Goal: Task Accomplishment & Management: Manage account settings

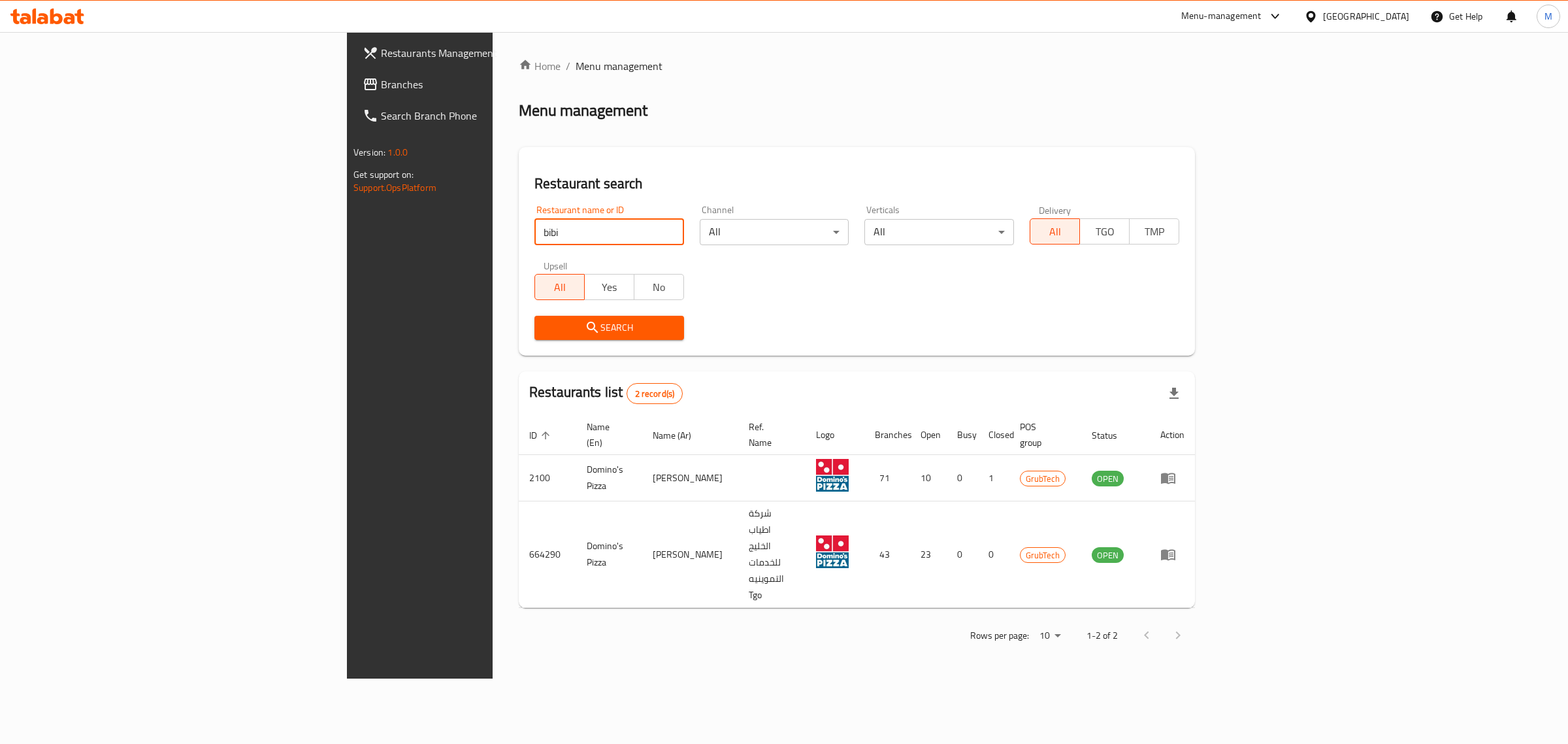
click button "Search" at bounding box center [609, 328] width 150 height 24
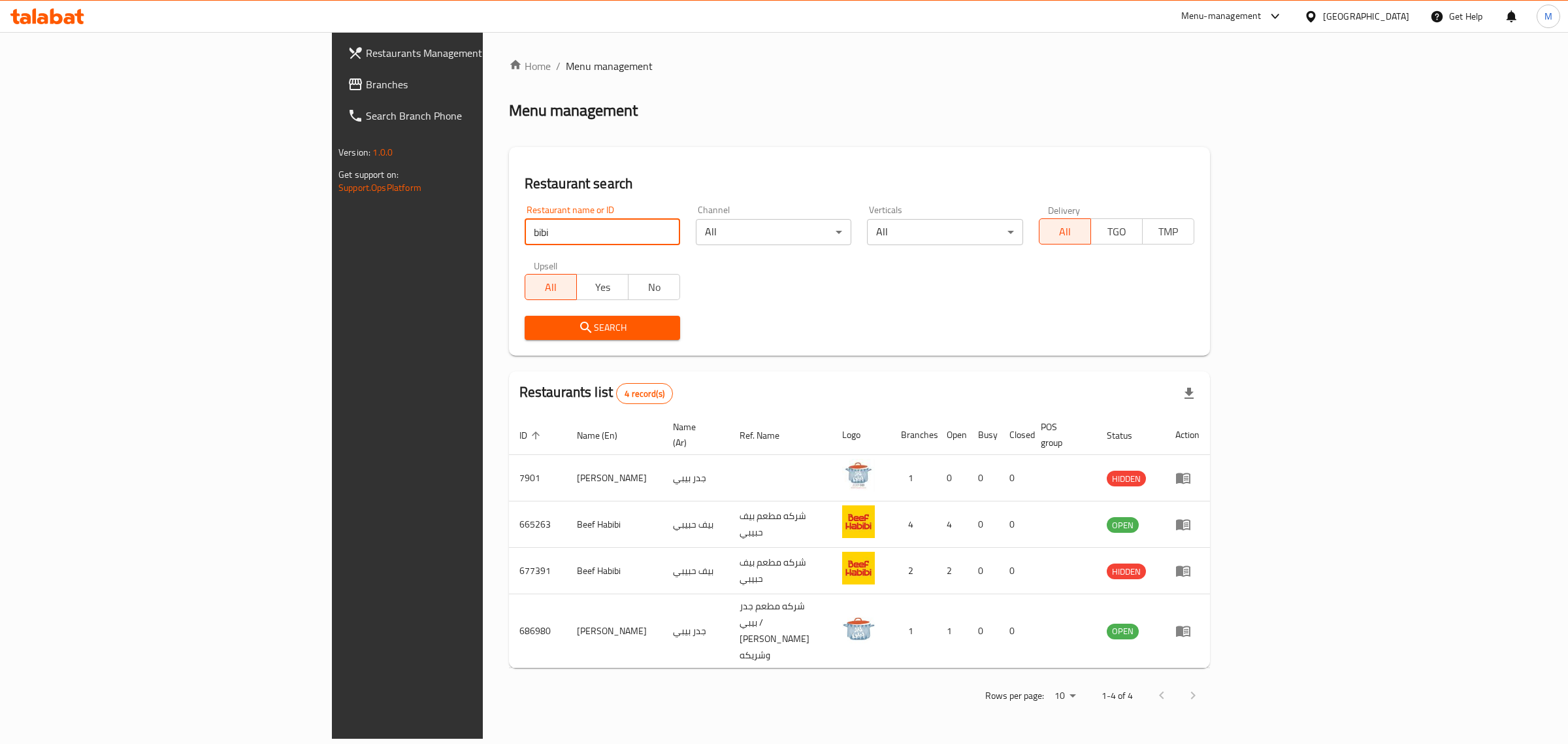
click at [524, 232] on input "bibi" at bounding box center [602, 232] width 156 height 26
type input "bb"
click button "Search" at bounding box center [602, 328] width 156 height 24
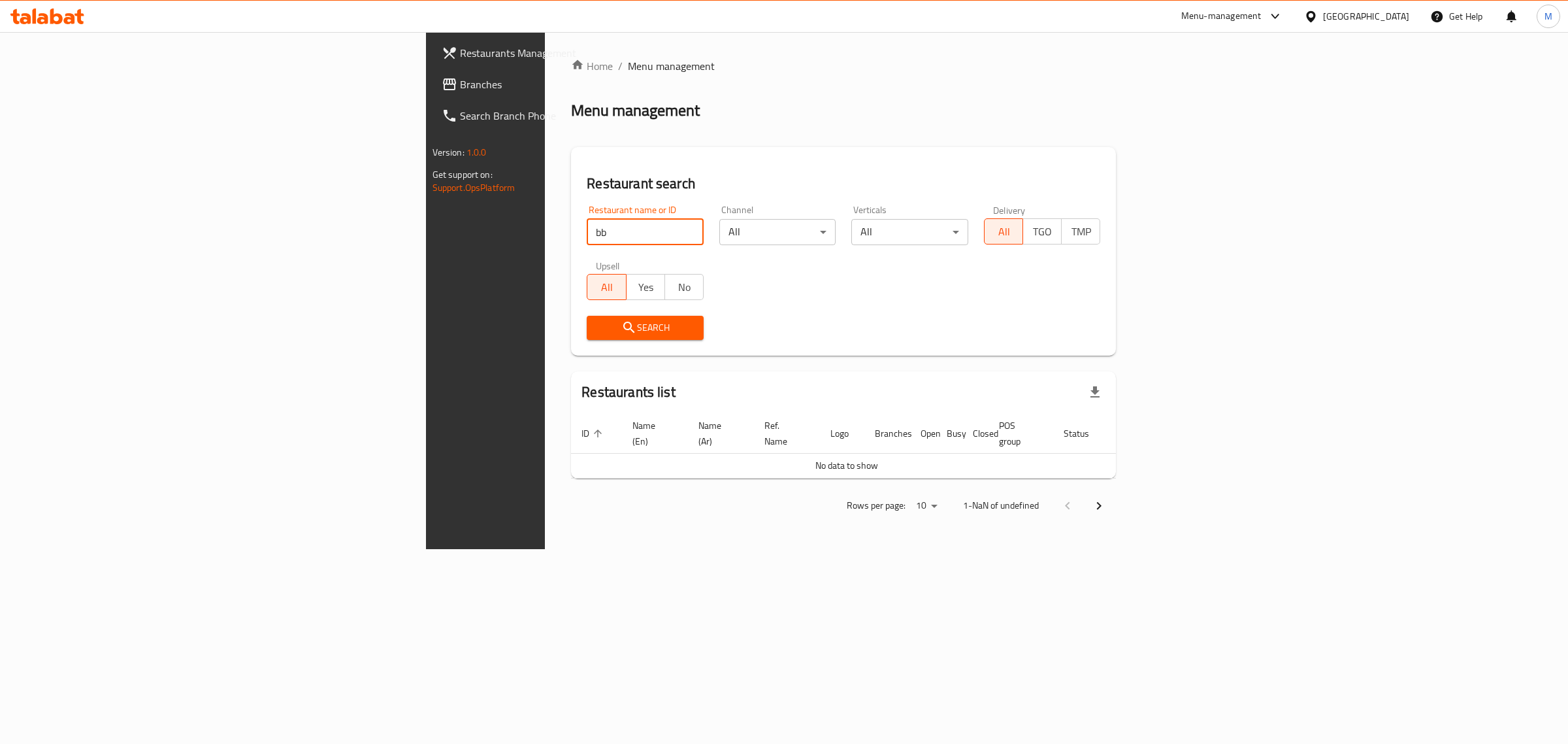
click at [587, 234] on input "bb" at bounding box center [645, 232] width 117 height 26
drag, startPoint x: 358, startPoint y: 234, endPoint x: 241, endPoint y: 231, distance: 117.0
click at [426, 231] on div "Restaurants Management Branches Search Branch Phone Version: 1.0.0 Get support …" at bounding box center [784, 290] width 717 height 517
paste input "BB's"
type input "BB's"
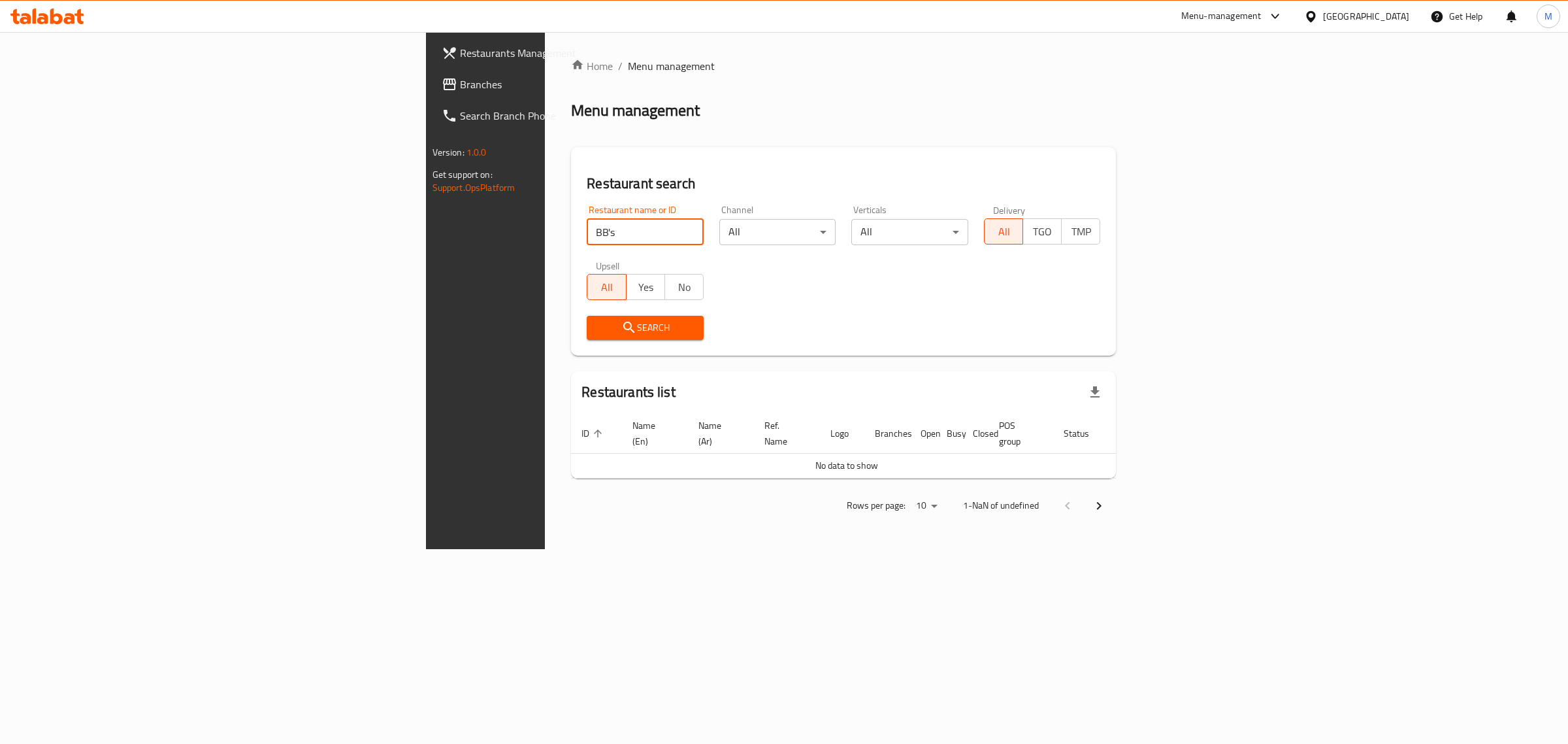
click button "Search" at bounding box center [645, 328] width 117 height 24
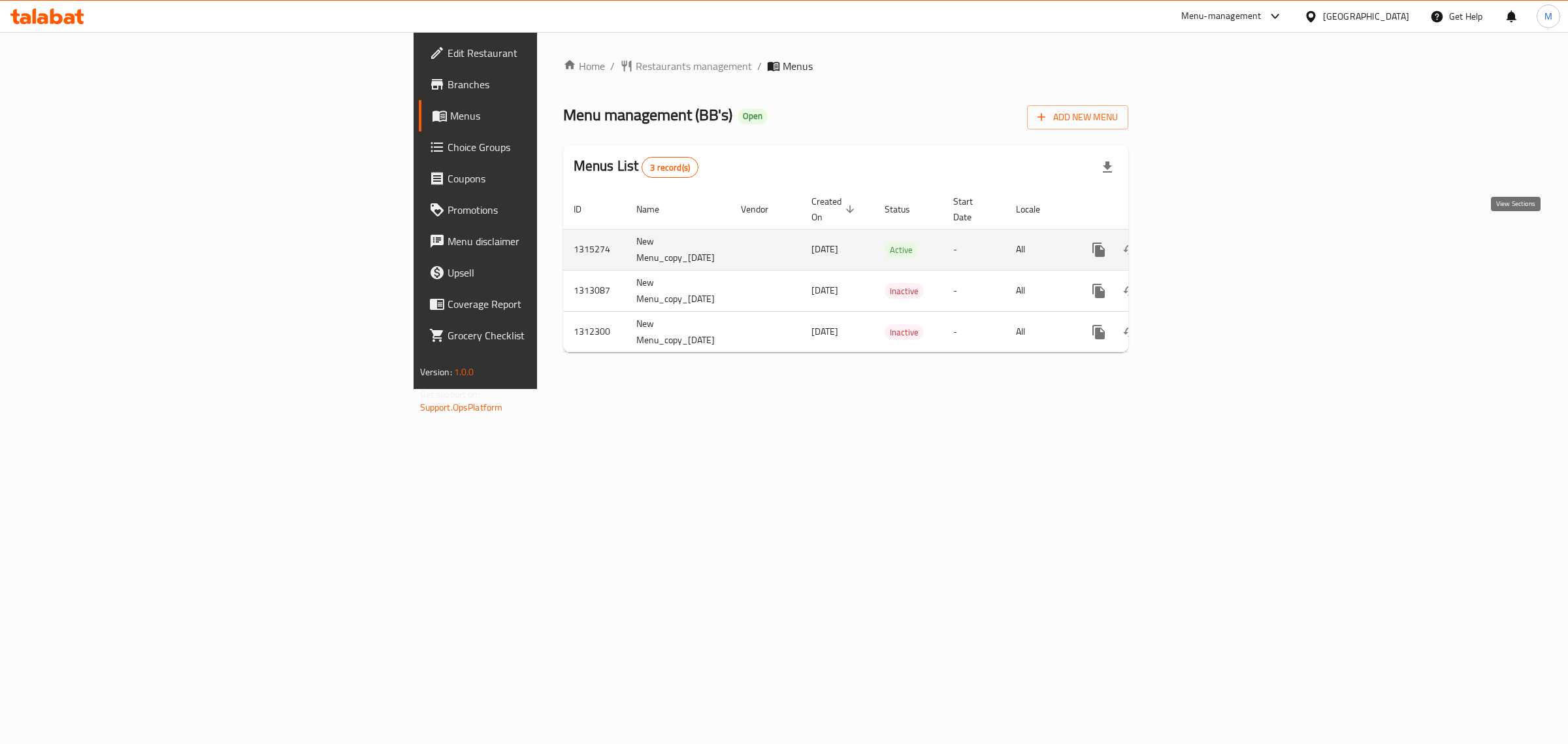
click at [1199, 244] on icon "enhanced table" at bounding box center [1193, 250] width 12 height 12
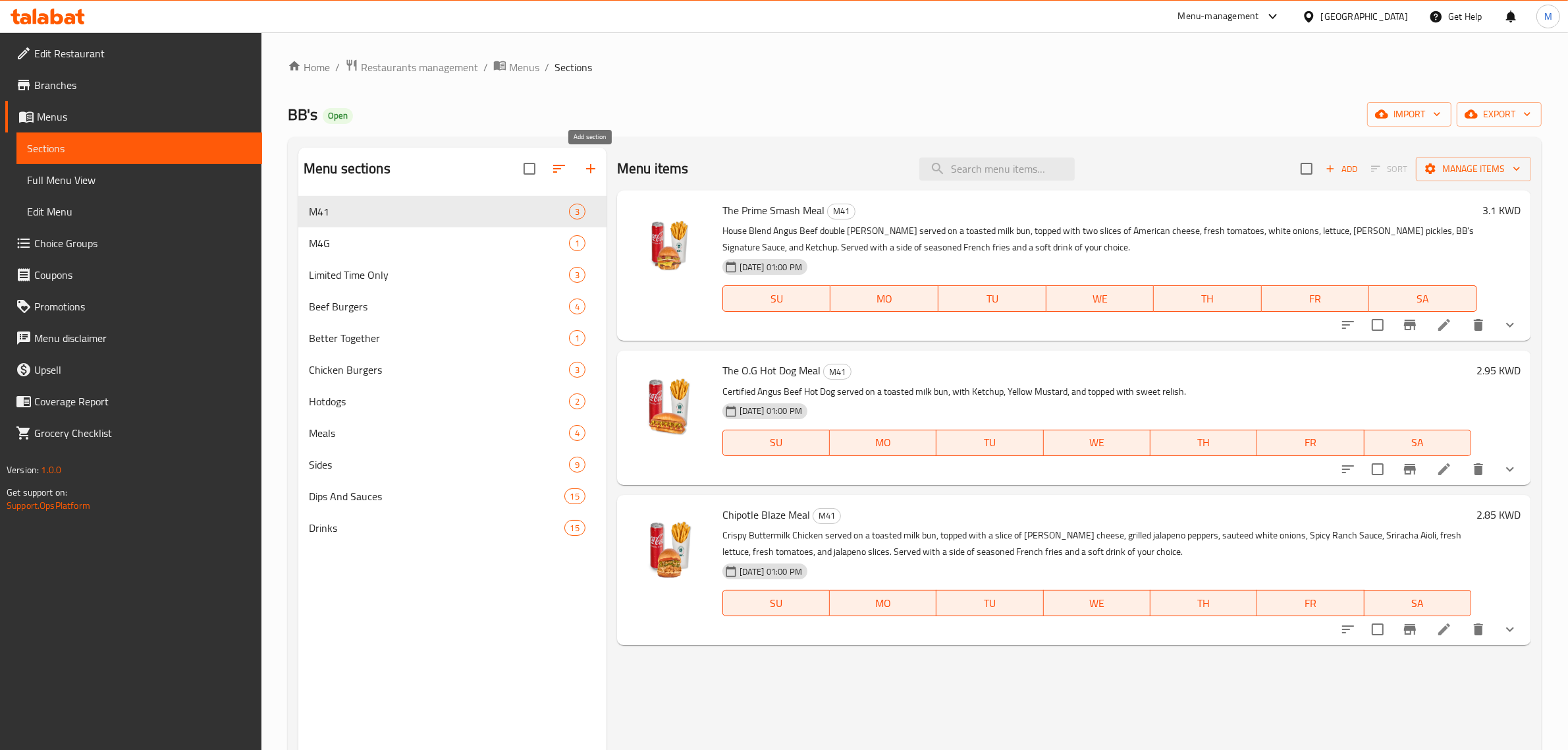
click at [594, 168] on icon "button" at bounding box center [590, 168] width 15 height 15
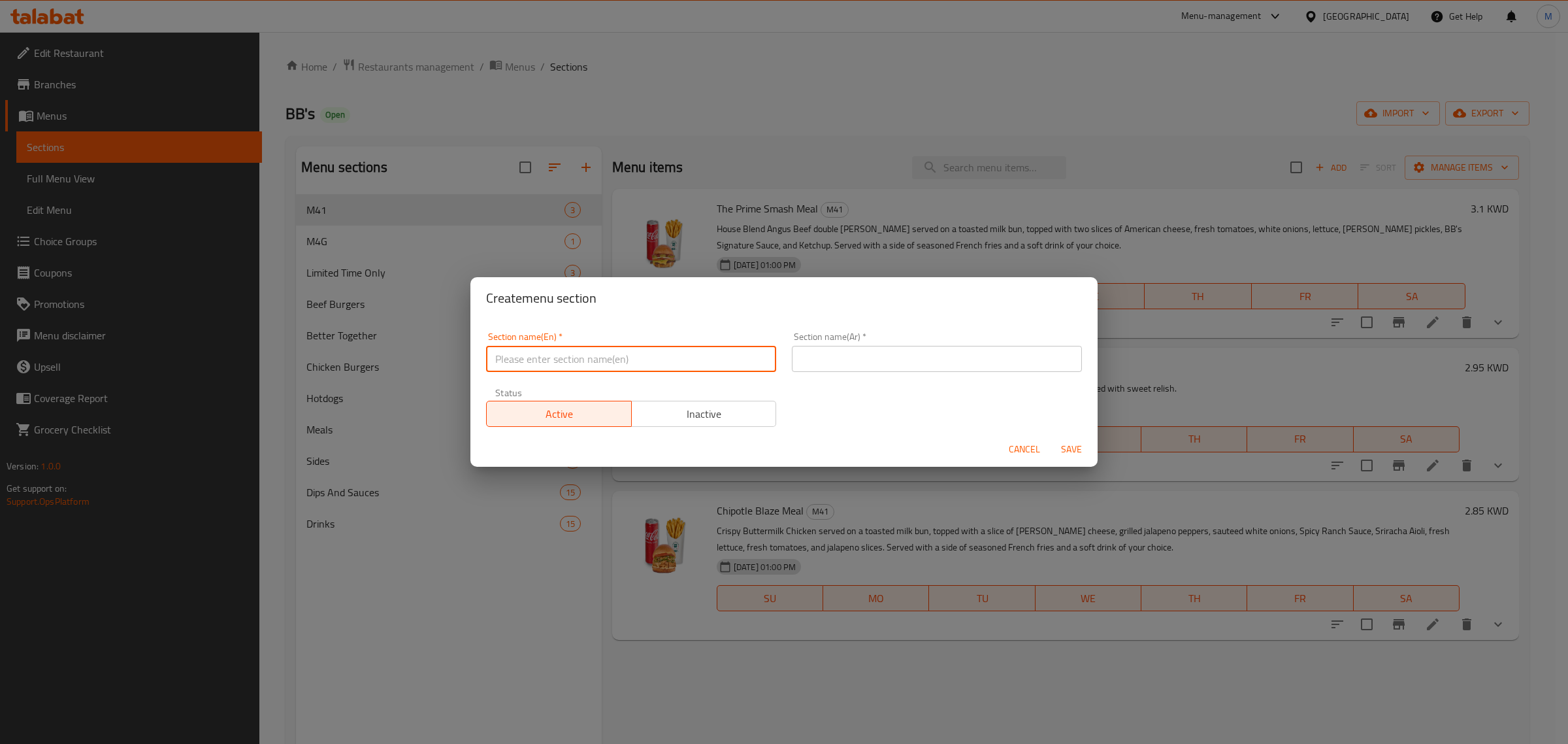
click at [614, 351] on input "text" at bounding box center [631, 358] width 290 height 26
type input "2KD Deals"
click at [813, 358] on input "text" at bounding box center [937, 358] width 290 height 26
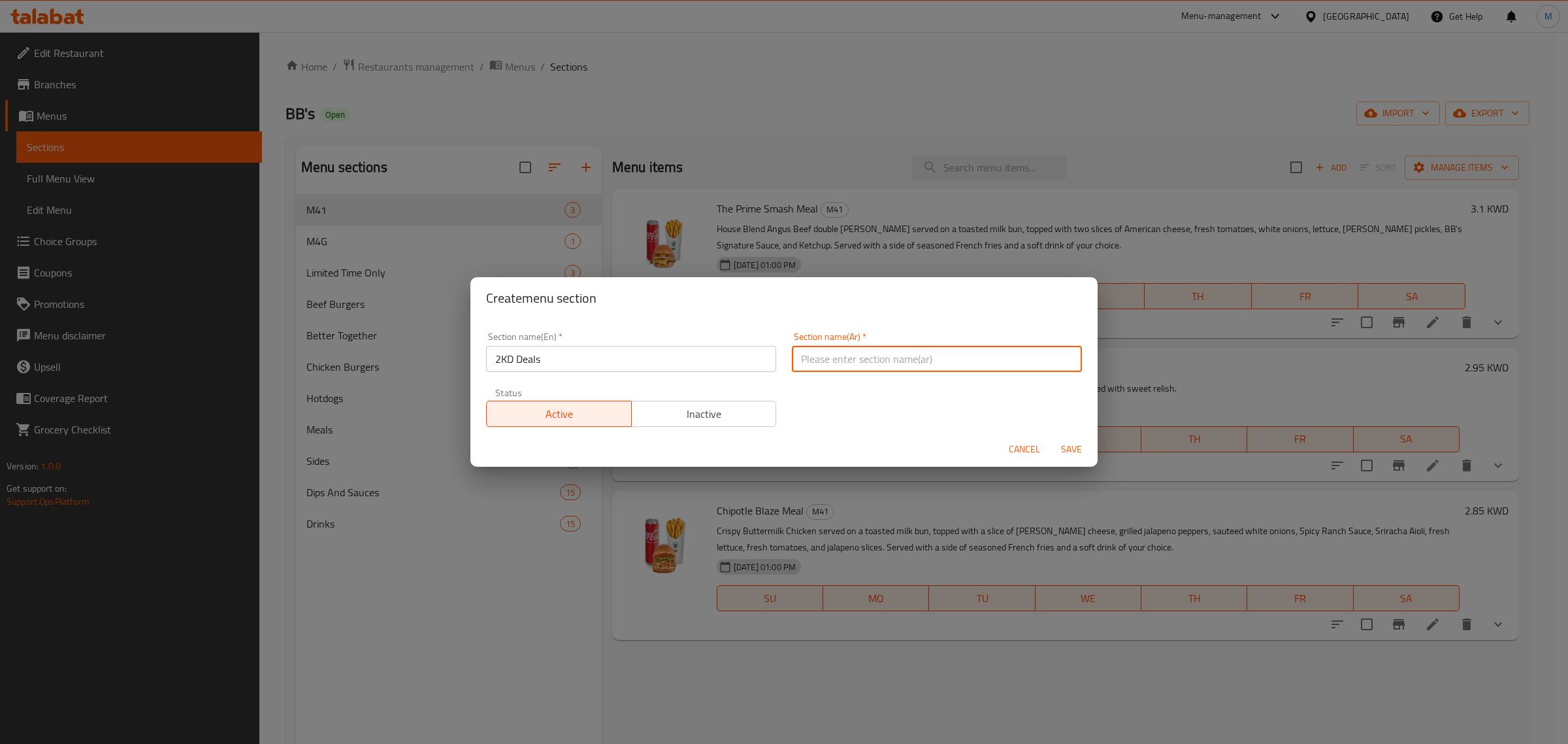
type input "عرض خاص"
click at [1070, 447] on span "Save" at bounding box center [1071, 449] width 31 height 16
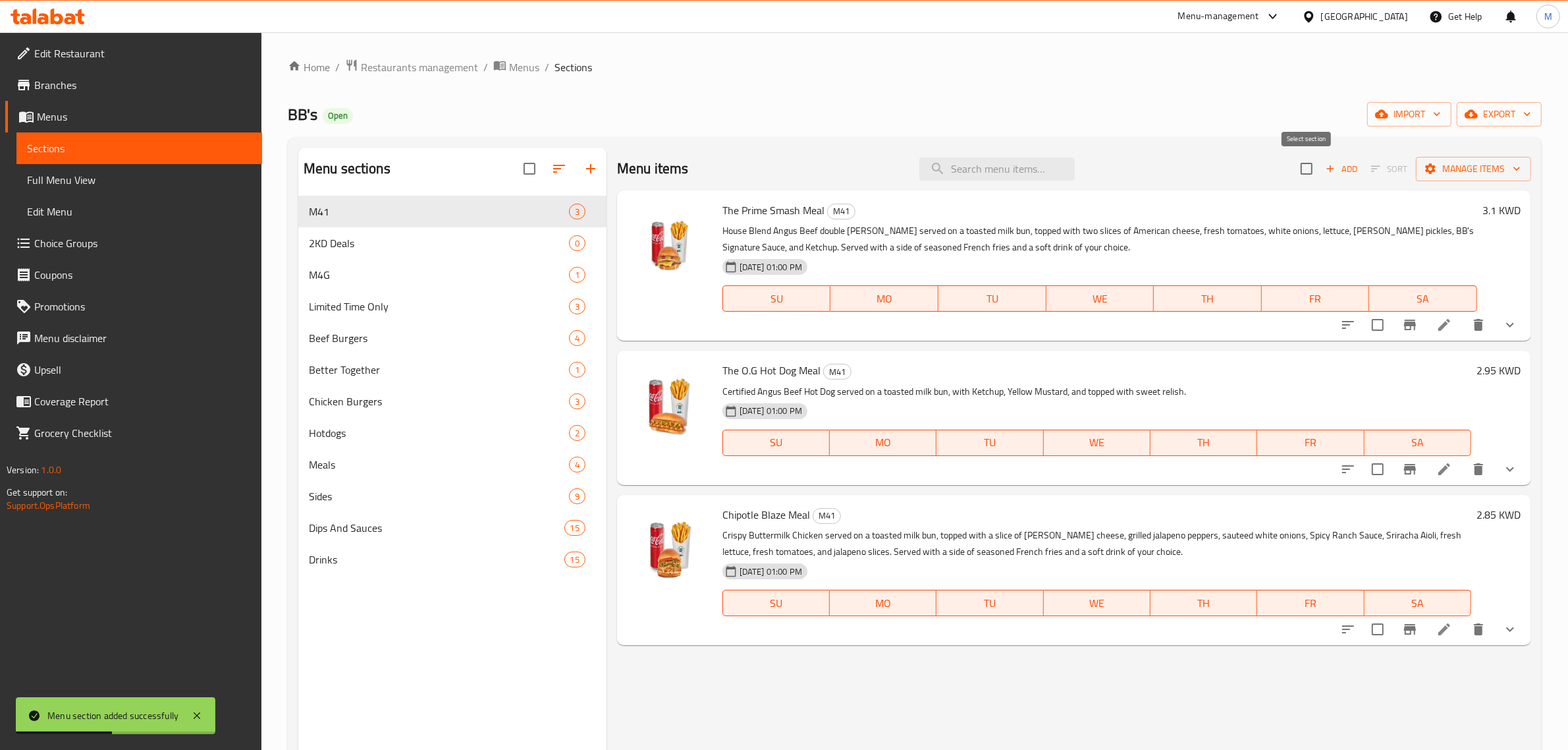
click at [1296, 171] on input "checkbox" at bounding box center [1307, 168] width 28 height 28
checkbox input "true"
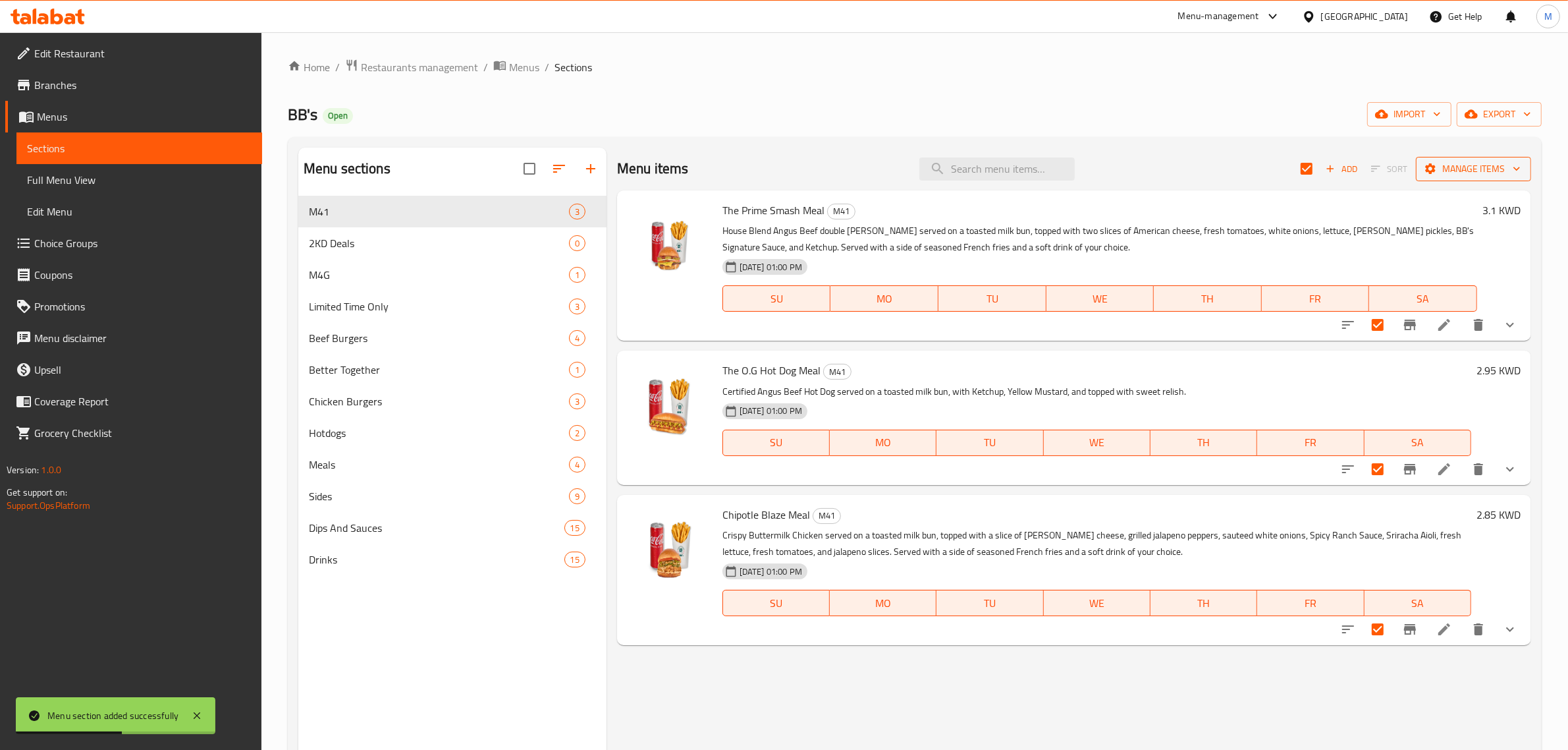
click at [1464, 173] on span "Manage items" at bounding box center [1474, 169] width 94 height 16
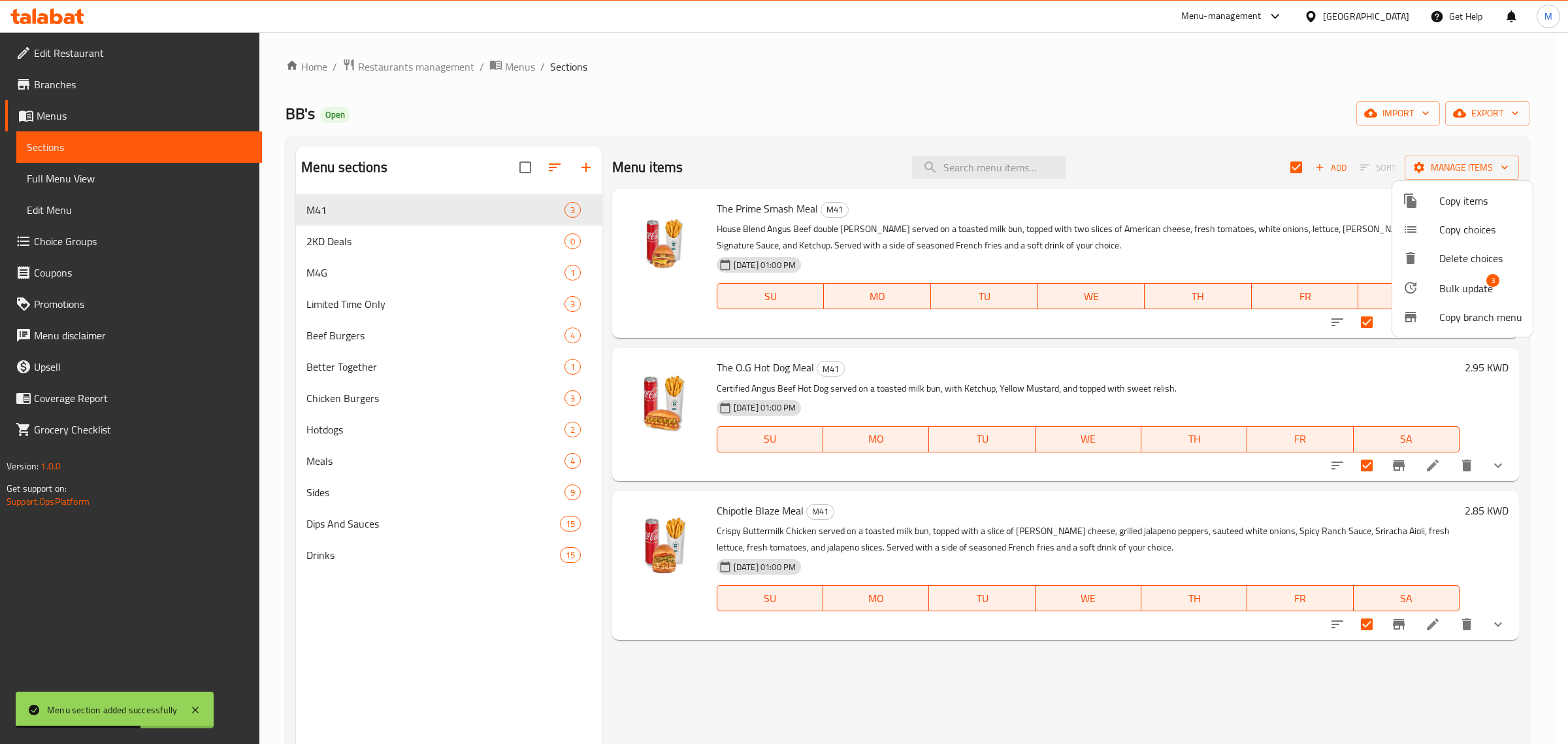
click at [1301, 164] on div at bounding box center [784, 372] width 1568 height 744
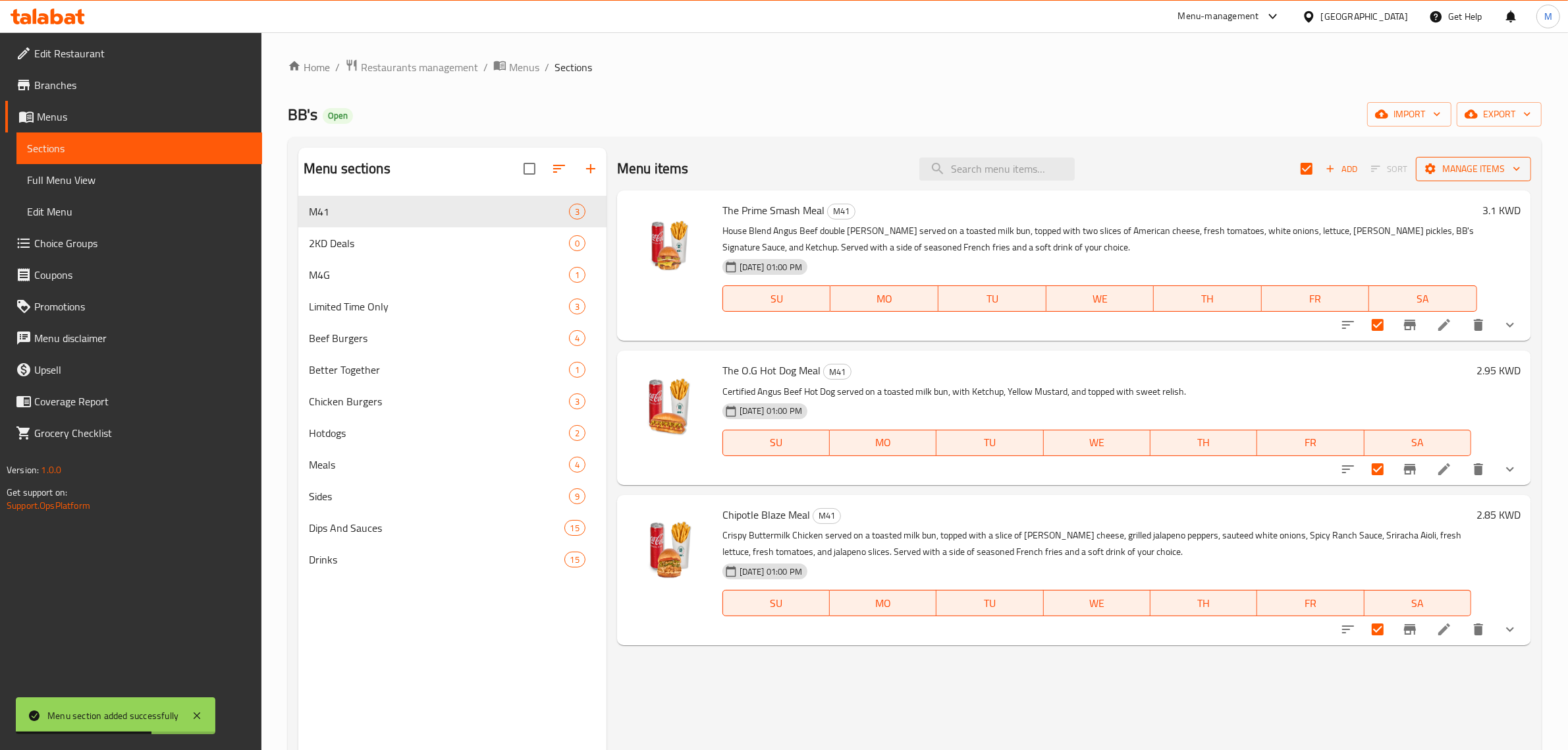
click at [1499, 166] on span "Manage items" at bounding box center [1474, 169] width 94 height 16
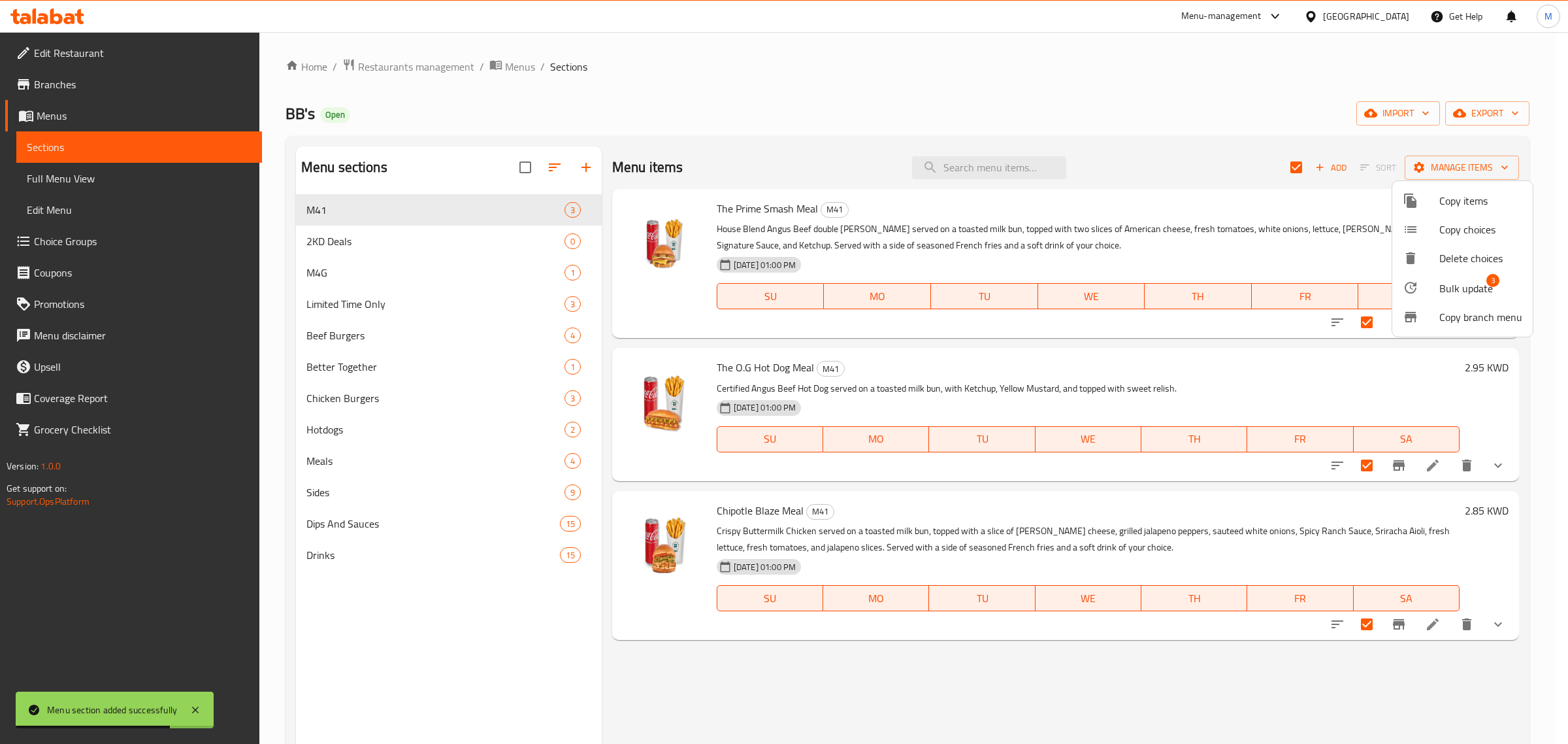
drag, startPoint x: 1304, startPoint y: 167, endPoint x: 1292, endPoint y: 167, distance: 12.0
click at [1301, 167] on div at bounding box center [784, 372] width 1568 height 744
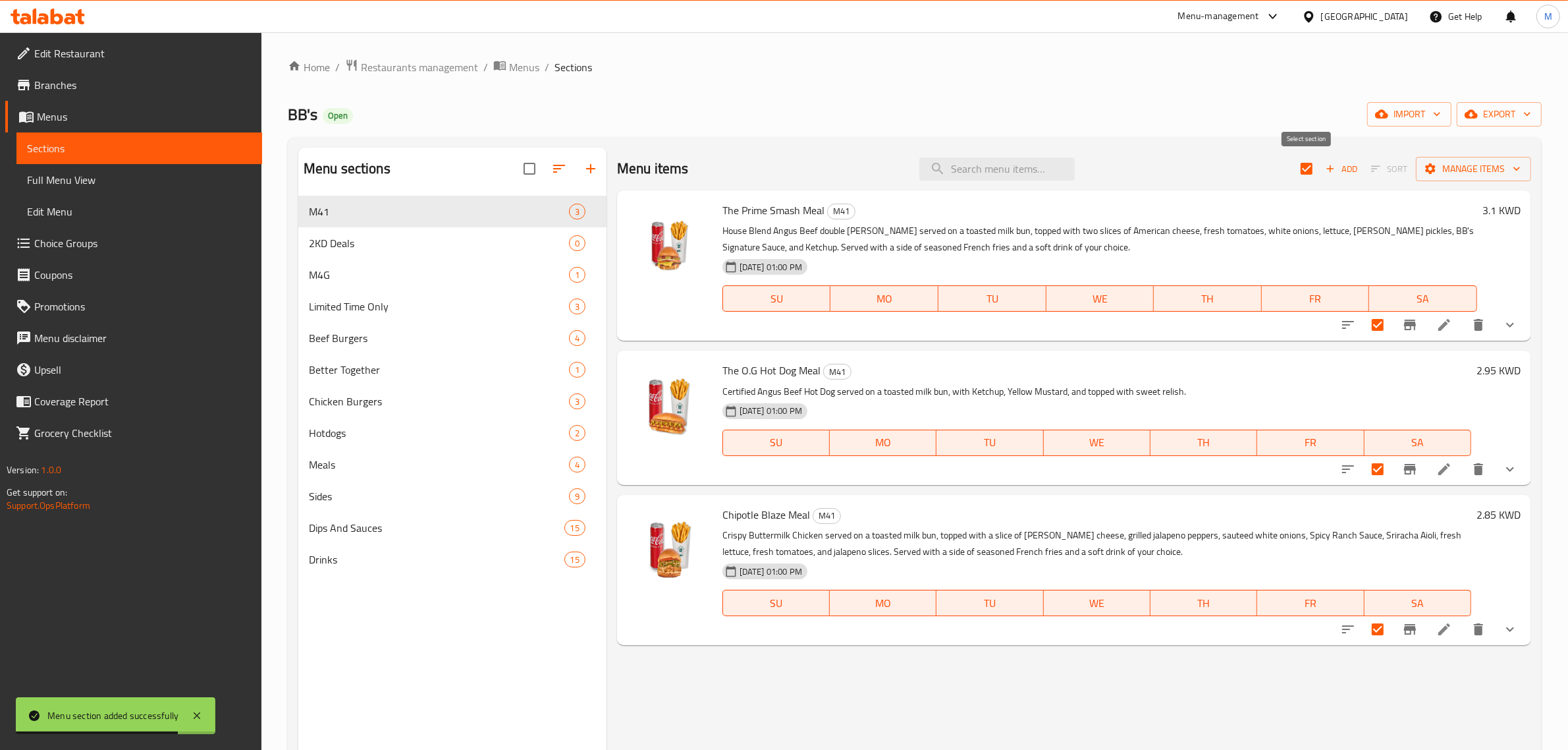
click at [1303, 168] on input "checkbox" at bounding box center [1307, 168] width 28 height 28
checkbox input "false"
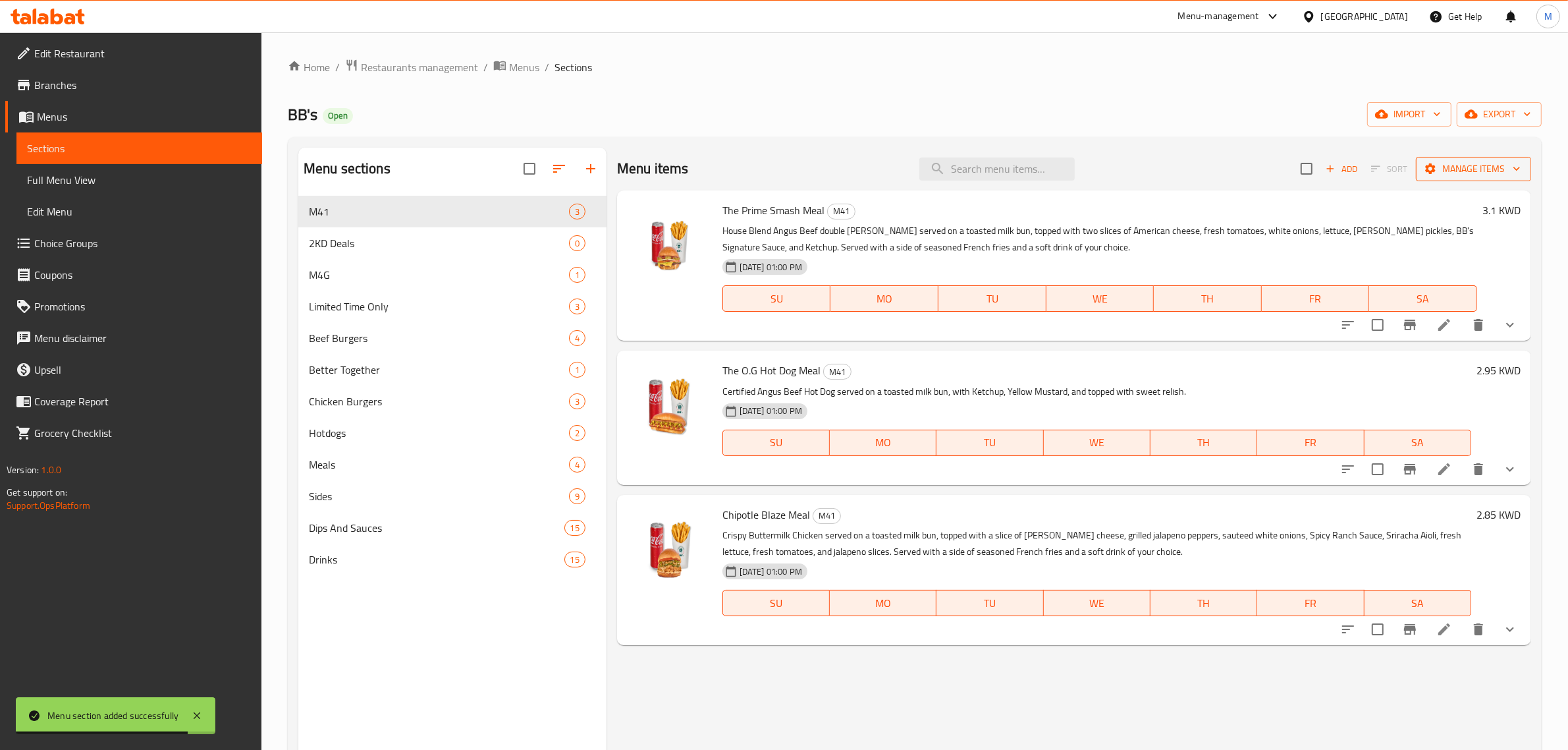
click at [1460, 168] on span "Manage items" at bounding box center [1474, 169] width 94 height 16
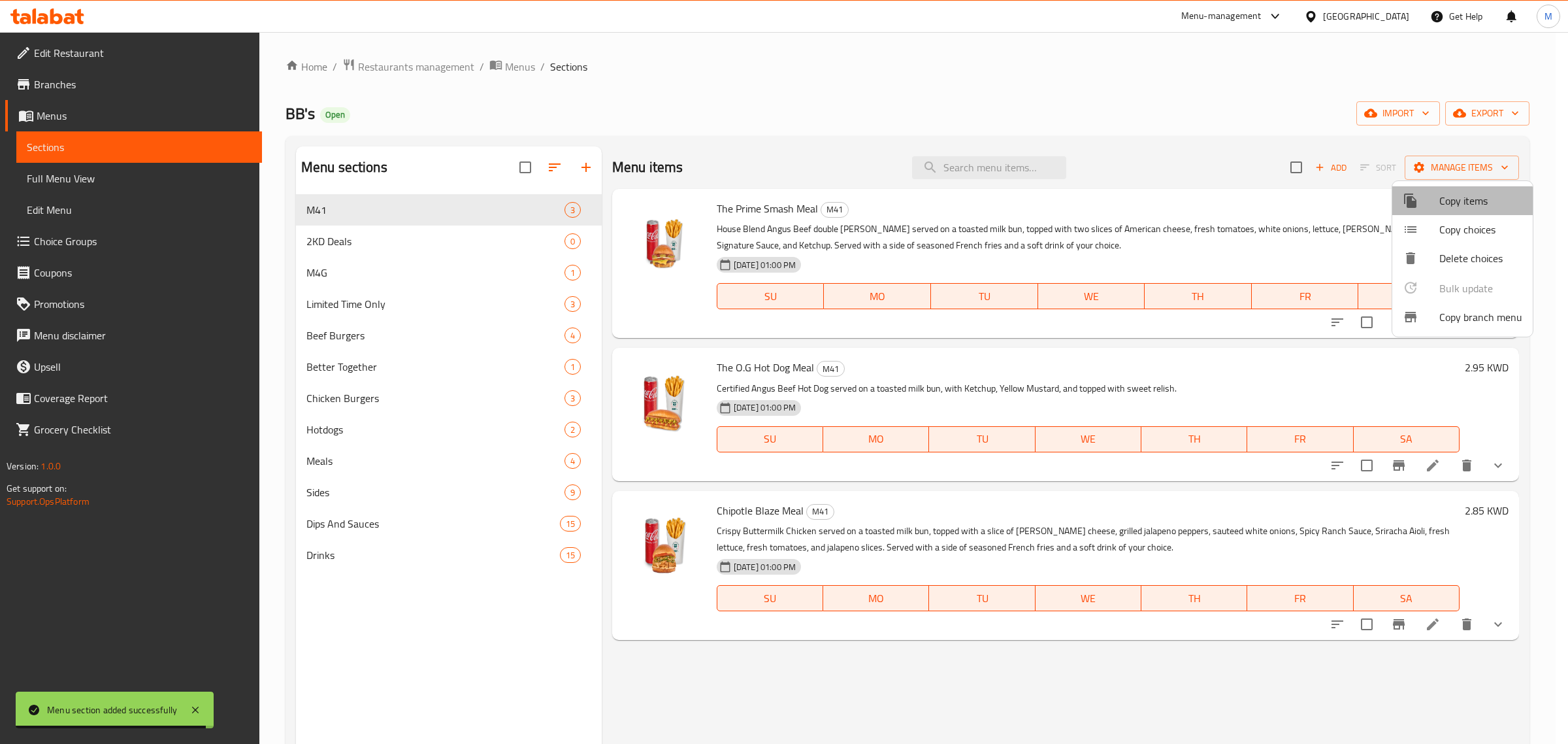
click at [1444, 209] on span "Copy items" at bounding box center [1480, 200] width 83 height 15
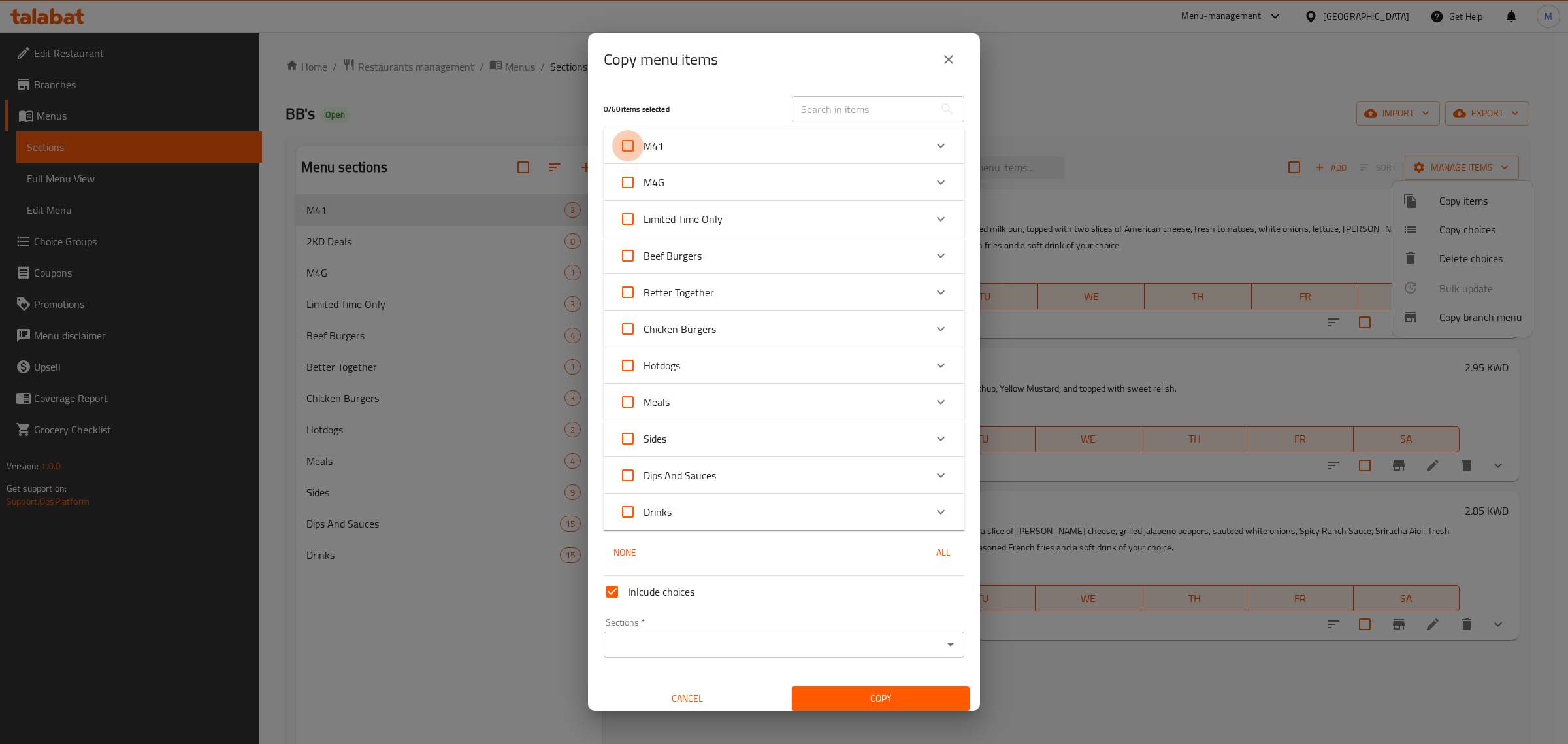
click at [635, 144] on input "M41" at bounding box center [627, 146] width 31 height 31
checkbox input "true"
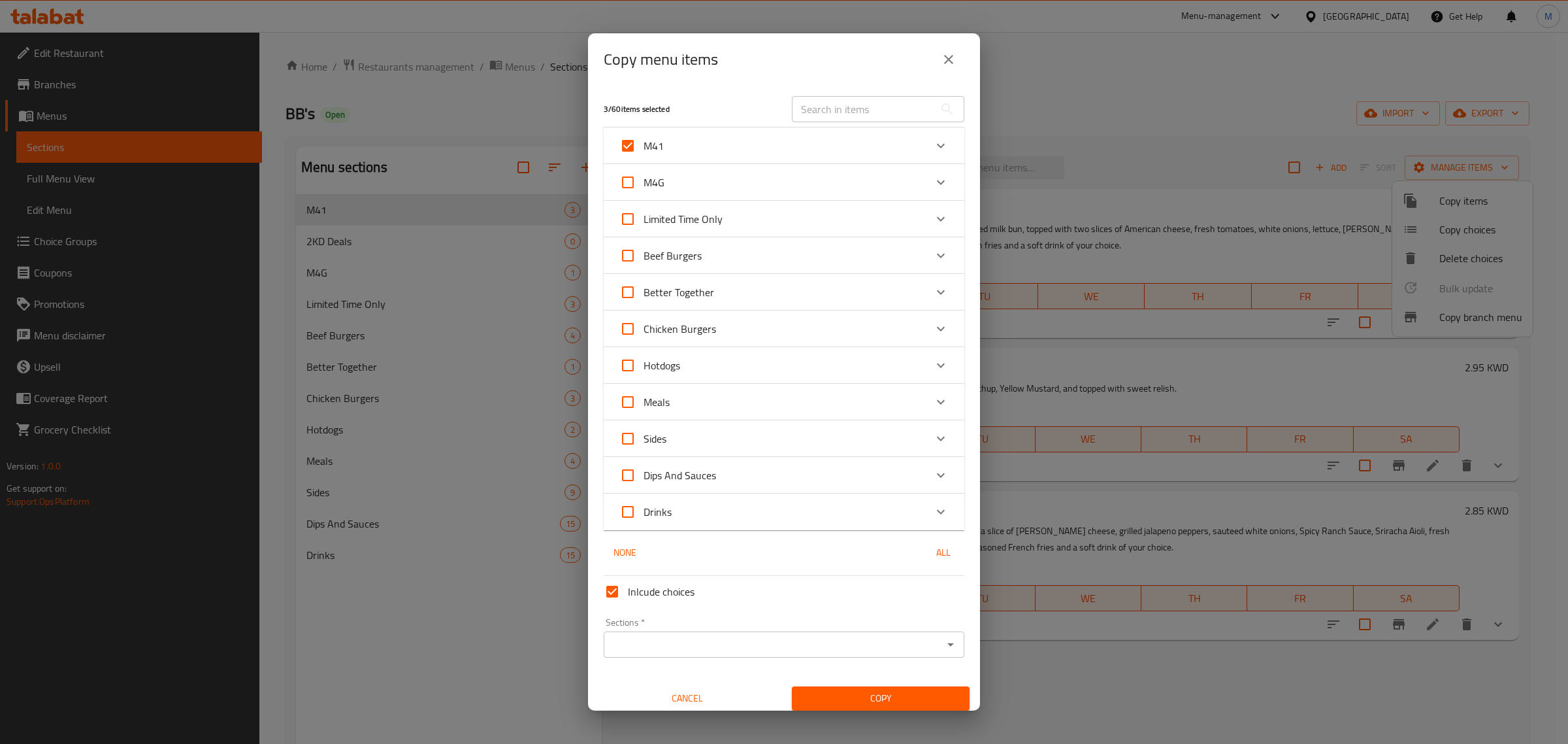
click at [736, 639] on input "Sections   *" at bounding box center [773, 644] width 331 height 18
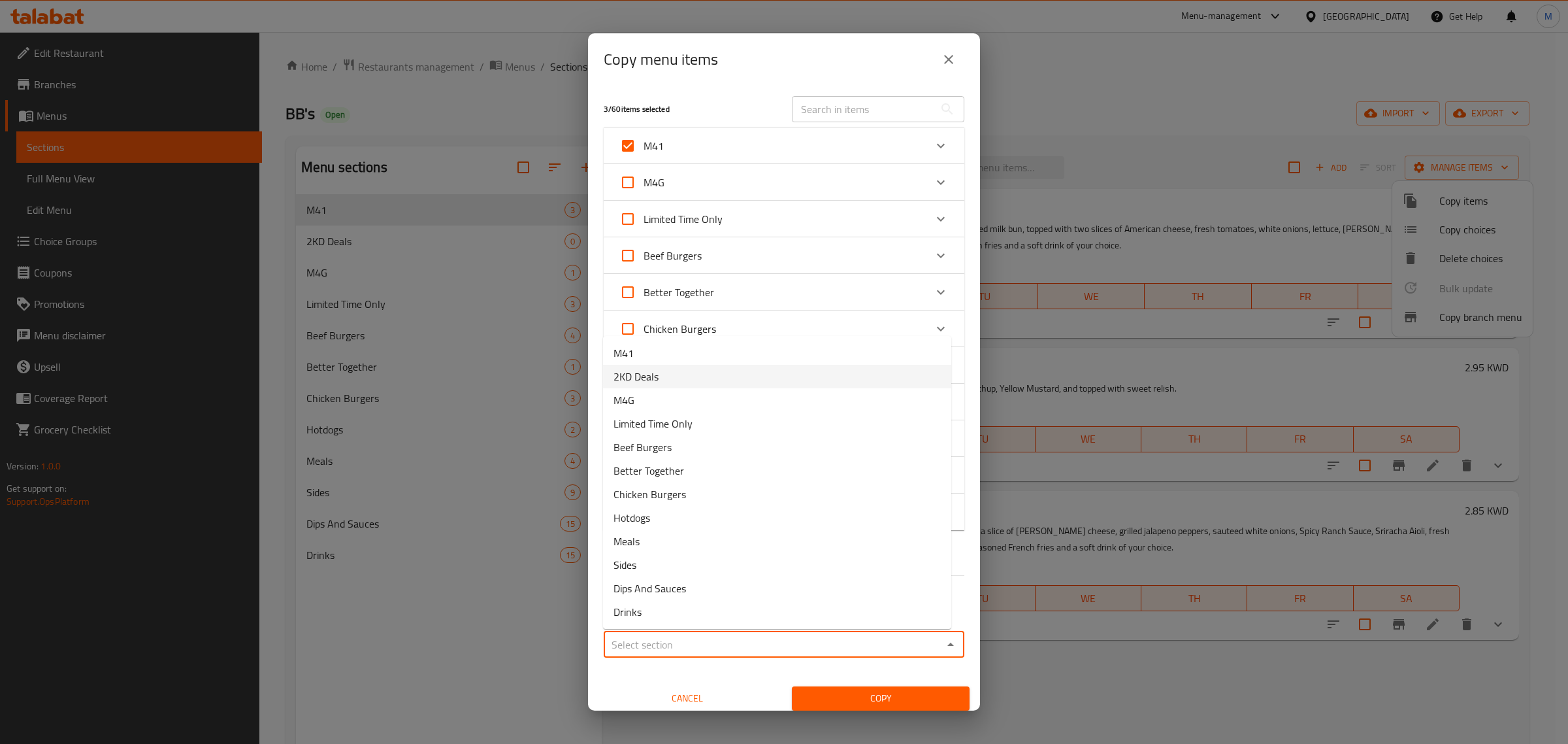
click at [661, 381] on li "2KD Deals" at bounding box center [777, 376] width 348 height 23
type input "2KD Deals"
click at [891, 701] on span "Copy" at bounding box center [881, 699] width 157 height 16
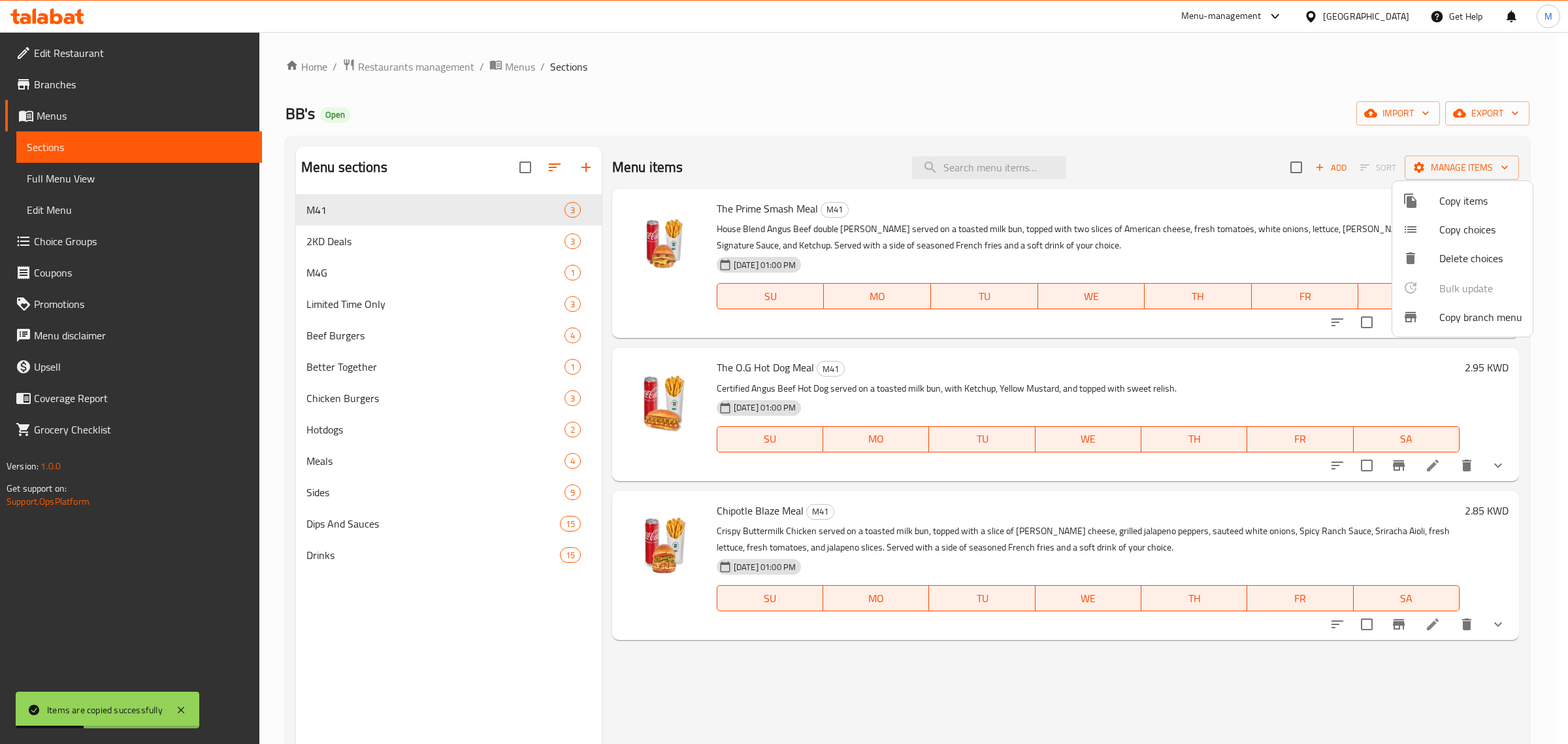
click at [1297, 185] on div at bounding box center [784, 372] width 1568 height 744
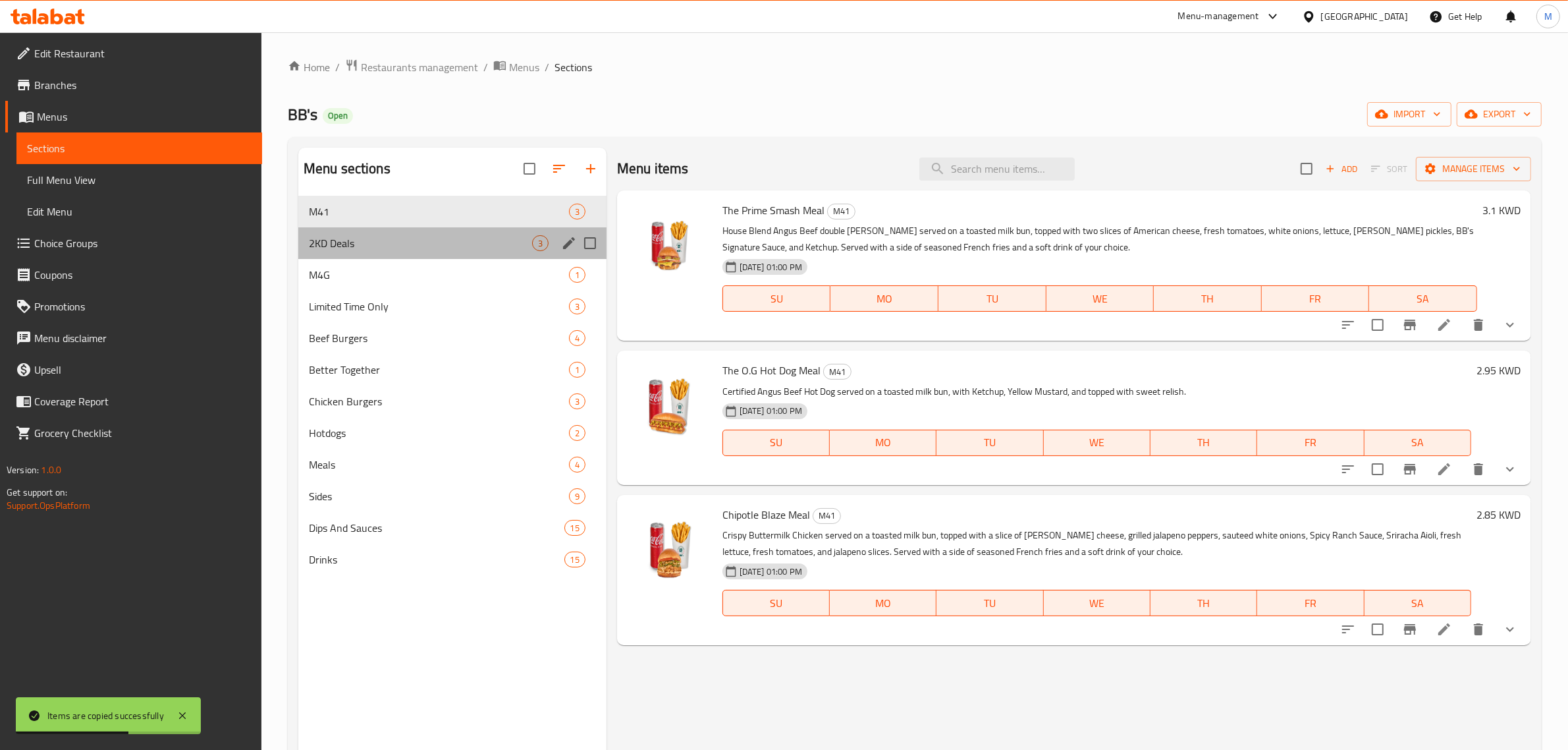
click at [519, 228] on div "2KD Deals 3" at bounding box center [453, 243] width 308 height 32
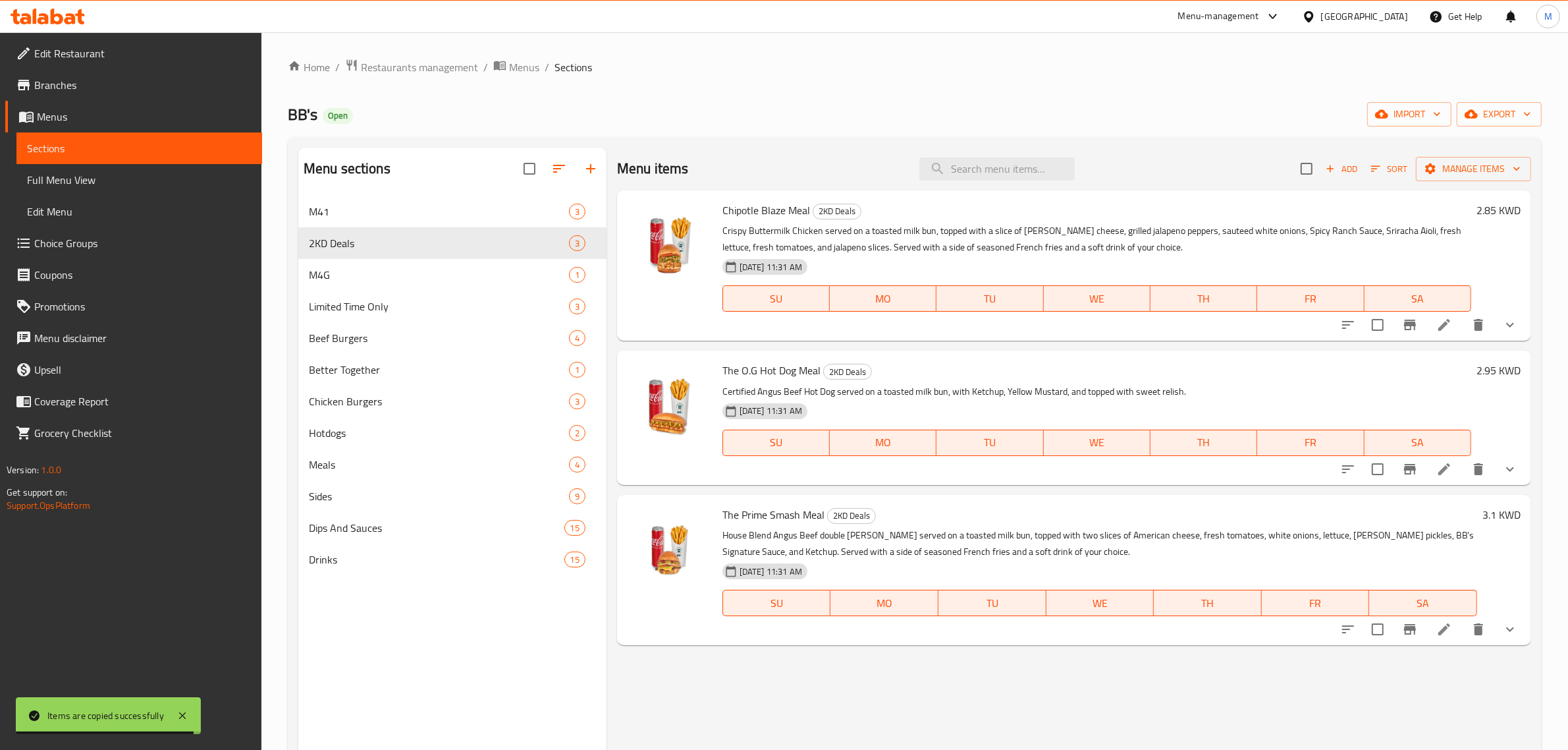
click at [1483, 212] on h6 "2.85 KWD" at bounding box center [1499, 210] width 44 height 18
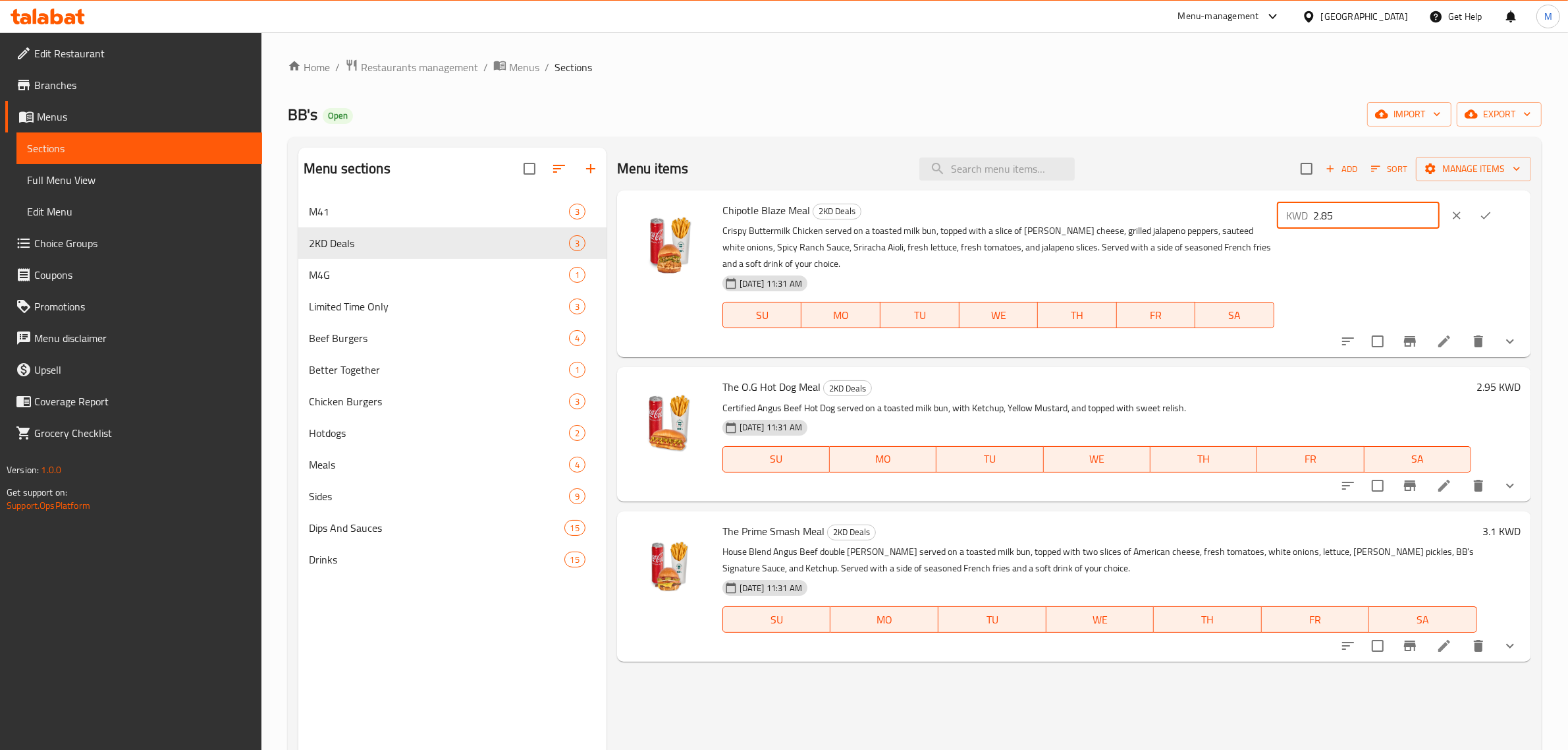
drag, startPoint x: 1370, startPoint y: 210, endPoint x: 1329, endPoint y: 206, distance: 41.2
click at [1329, 206] on div "KWD 2.85 ​" at bounding box center [1359, 215] width 163 height 26
type input "2"
click at [1501, 216] on button "ok" at bounding box center [1486, 215] width 29 height 29
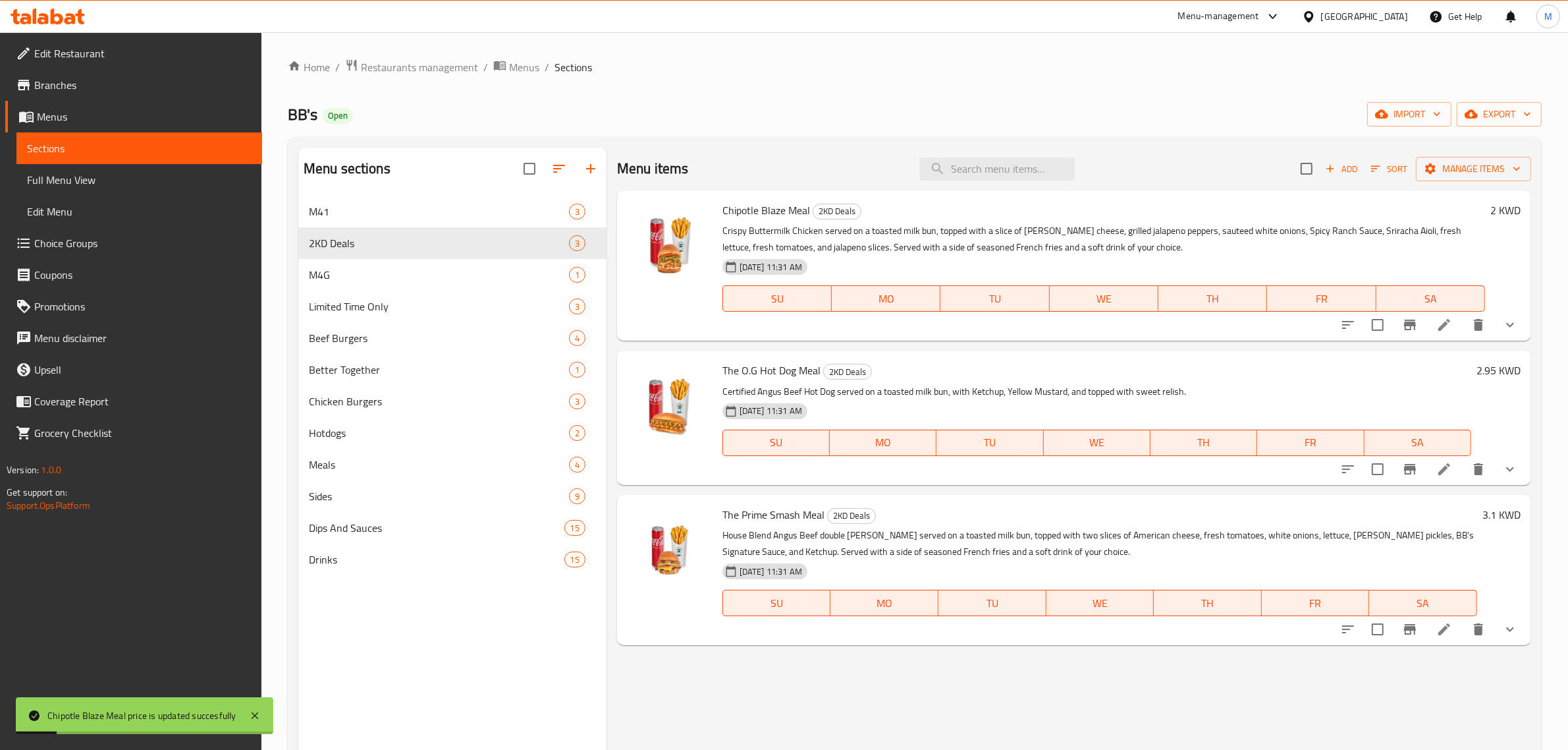
click at [1483, 371] on h6 "2.95 KWD" at bounding box center [1499, 370] width 44 height 18
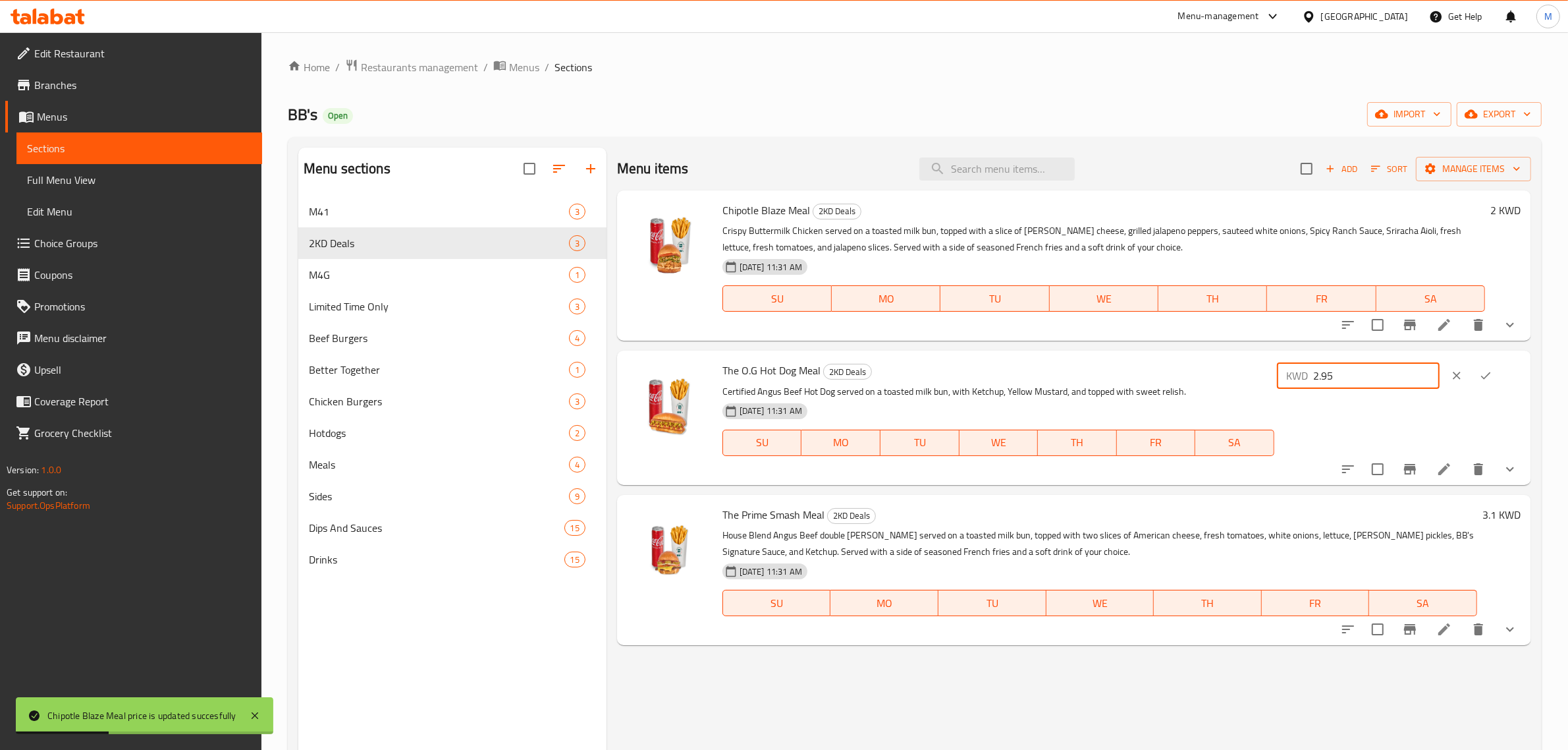
drag, startPoint x: 1369, startPoint y: 373, endPoint x: 1279, endPoint y: 373, distance: 90.0
click at [1279, 373] on div "The O.G Hot Dog Meal 2KD Deals Certified Angus Beef Hot Dog served on a toasted…" at bounding box center [1121, 417] width 809 height 123
type input "2"
click at [1493, 379] on icon "ok" at bounding box center [1486, 376] width 13 height 13
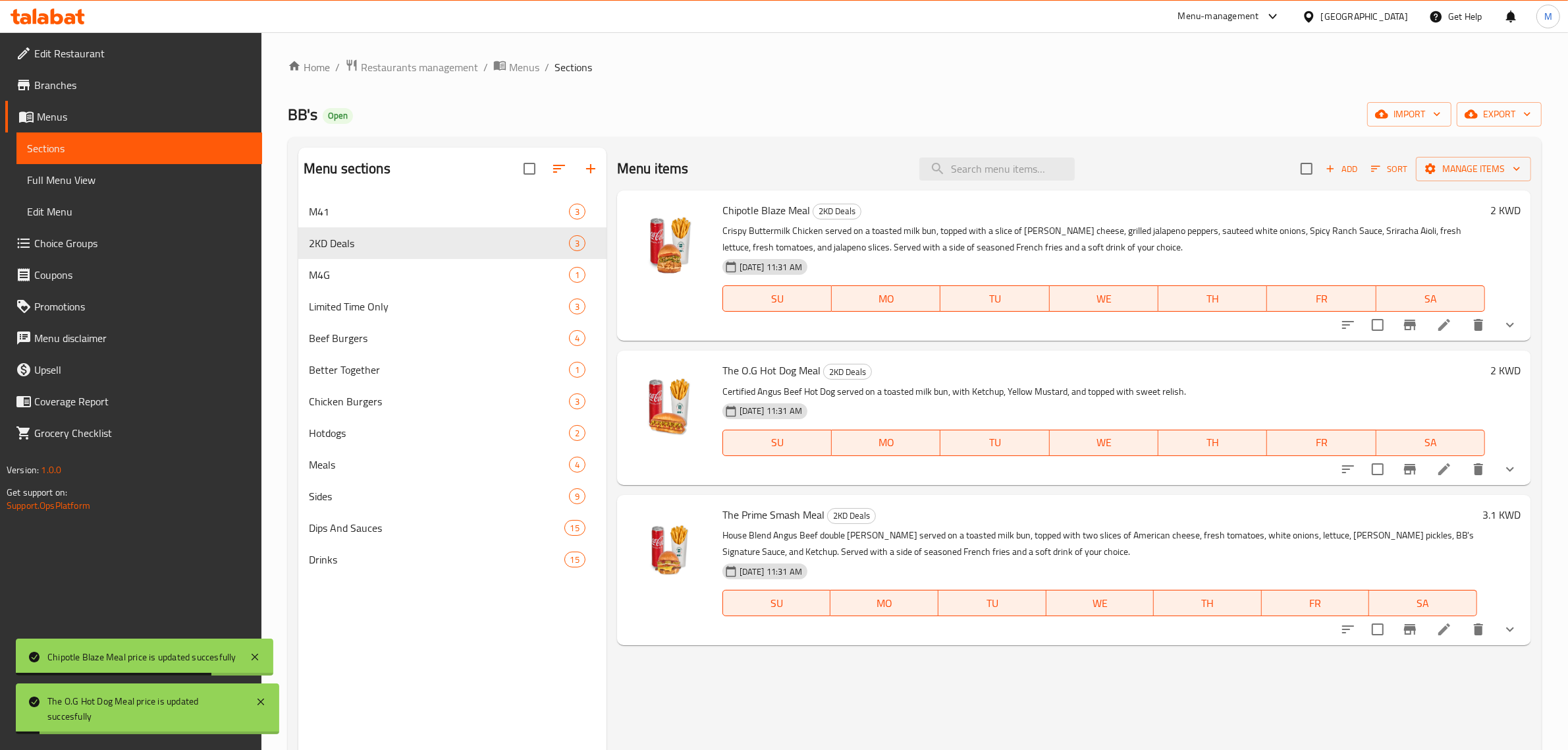
click at [1473, 509] on h6 "The Prime Smash Meal 2KD Deals" at bounding box center [1100, 514] width 755 height 18
click at [1480, 520] on div "3.1 KWD" at bounding box center [1499, 514] width 44 height 18
click at [1485, 515] on h6 "3.1 KWD" at bounding box center [1501, 514] width 38 height 18
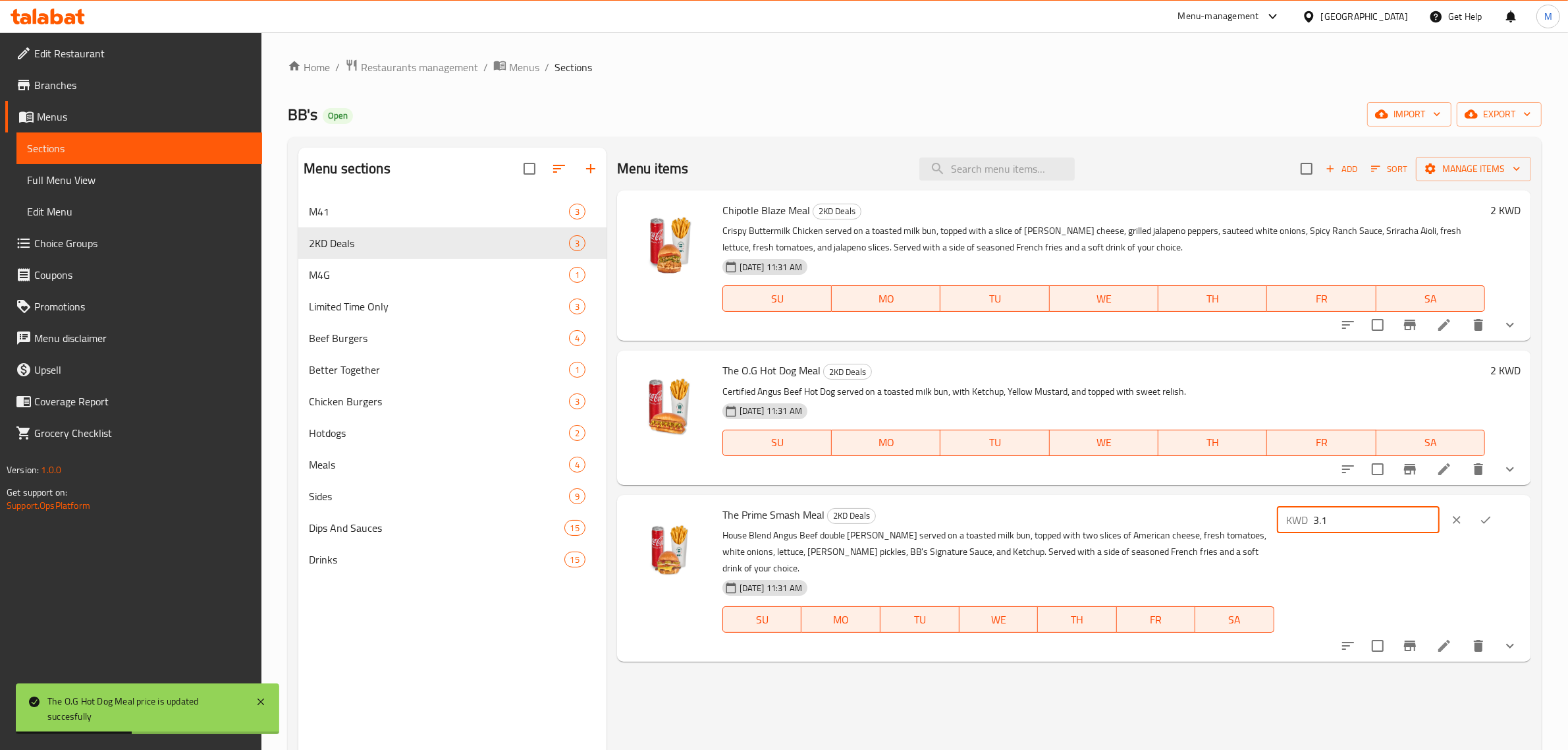
drag, startPoint x: 1394, startPoint y: 518, endPoint x: 1313, endPoint y: 518, distance: 81.0
click at [1313, 518] on div "KWD 3.1 ​" at bounding box center [1359, 520] width 163 height 26
type input "2"
click at [1493, 519] on icon "ok" at bounding box center [1486, 520] width 13 height 13
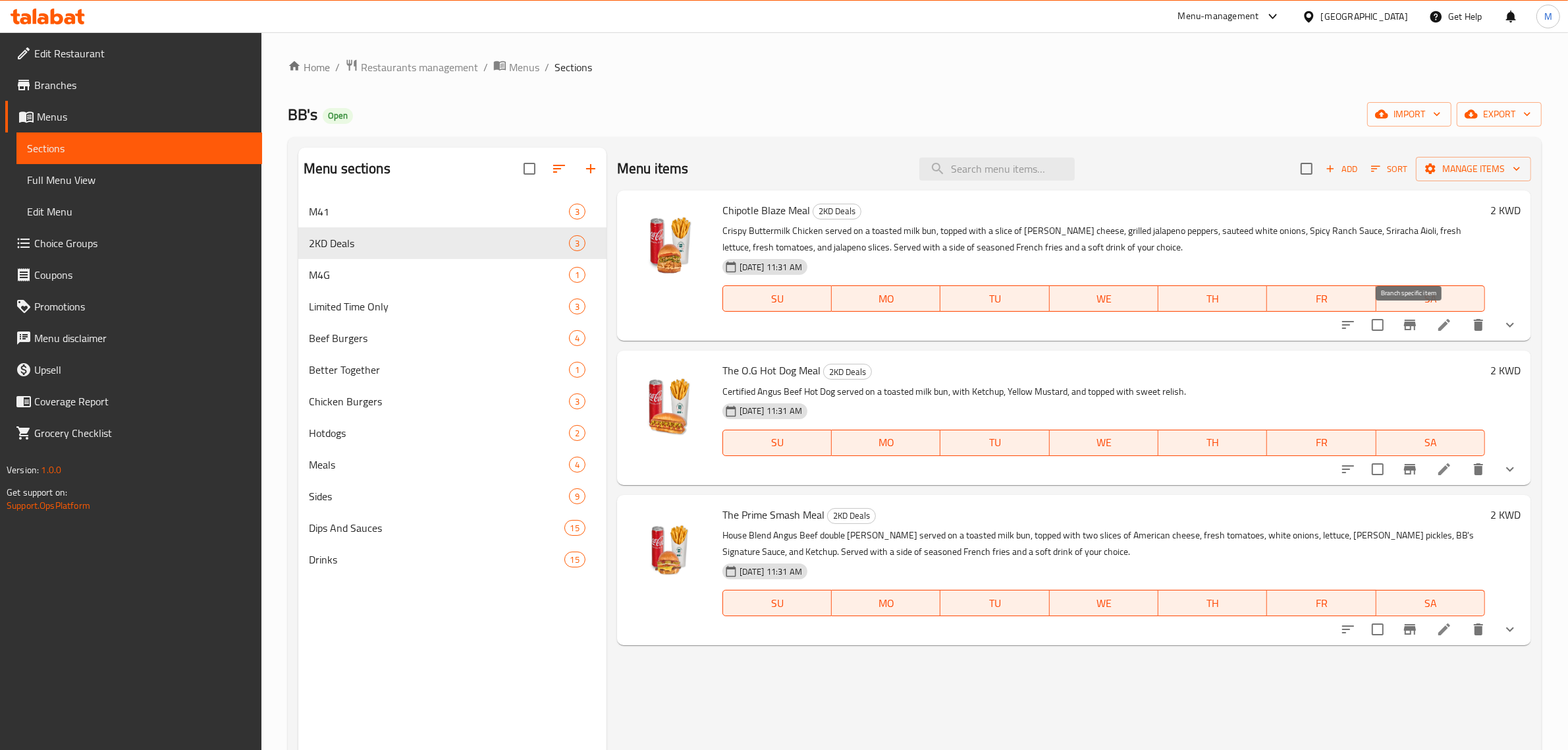
click at [1408, 326] on icon "Branch-specific-item" at bounding box center [1410, 325] width 12 height 11
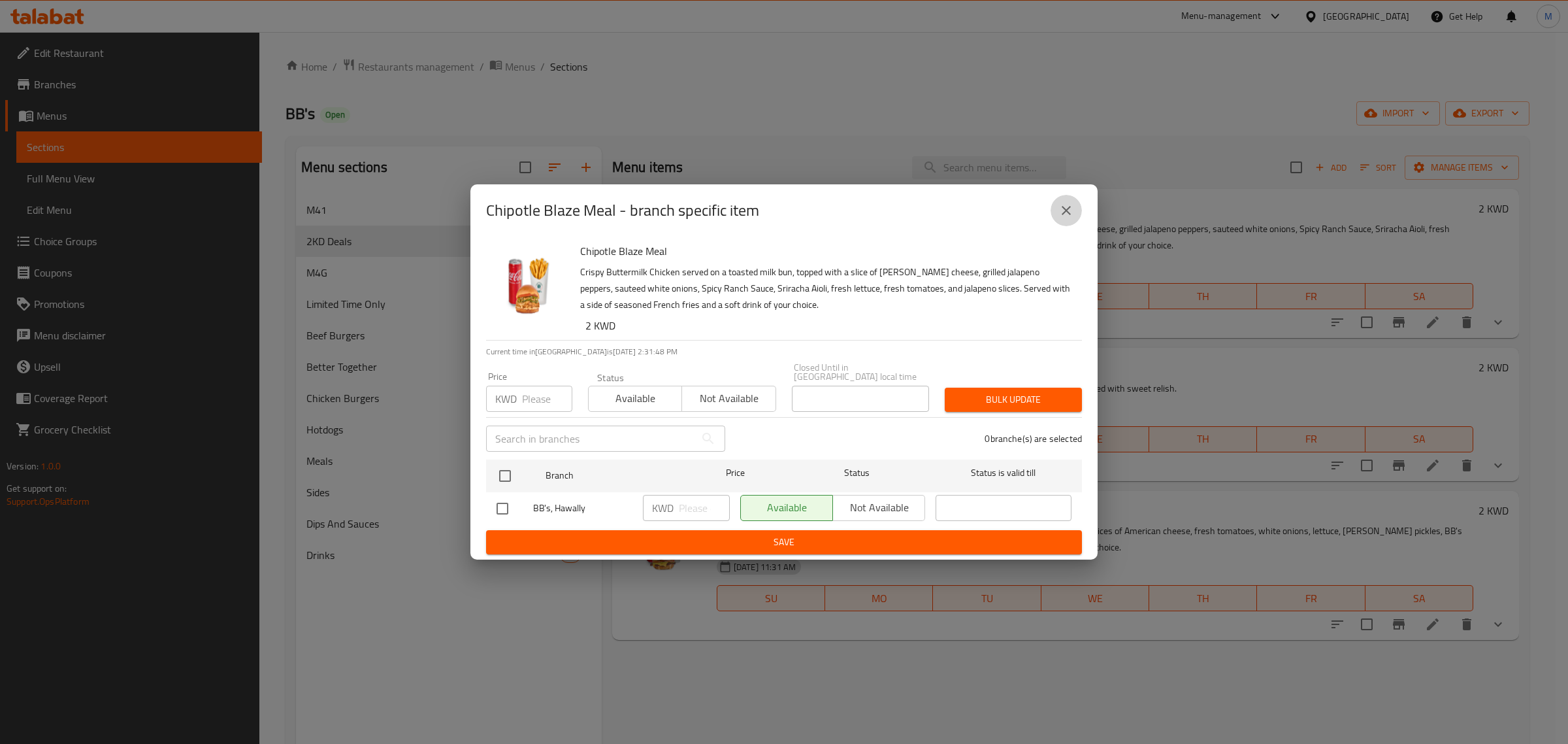
click at [1069, 217] on icon "close" at bounding box center [1066, 210] width 15 height 15
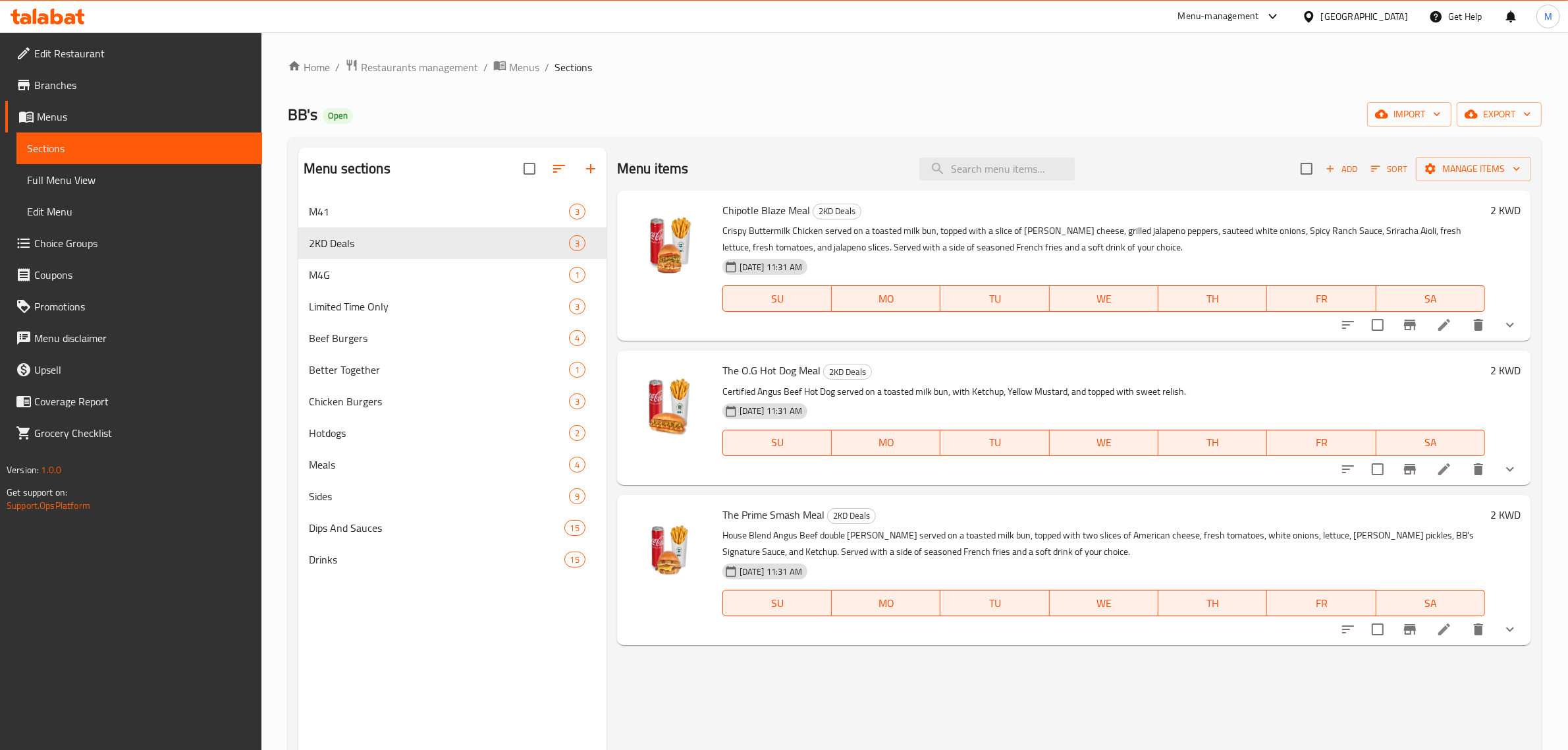
click at [1410, 470] on icon "Branch-specific-item" at bounding box center [1410, 469] width 12 height 11
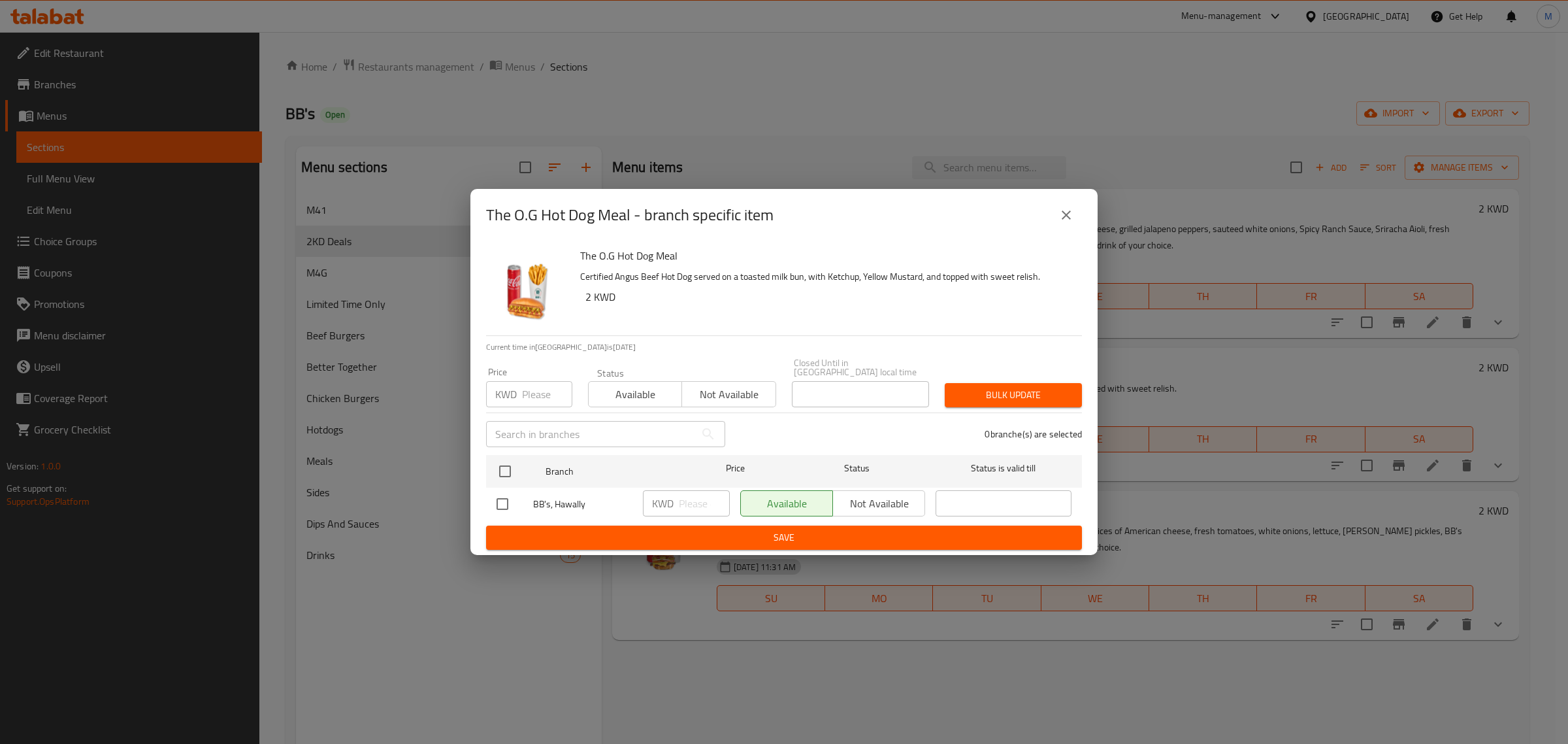
click at [1246, 555] on div "The O.G Hot Dog Meal - branch specific item The O.G Hot Dog Meal Certified Angu…" at bounding box center [784, 372] width 1568 height 744
click at [1398, 634] on div "The O.G Hot Dog Meal - branch specific item The O.G Hot Dog Meal Certified Angu…" at bounding box center [784, 372] width 1568 height 744
click at [1055, 221] on button "close" at bounding box center [1066, 215] width 31 height 31
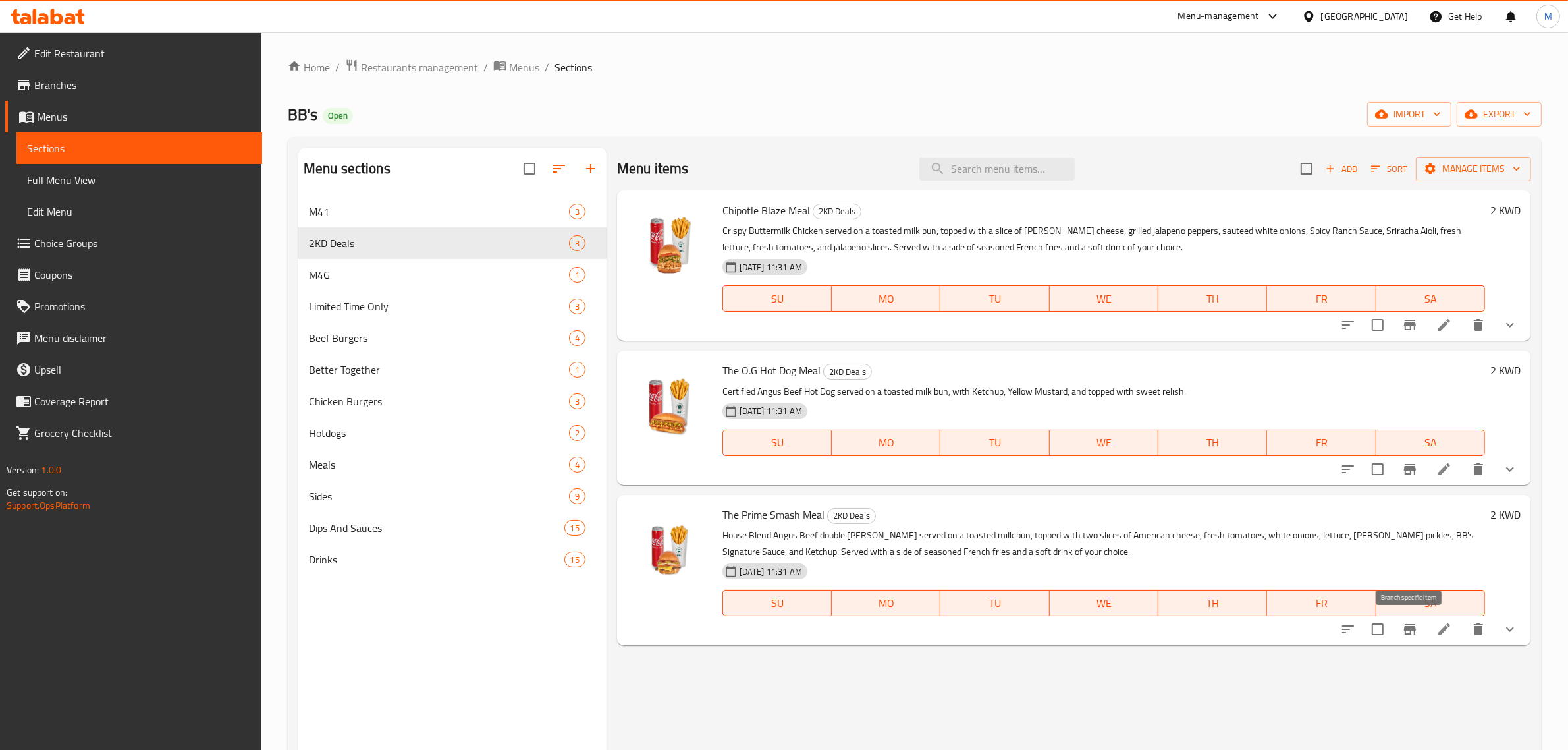
click at [1402, 633] on button "Branch-specific-item" at bounding box center [1410, 629] width 32 height 32
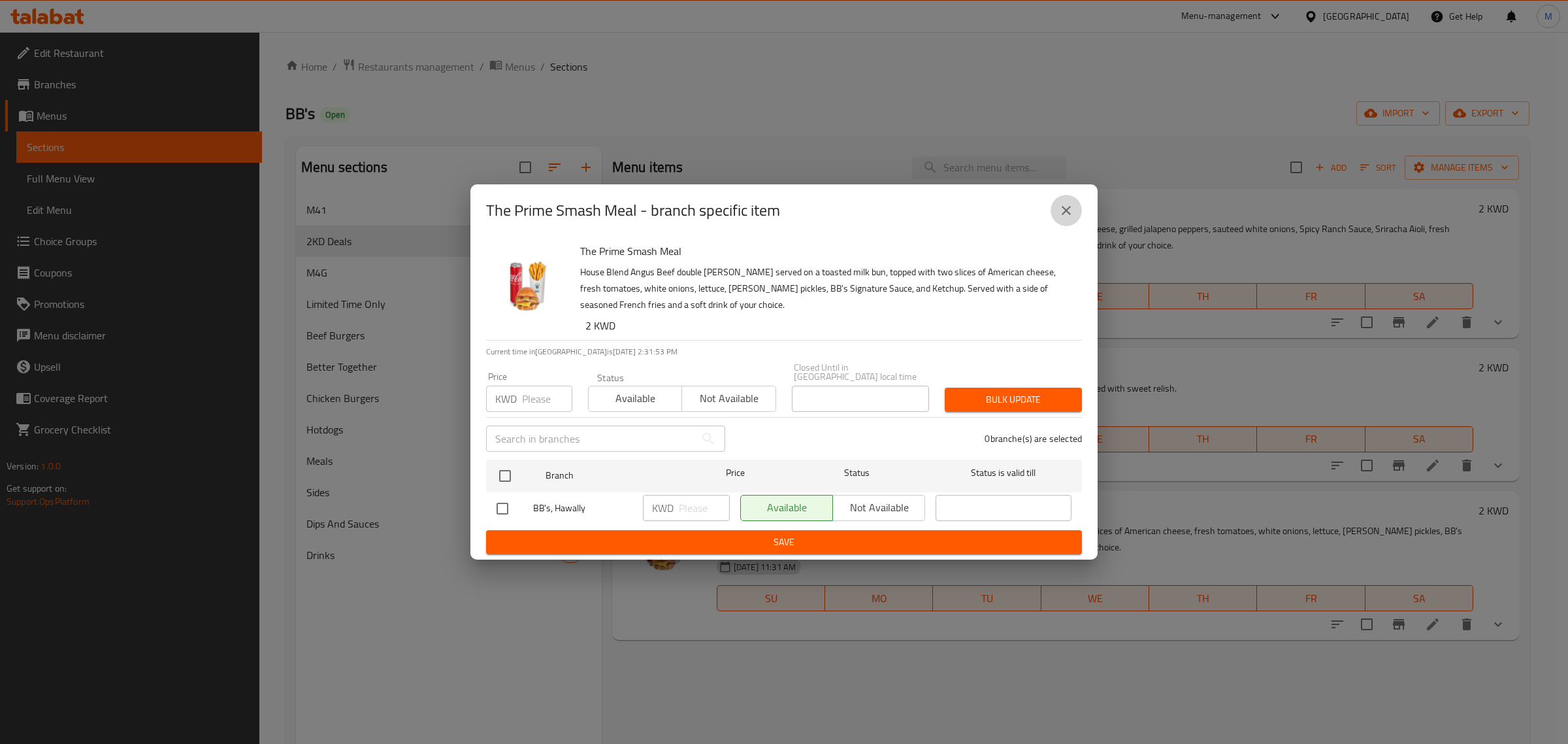
click at [1064, 215] on icon "close" at bounding box center [1066, 211] width 9 height 9
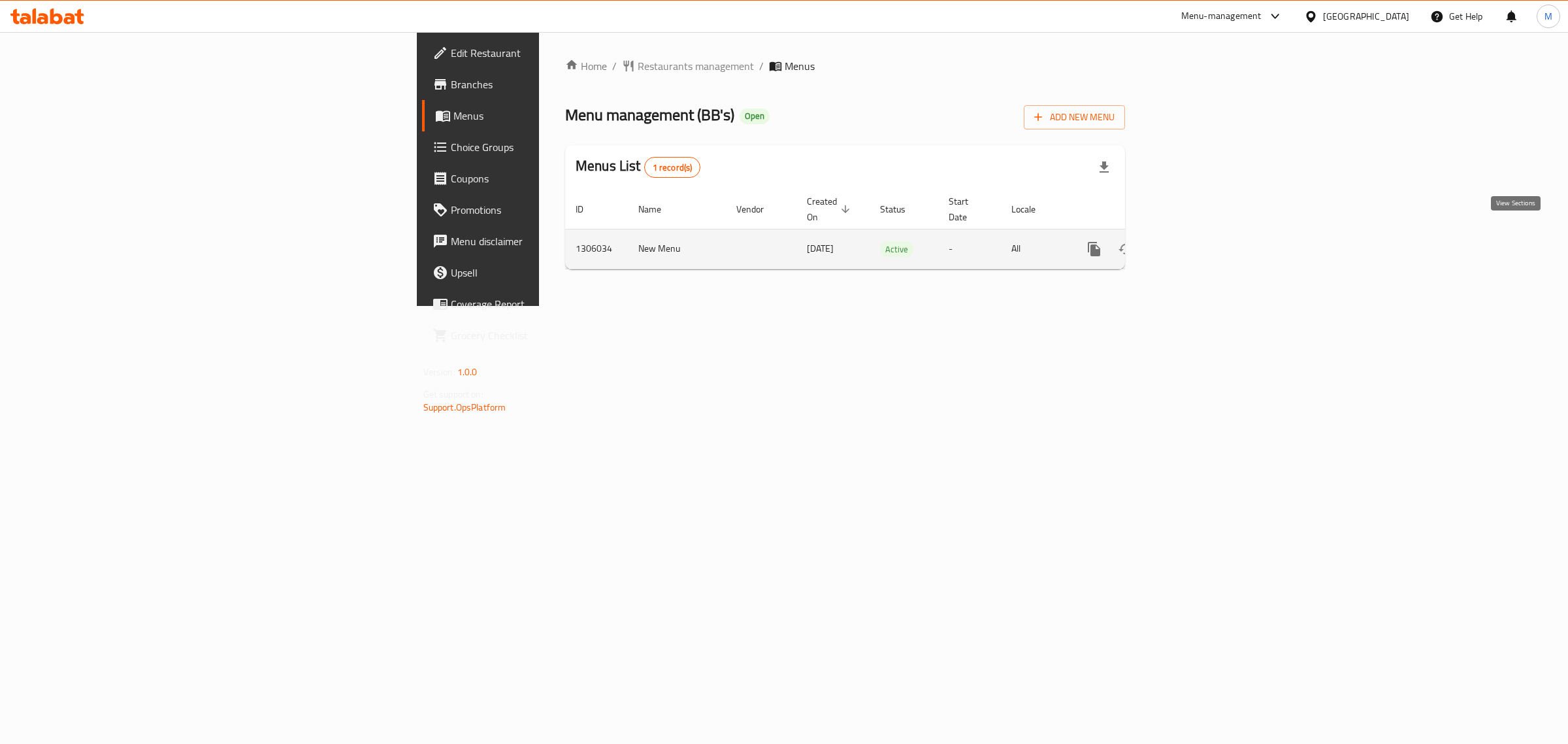
click at [1204, 243] on link "enhanced table" at bounding box center [1188, 249] width 31 height 31
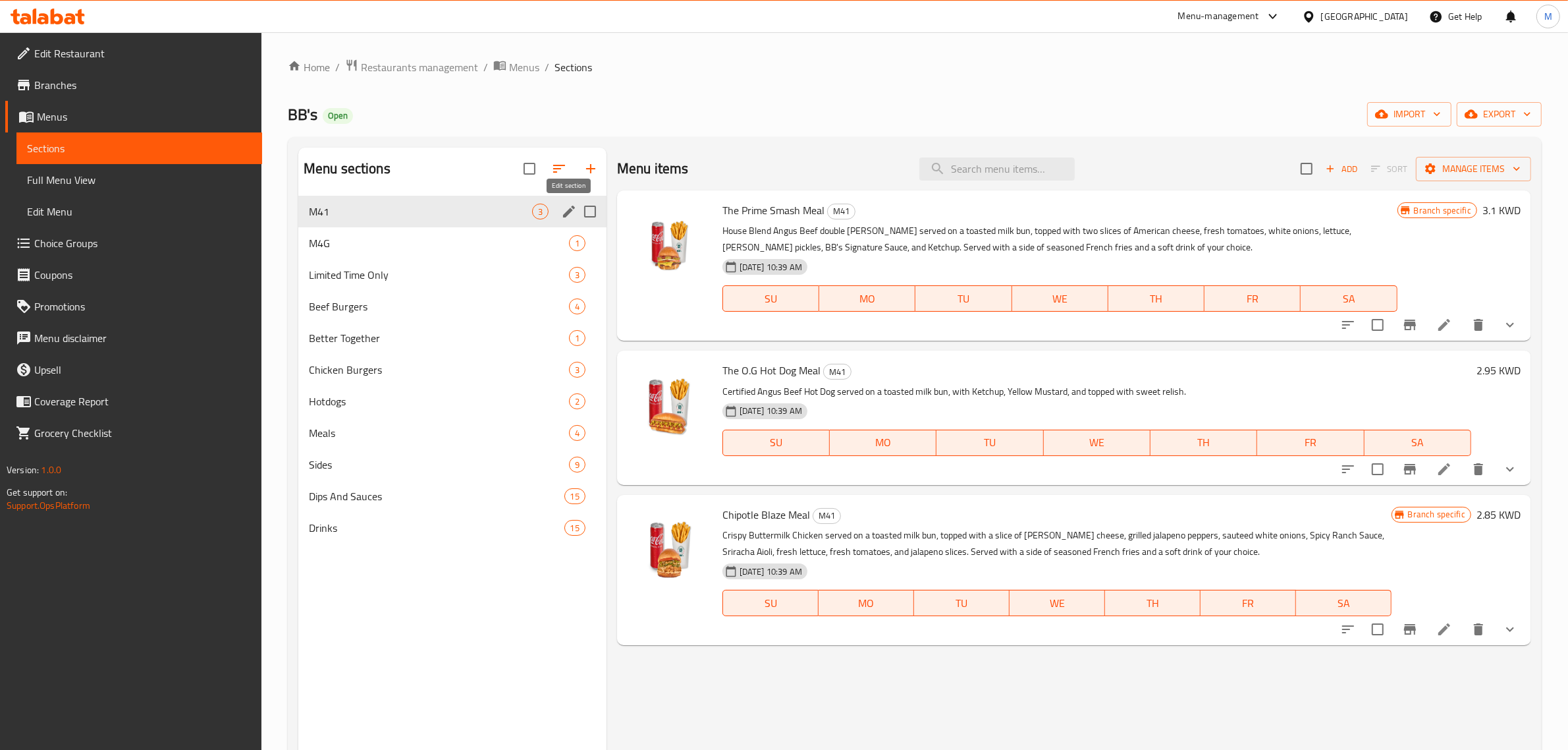
click at [570, 214] on icon "edit" at bounding box center [568, 211] width 15 height 15
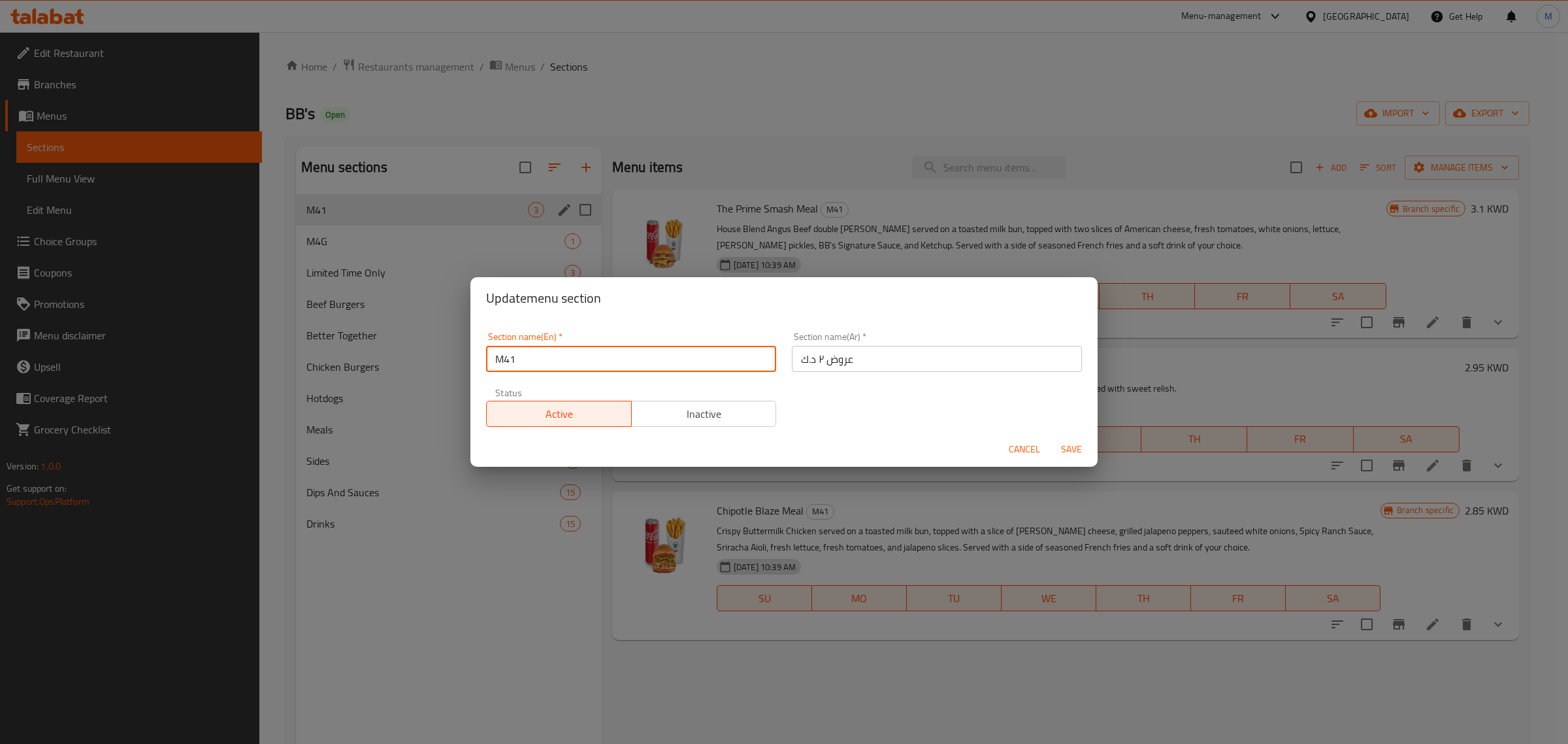
drag, startPoint x: 544, startPoint y: 364, endPoint x: 468, endPoint y: 362, distance: 76.0
click at [468, 362] on div "Update menu section Section name(En)   * M41 Section name(En) * Section name(Ar…" at bounding box center [784, 372] width 1568 height 744
click at [1030, 445] on span "Cancel" at bounding box center [1024, 449] width 31 height 16
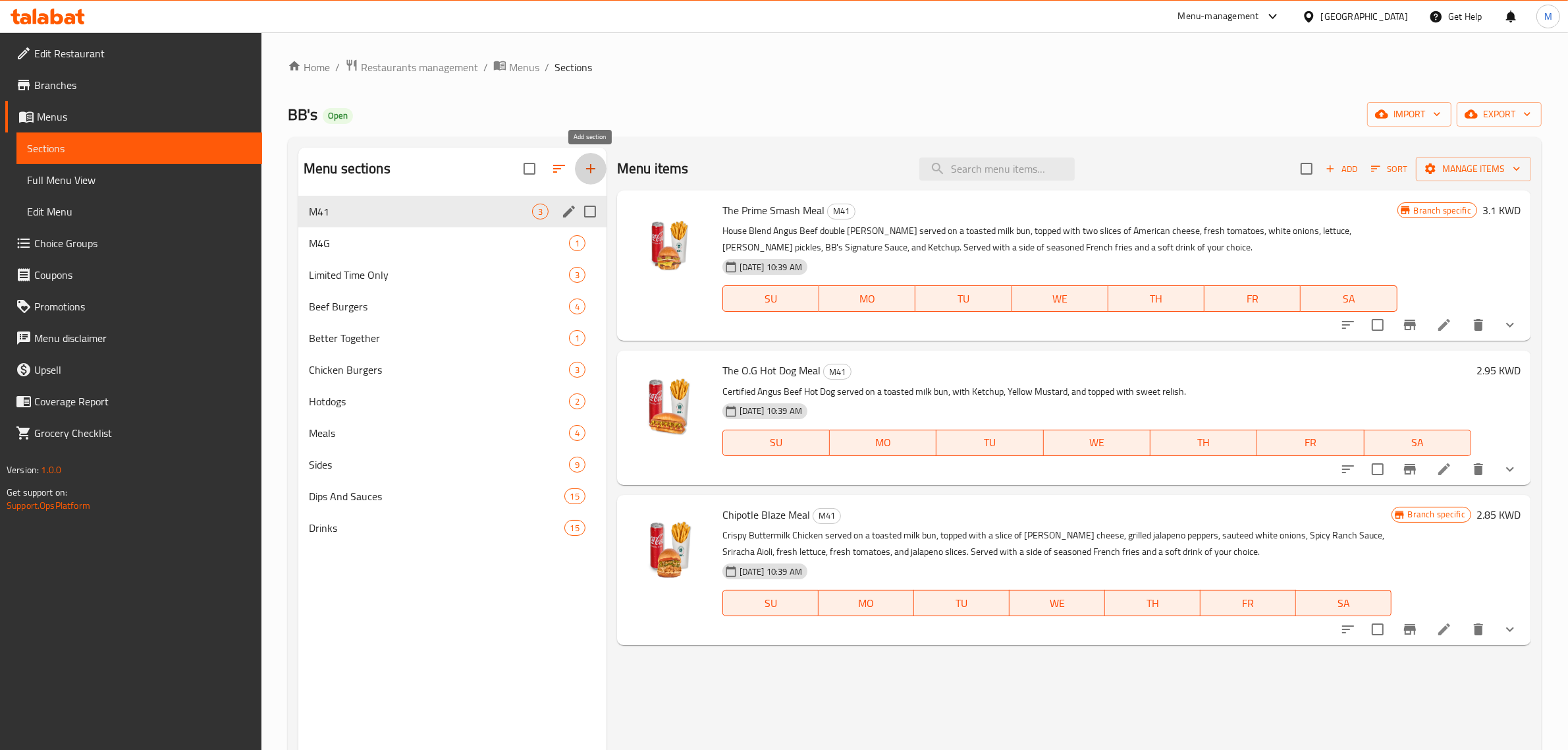
click at [593, 173] on icon "button" at bounding box center [590, 168] width 15 height 15
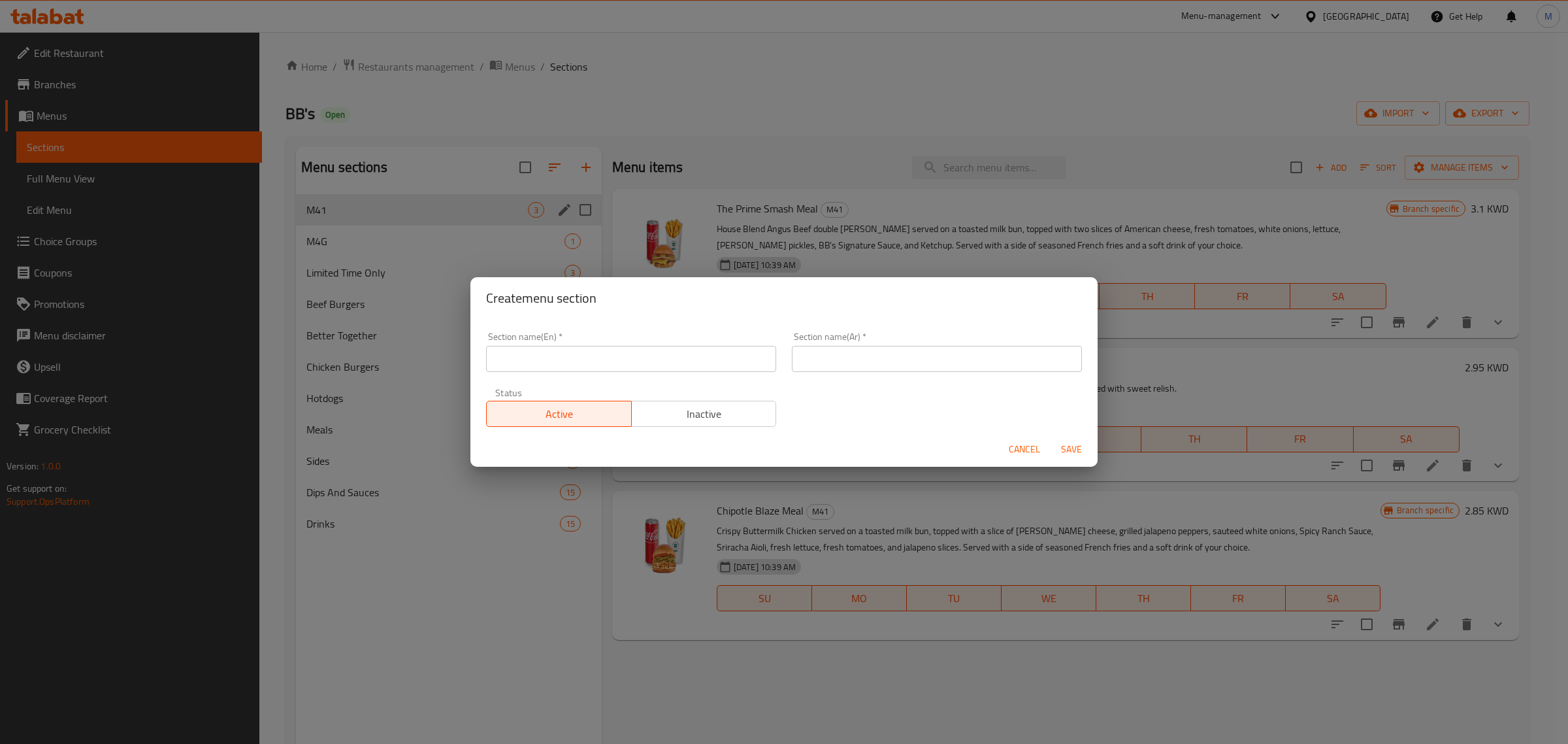
click at [536, 370] on input "text" at bounding box center [631, 358] width 290 height 26
type input "2KD Deals"
click at [887, 364] on input "text" at bounding box center [937, 358] width 290 height 26
type input "عرض خاص"
click at [1059, 445] on span "Save" at bounding box center [1071, 449] width 31 height 16
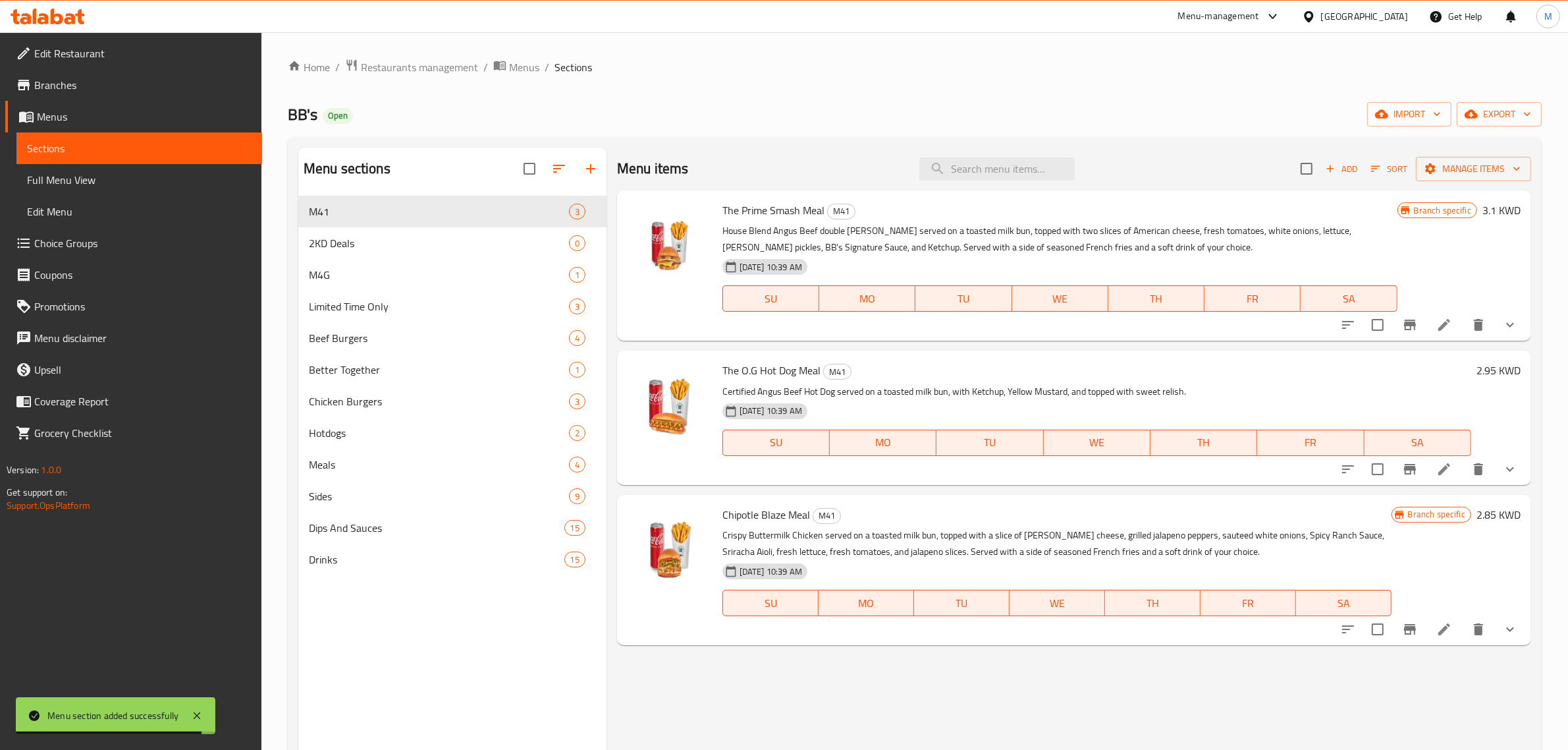
click at [1305, 168] on input "checkbox" at bounding box center [1307, 168] width 28 height 28
checkbox input "true"
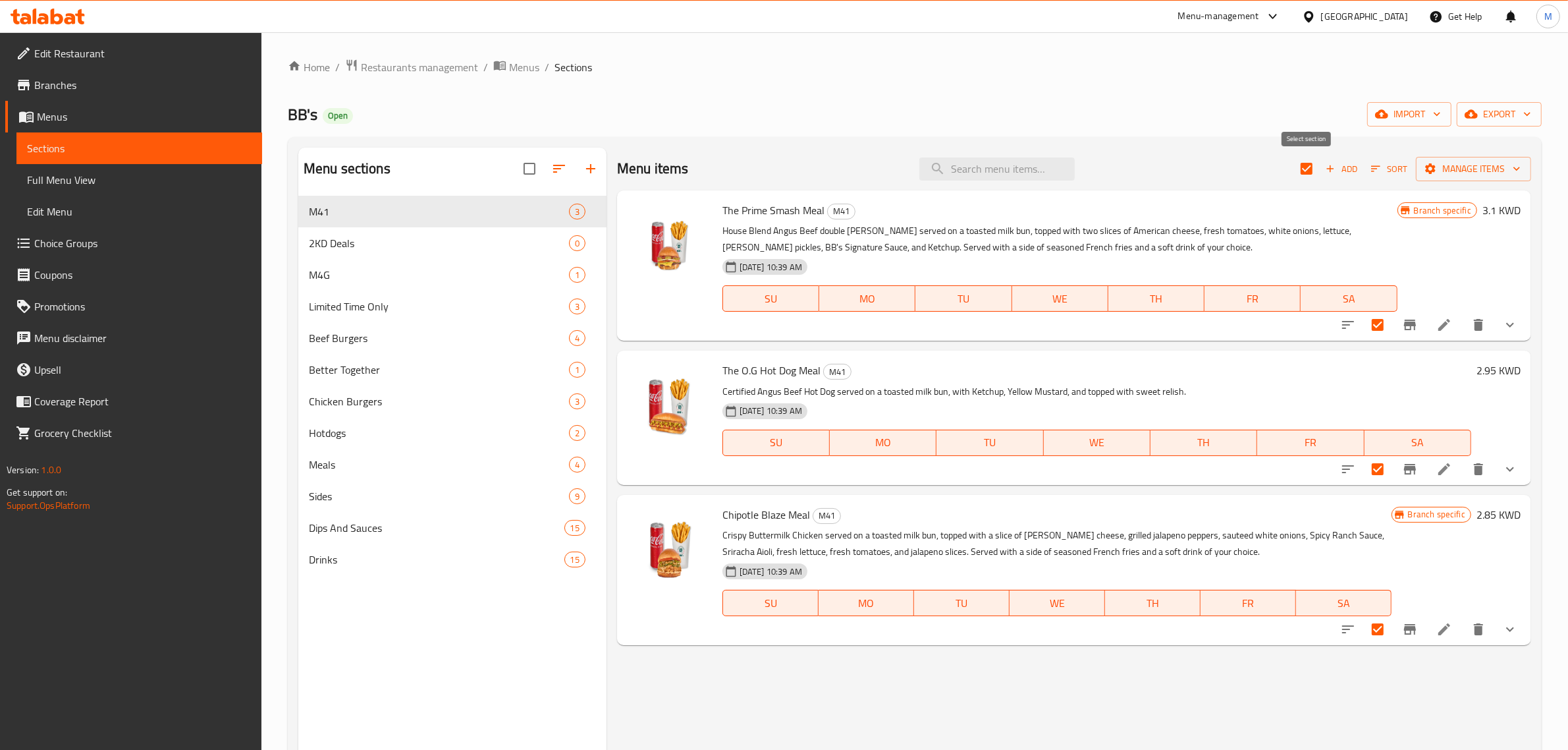
click at [1309, 166] on input "checkbox" at bounding box center [1307, 168] width 28 height 28
checkbox input "false"
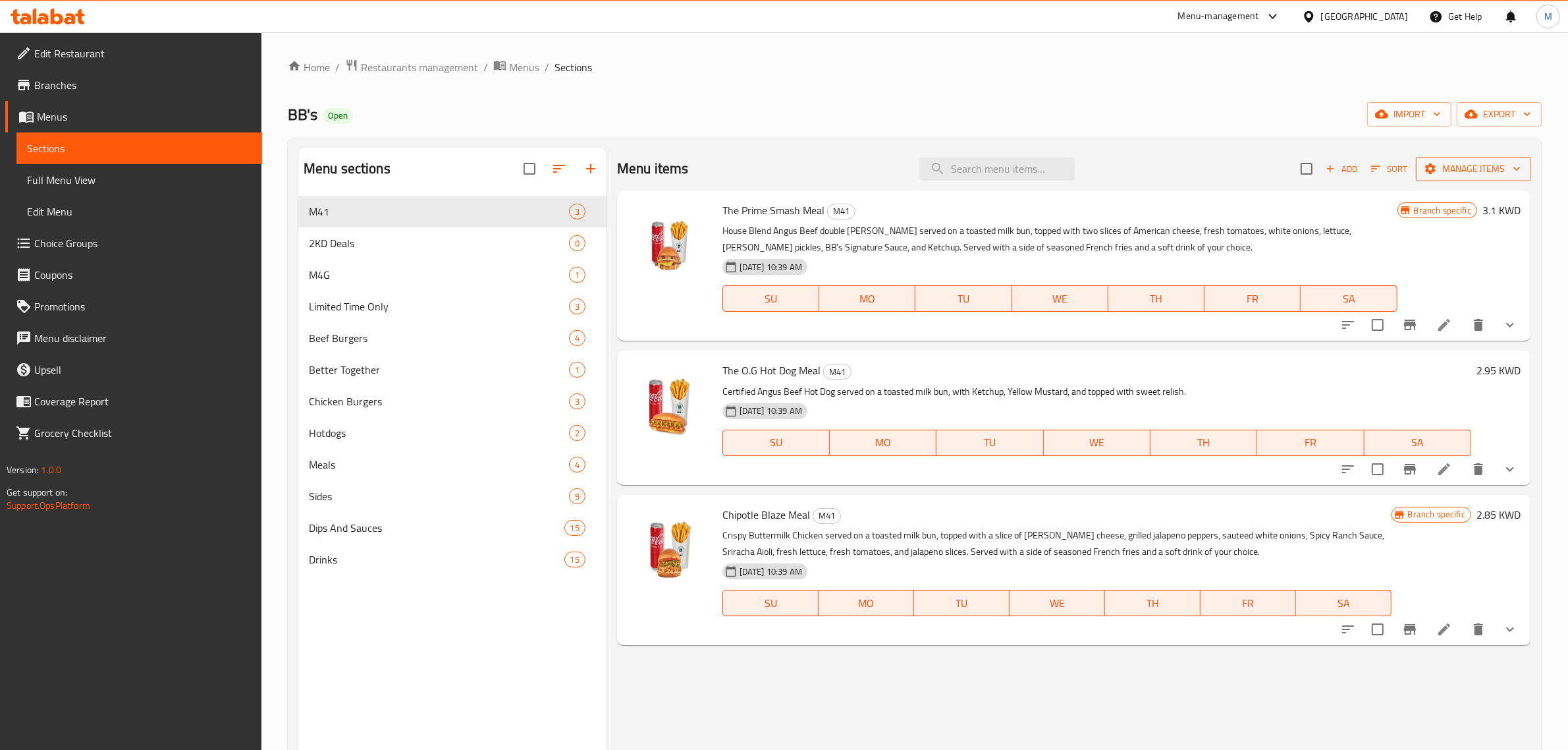
click at [1487, 166] on span "Manage items" at bounding box center [1474, 169] width 94 height 16
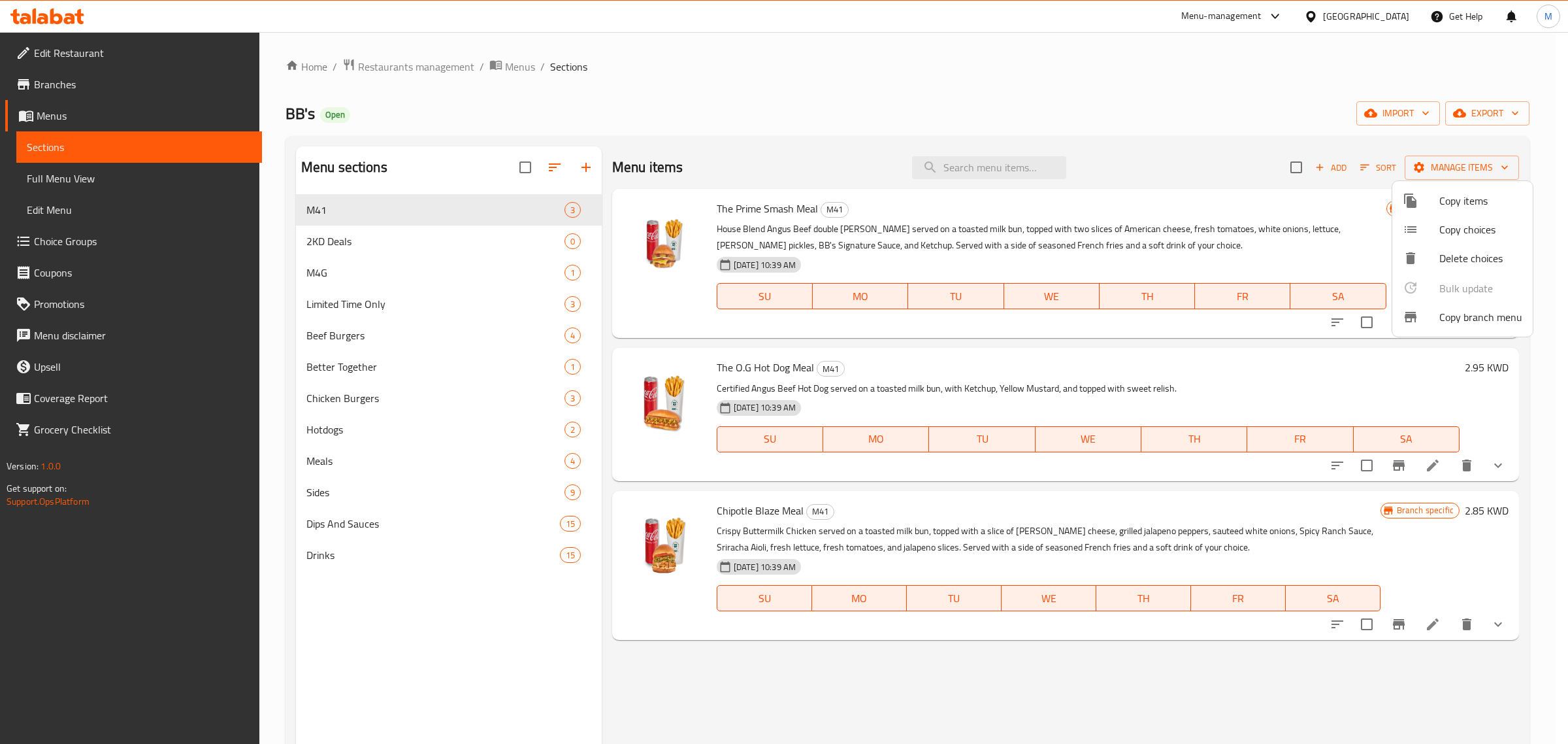
click at [1465, 203] on span "Copy items" at bounding box center [1480, 200] width 83 height 15
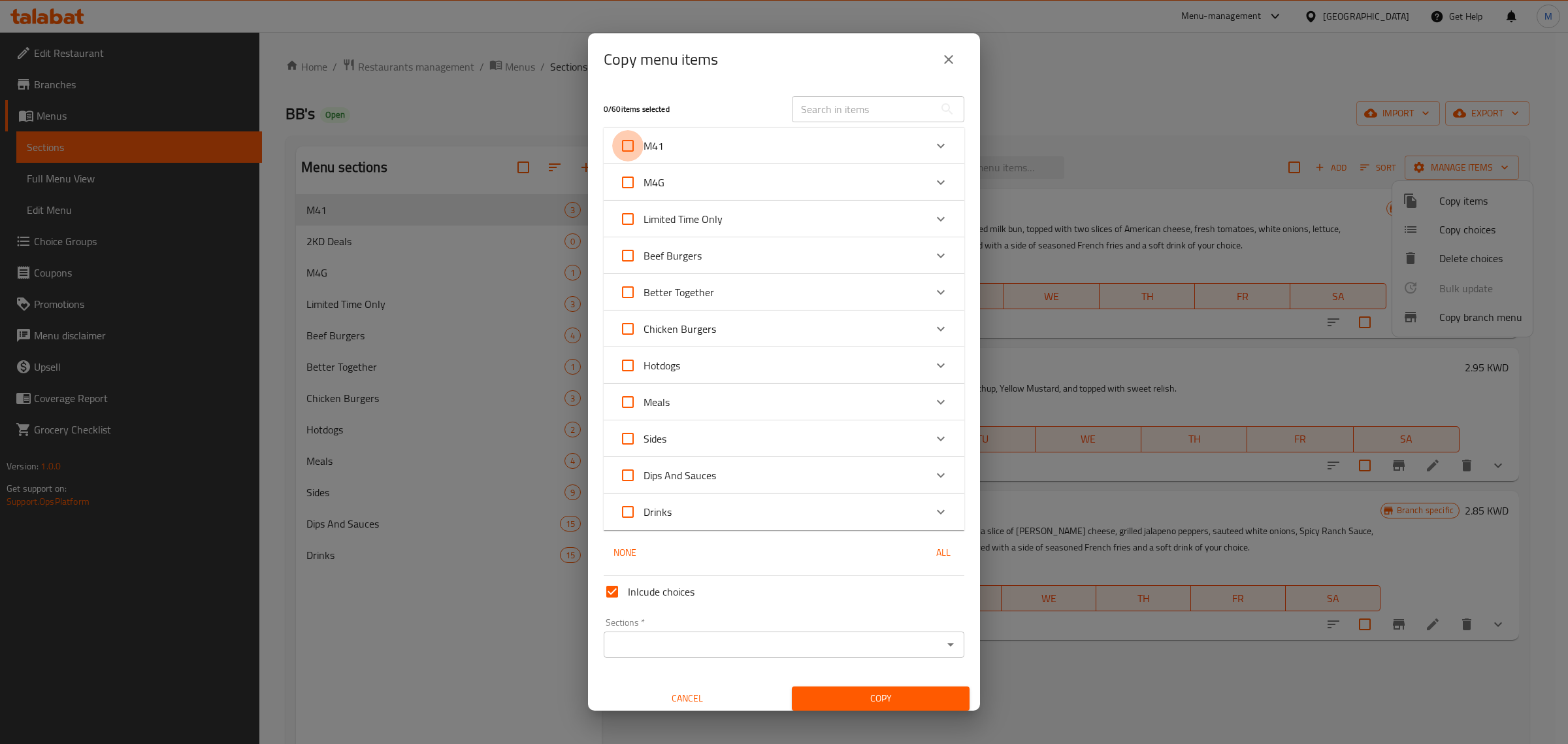
click at [625, 147] on input "M41" at bounding box center [627, 146] width 31 height 31
checkbox input "true"
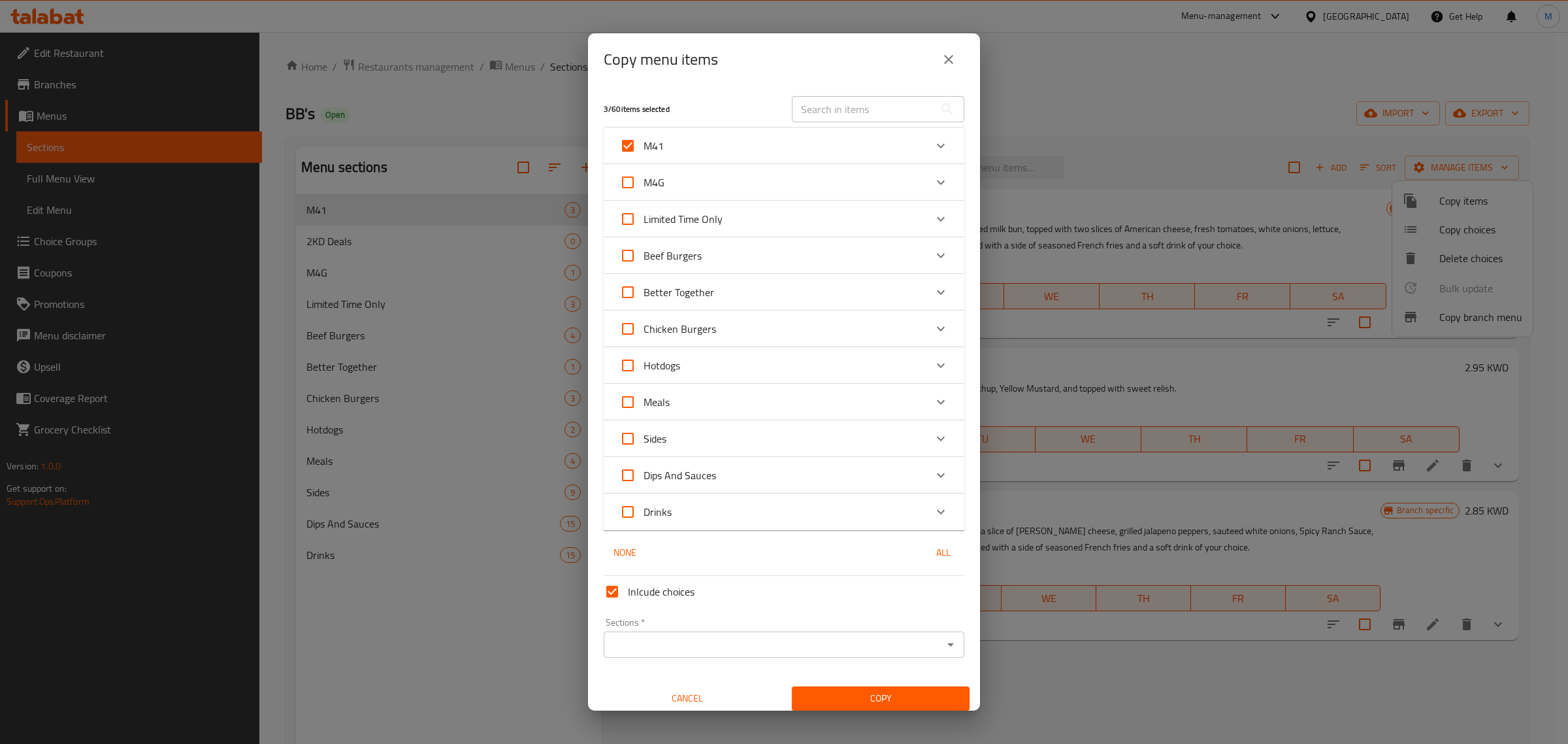
click at [710, 634] on div "Sections *" at bounding box center [784, 644] width 361 height 26
click at [943, 645] on icon "Open" at bounding box center [950, 644] width 15 height 15
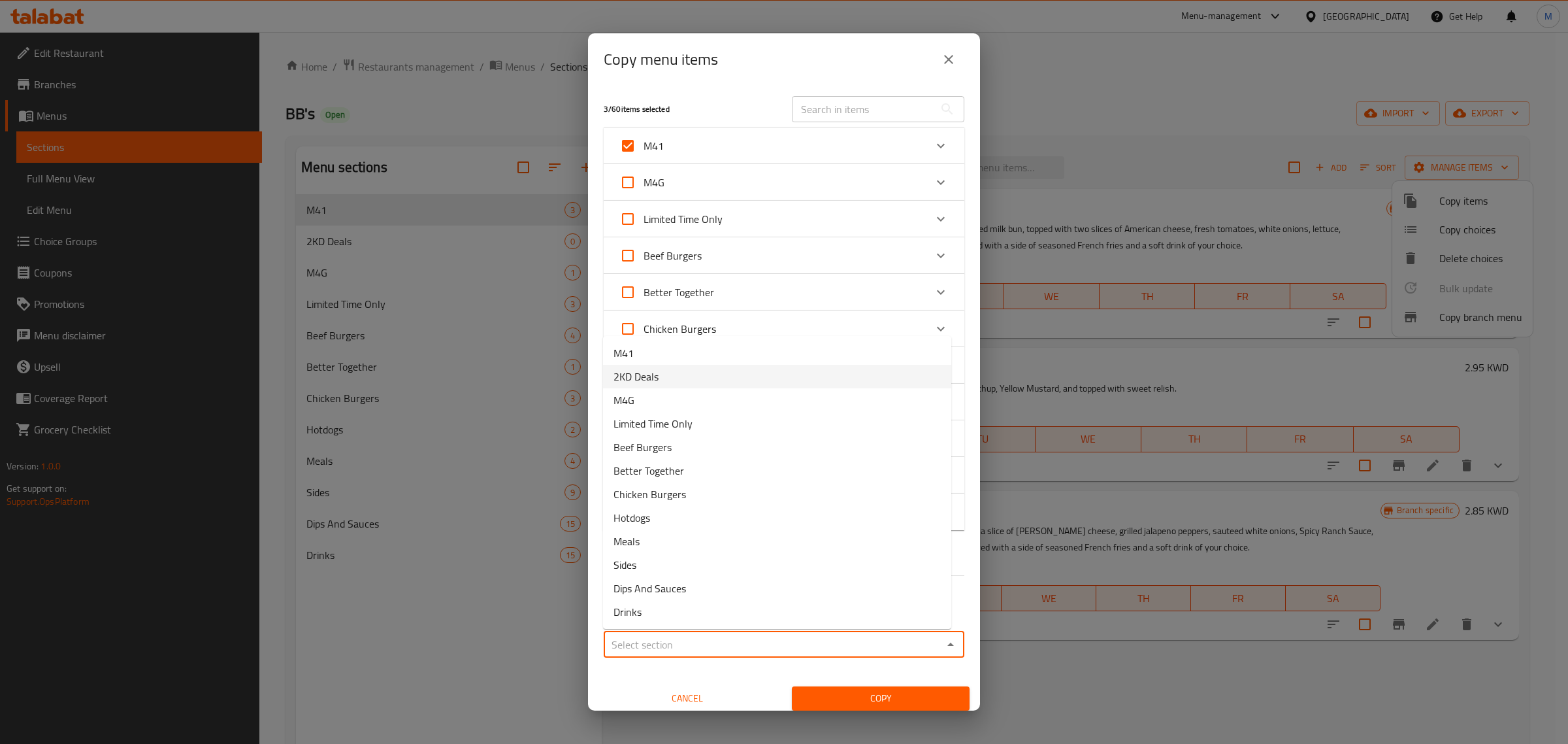
click at [667, 384] on li "2KD Deals" at bounding box center [777, 376] width 348 height 23
type input "2KD Deals"
click at [876, 696] on span "Copy" at bounding box center [881, 699] width 157 height 16
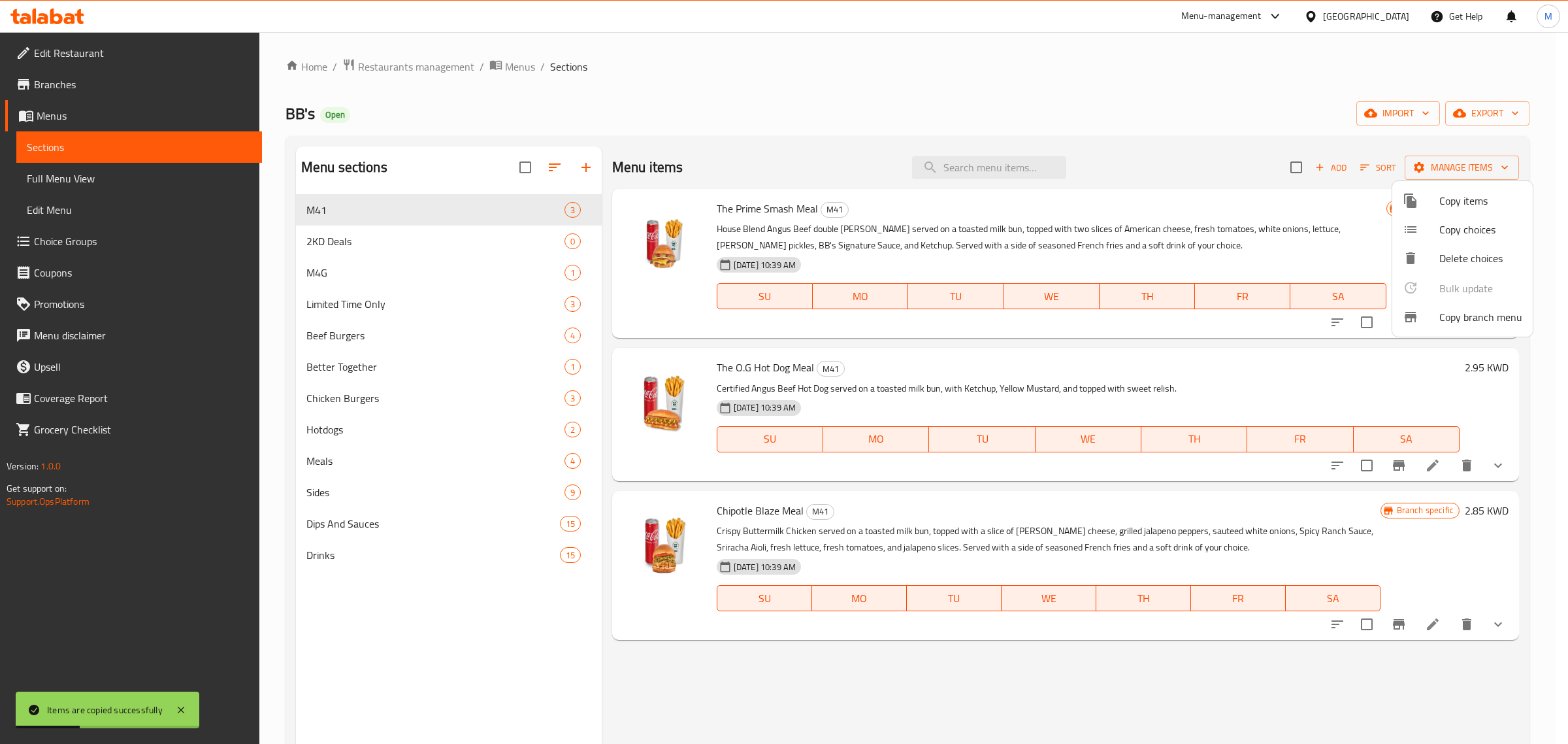
click at [1142, 178] on div at bounding box center [784, 372] width 1568 height 744
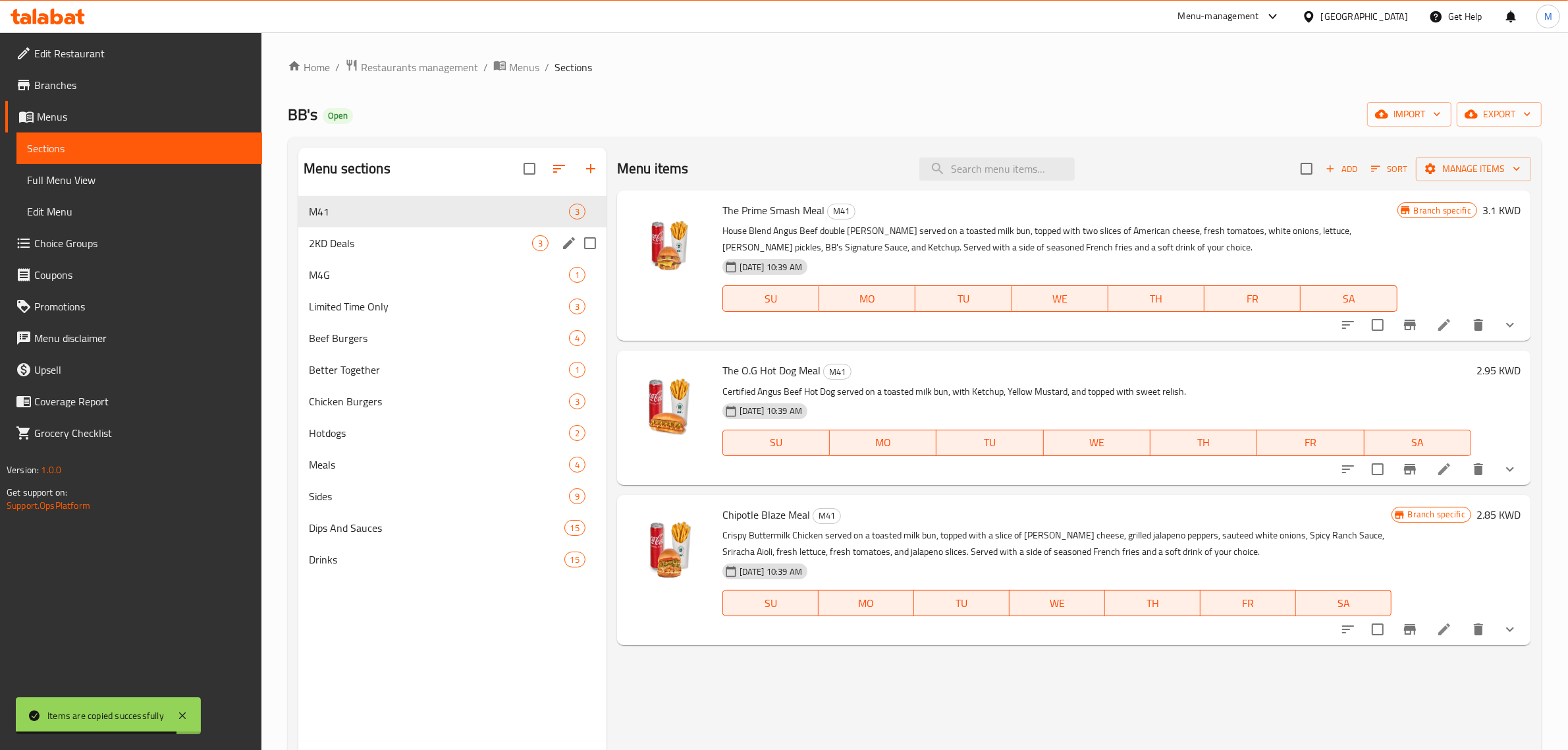
click at [463, 235] on span "2KD Deals" at bounding box center [420, 243] width 223 height 15
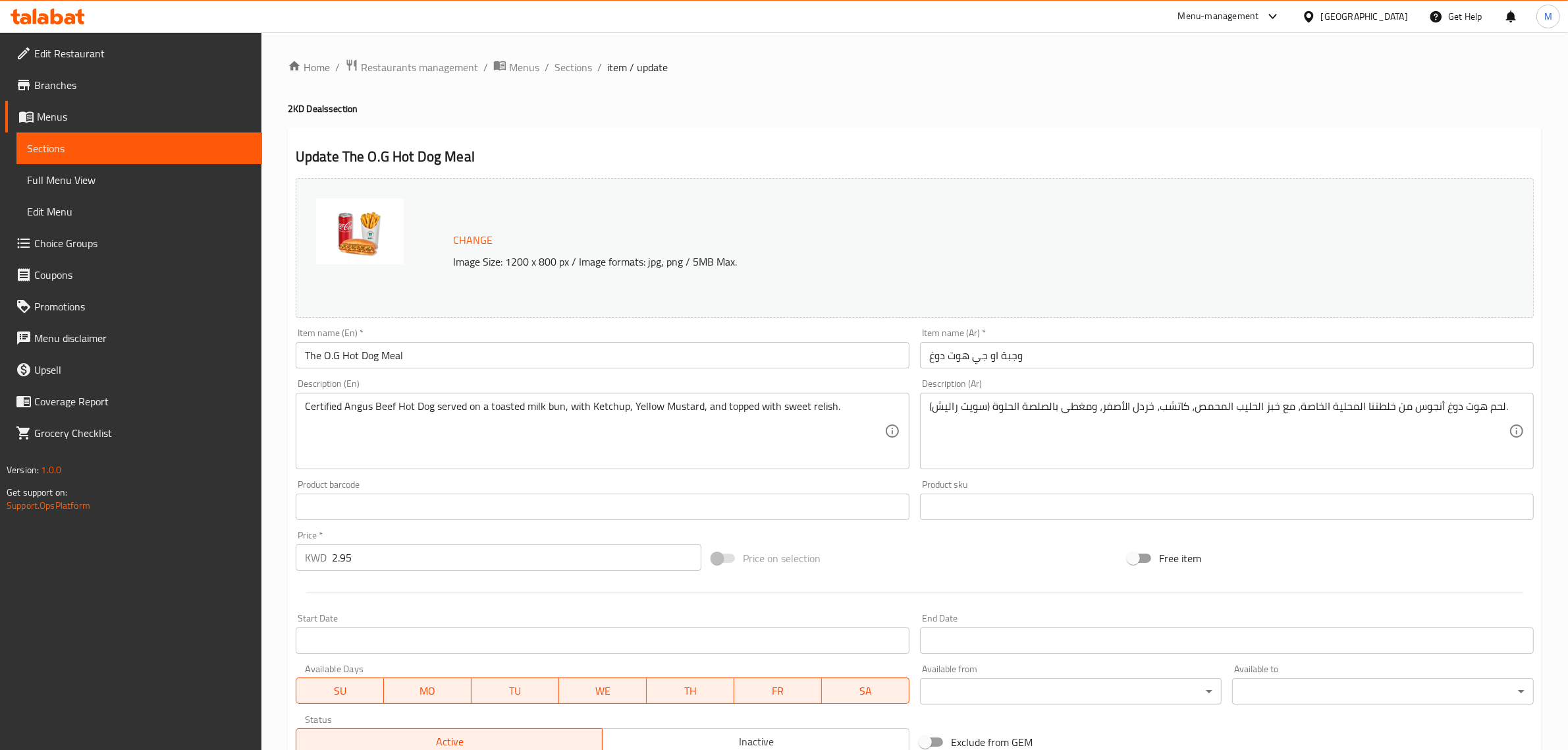
drag, startPoint x: 385, startPoint y: 561, endPoint x: 283, endPoint y: 563, distance: 102.0
click at [283, 563] on div "Home / Restaurants management / Menus / Sections / item / update 2KD Deals sect…" at bounding box center [915, 529] width 1307 height 994
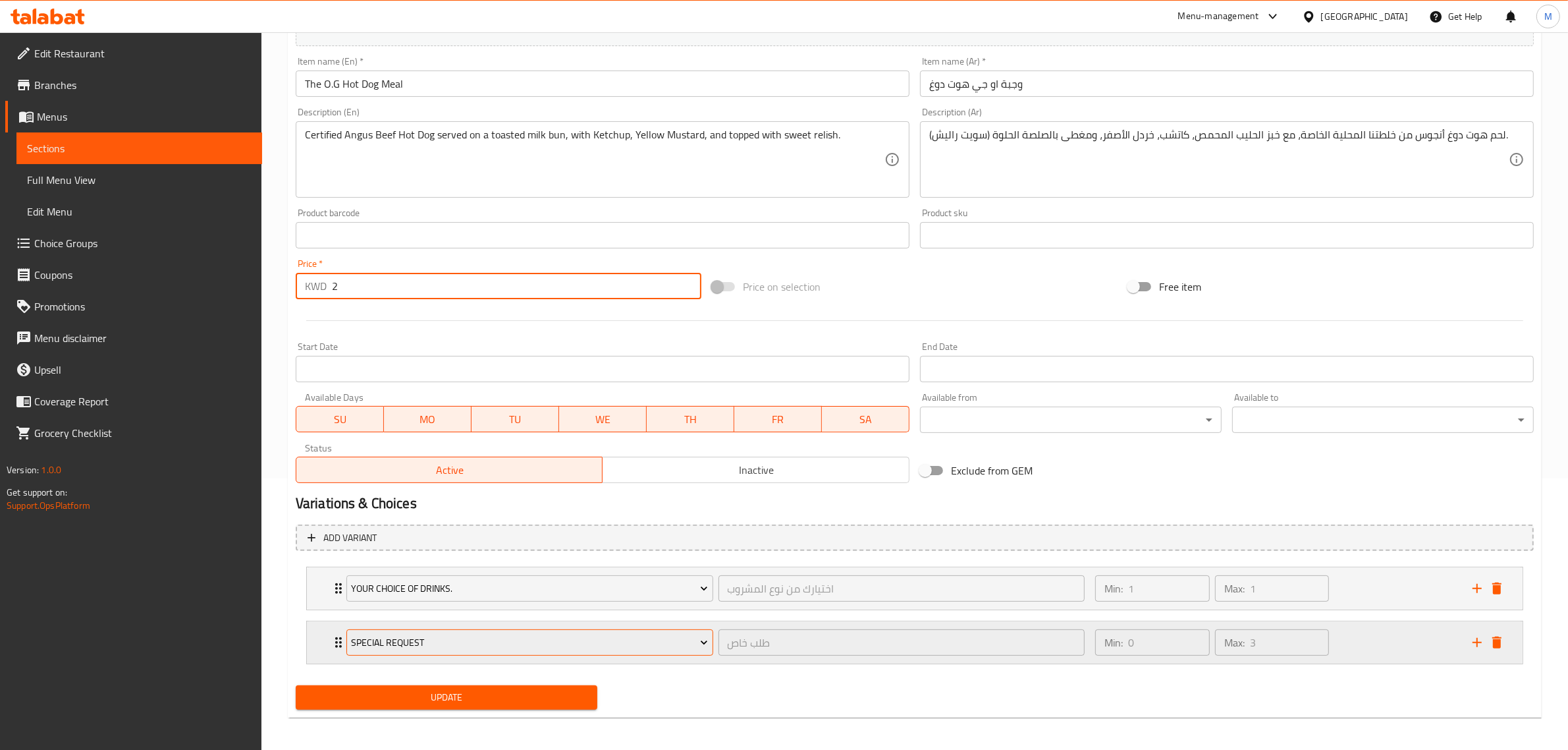
scroll to position [276, 0]
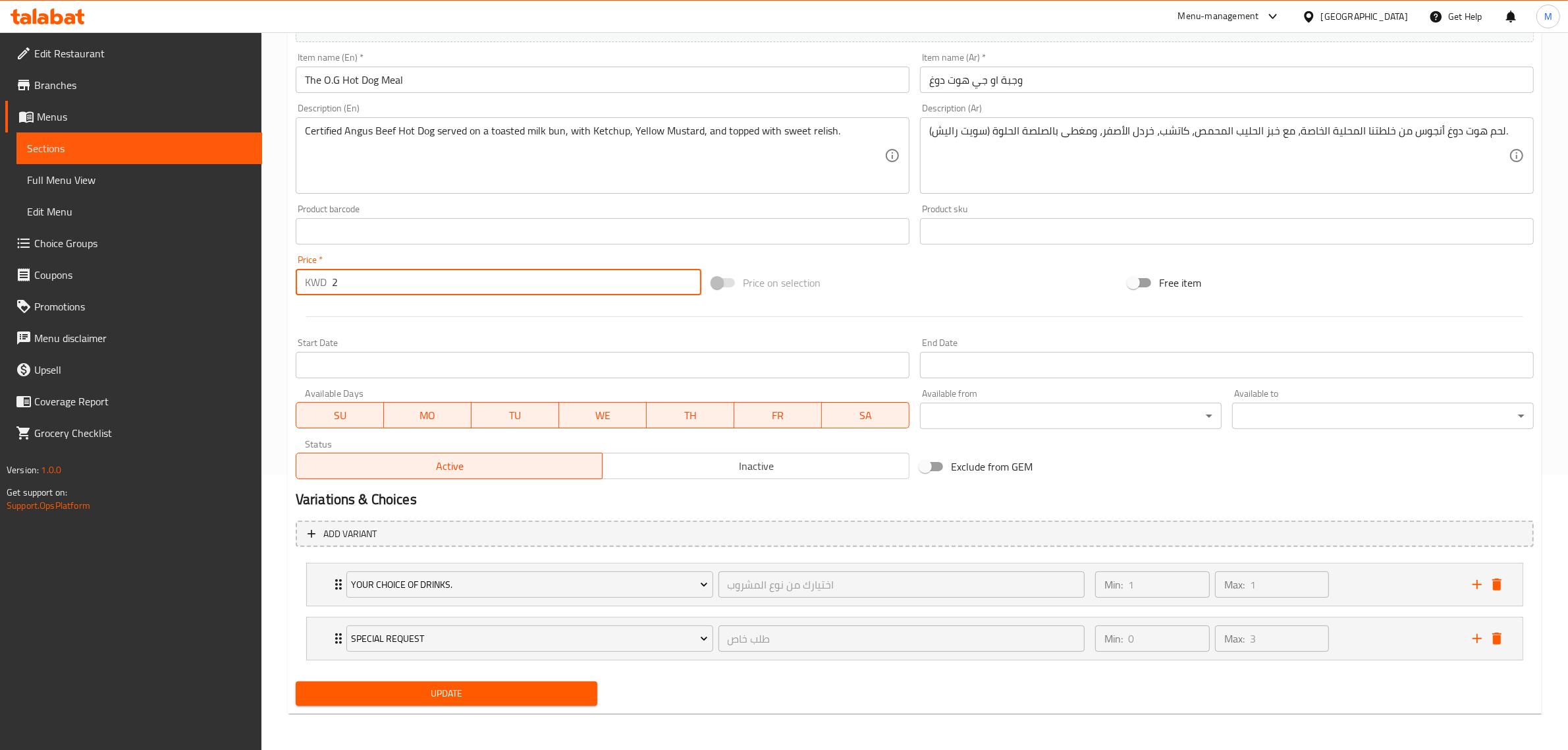
type input "2"
click at [492, 693] on span "Update" at bounding box center [447, 693] width 281 height 16
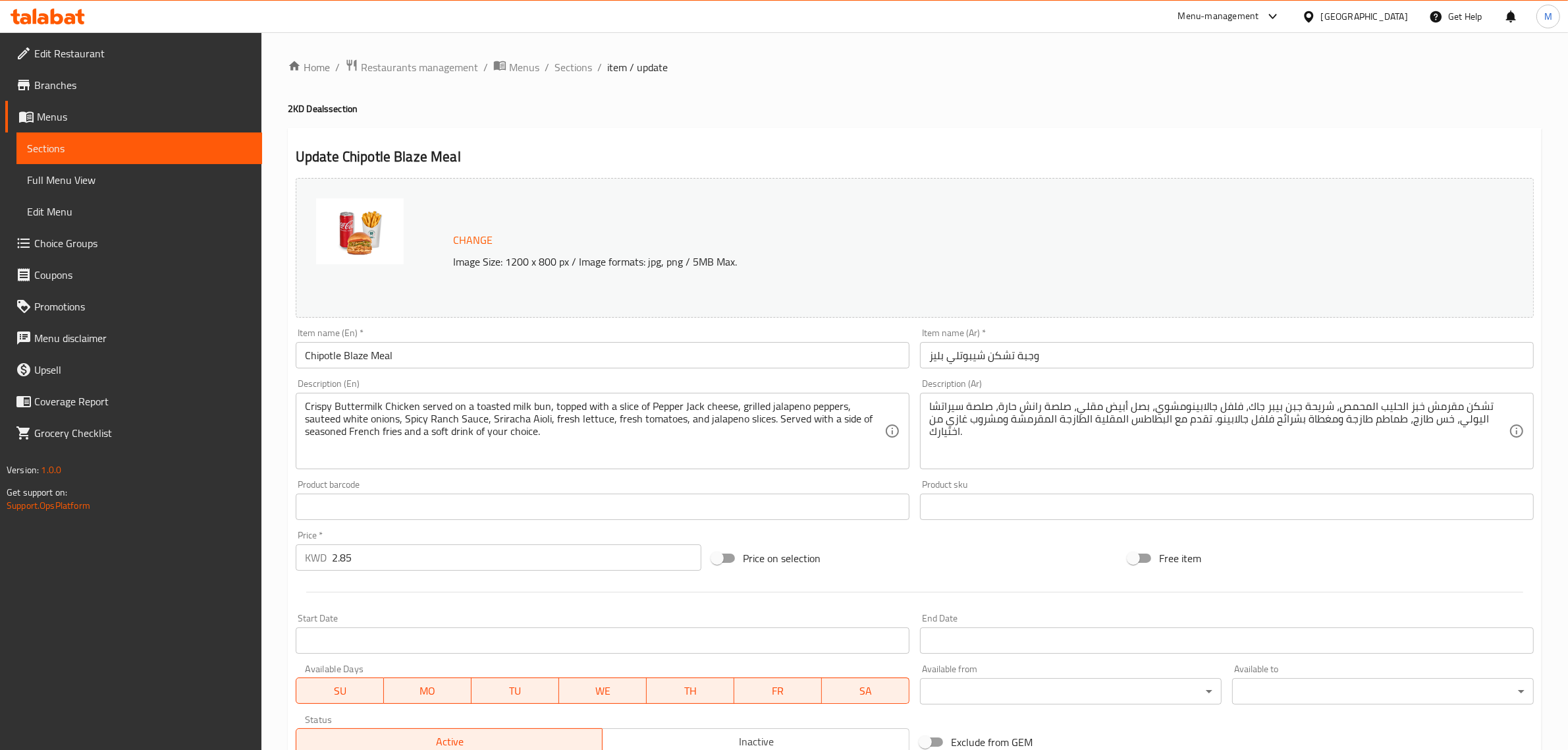
scroll to position [330, 0]
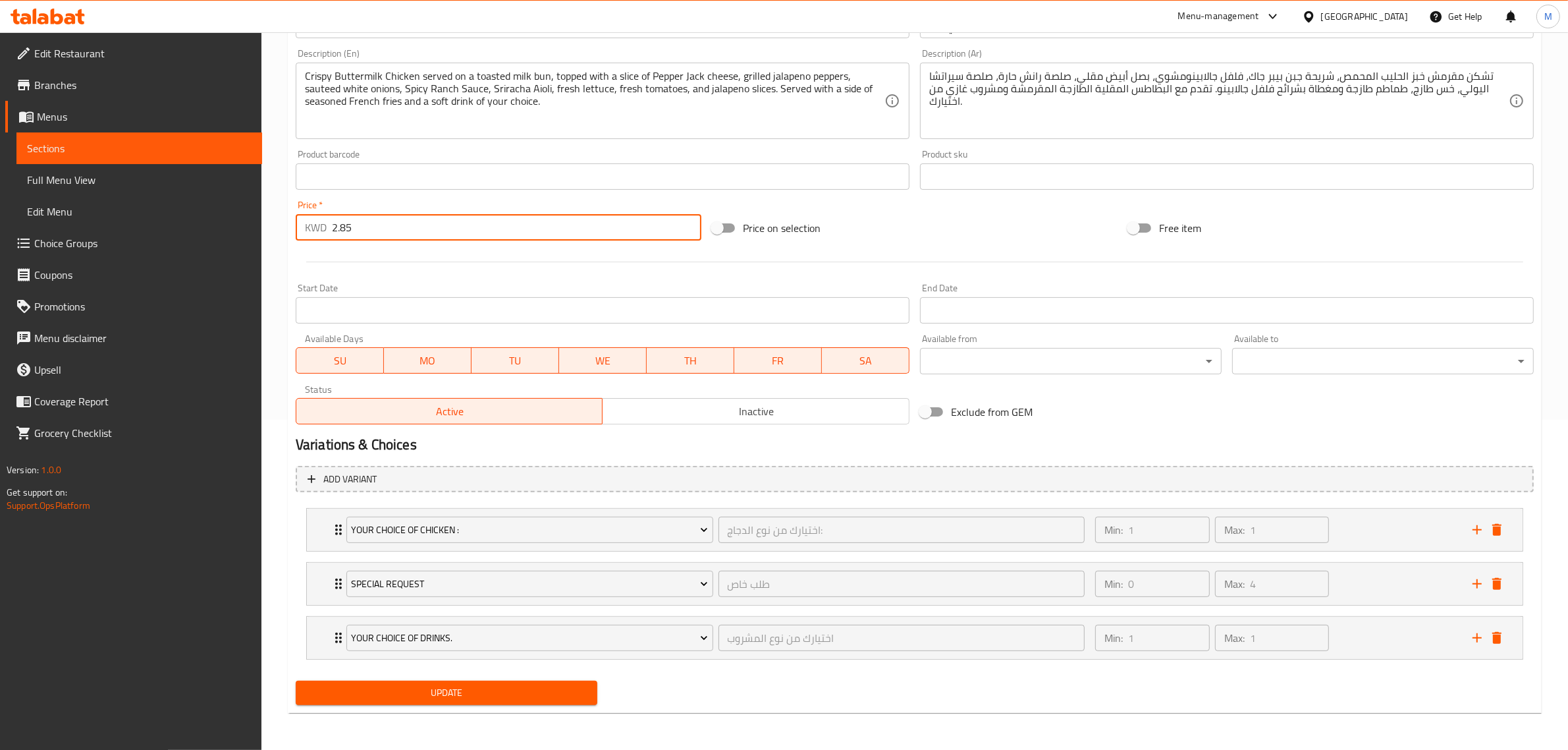
drag, startPoint x: 383, startPoint y: 231, endPoint x: 282, endPoint y: 239, distance: 101.3
click at [282, 239] on div "Home / Restaurants management / Menus / Sections / item / update 2KD Deals sect…" at bounding box center [915, 226] width 1307 height 1048
type input "2"
click at [442, 685] on span "Update" at bounding box center [447, 693] width 281 height 16
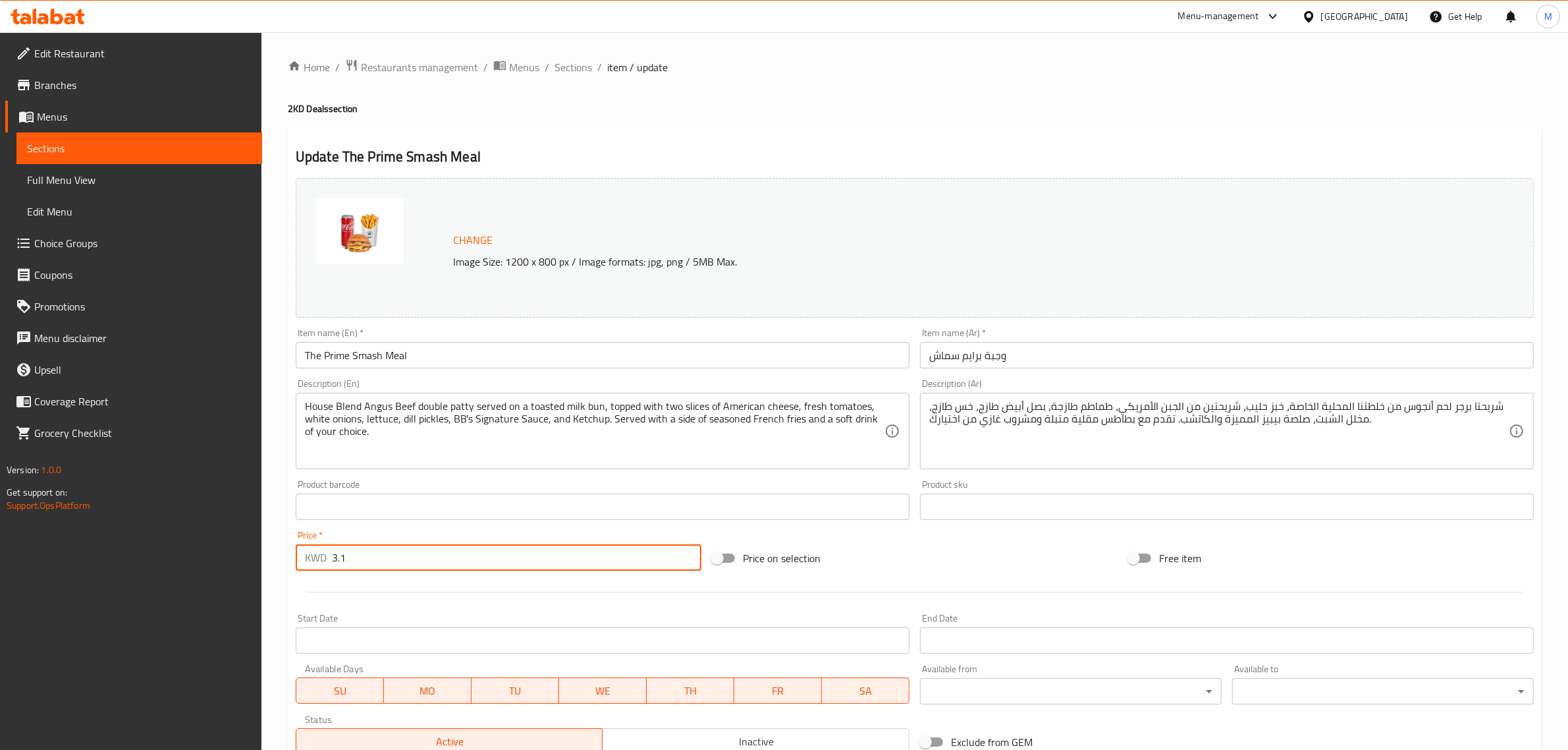
click at [312, 547] on div "Price   * KWD 3.1 Price *" at bounding box center [498, 551] width 405 height 40
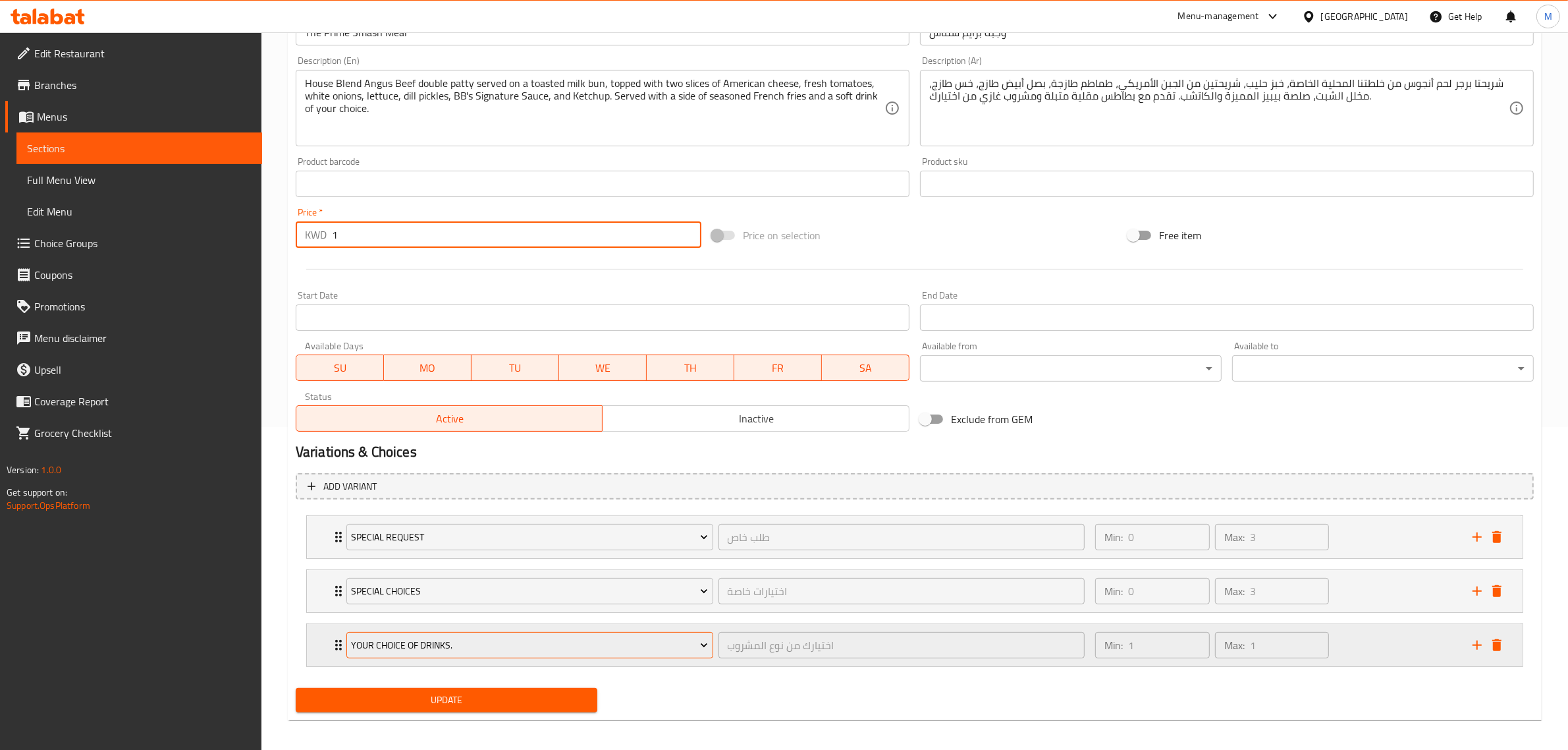
scroll to position [330, 0]
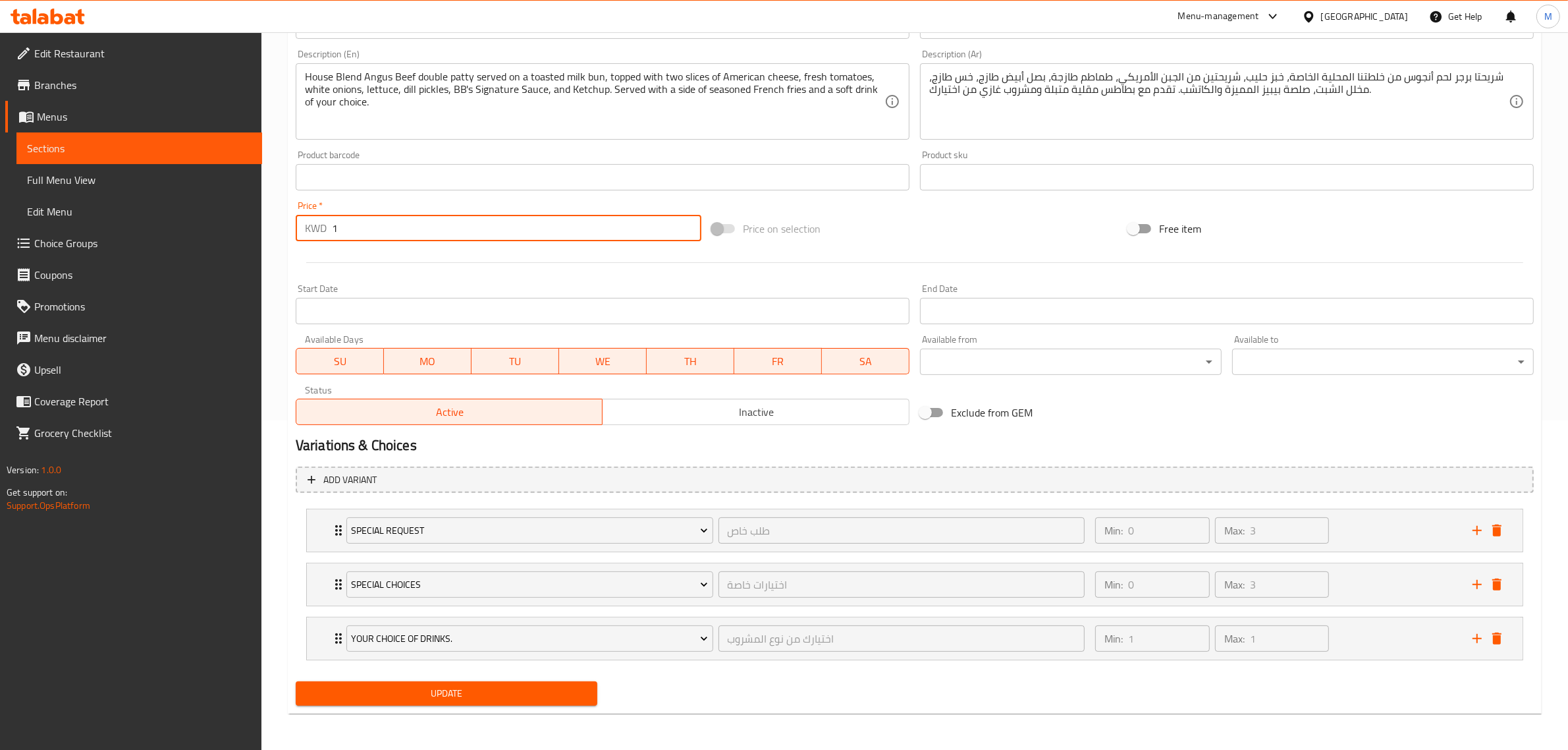
type input "1"
click at [461, 693] on span "Update" at bounding box center [447, 693] width 281 height 16
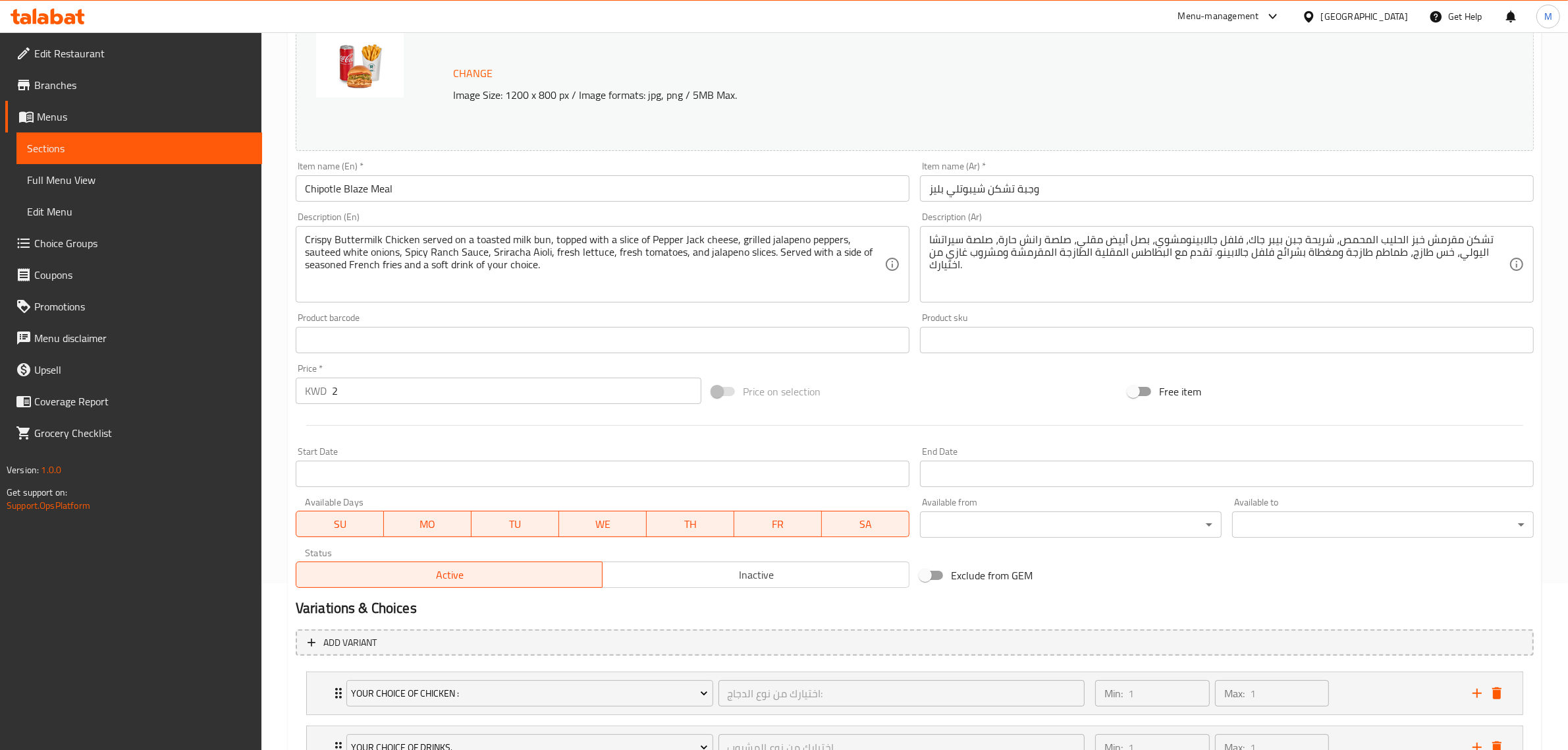
scroll to position [276, 0]
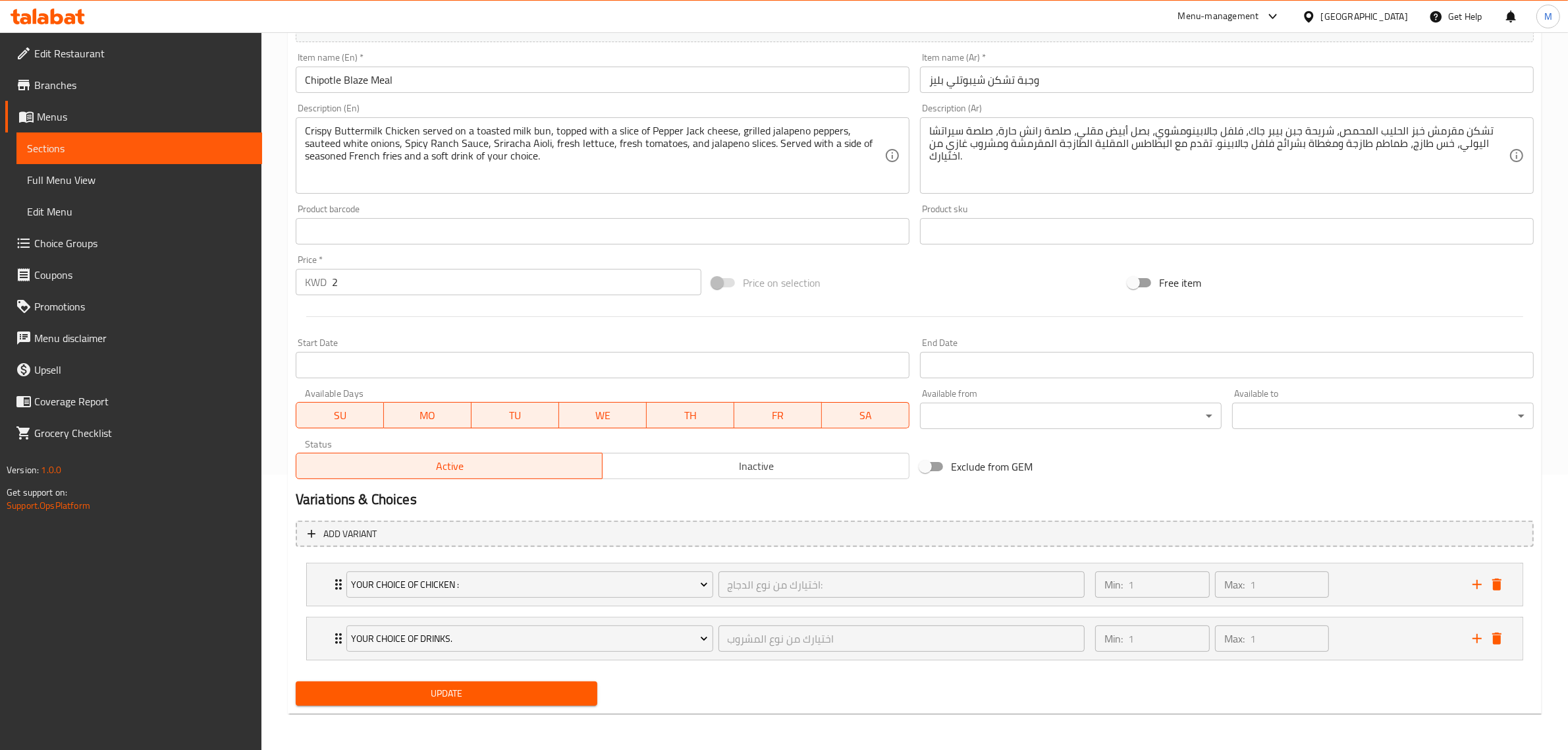
click at [422, 699] on span "Update" at bounding box center [447, 693] width 281 height 16
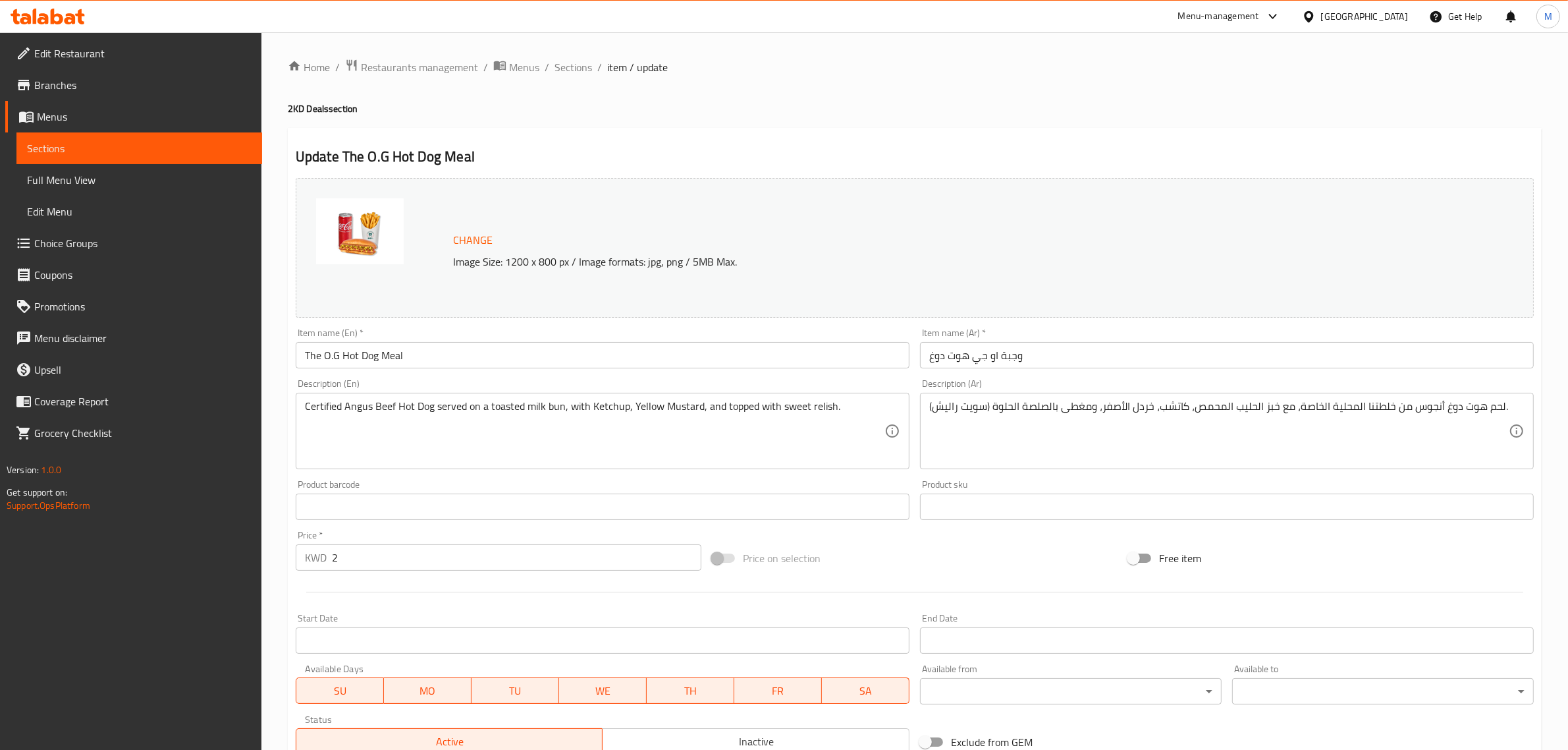
scroll to position [276, 0]
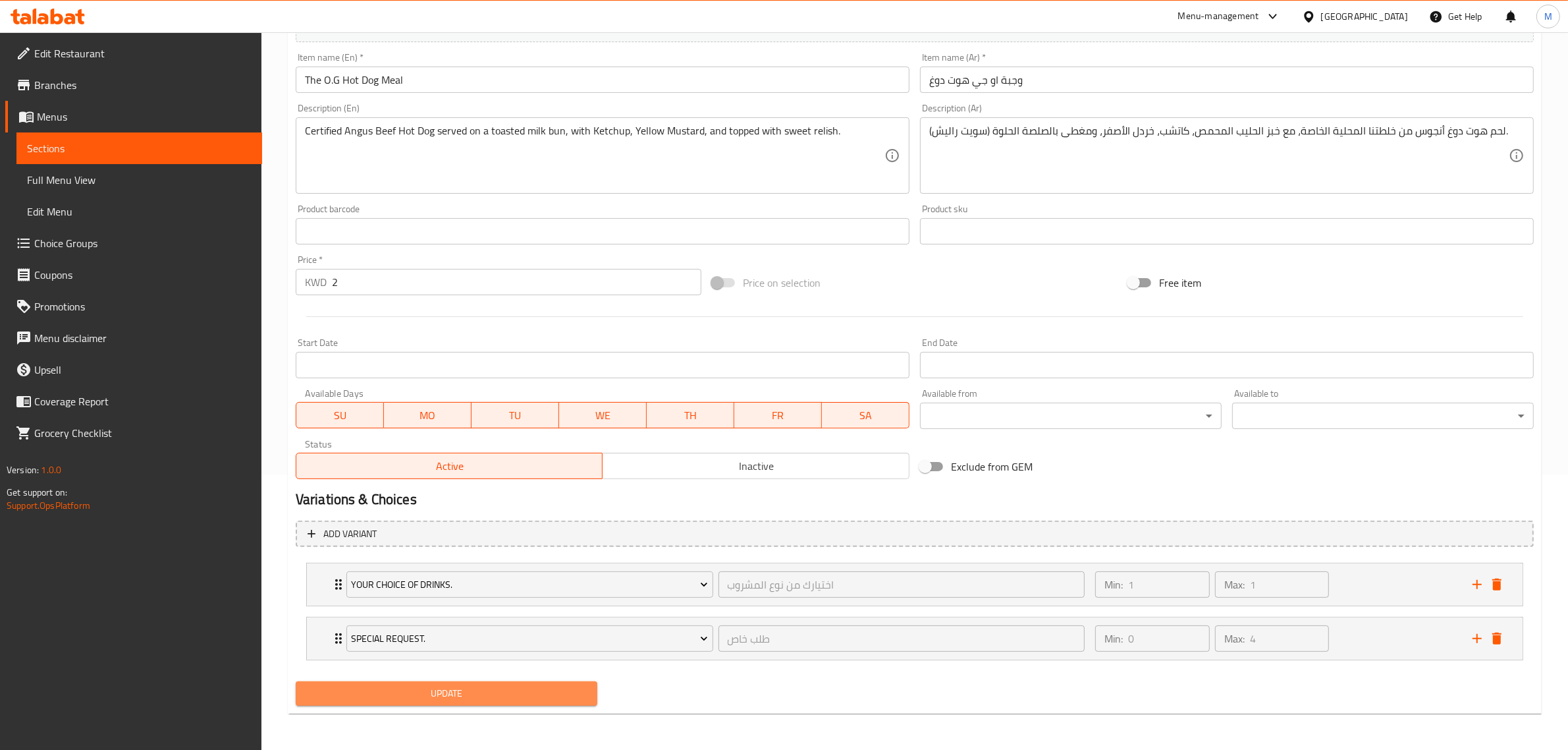
click at [440, 690] on span "Update" at bounding box center [447, 693] width 281 height 16
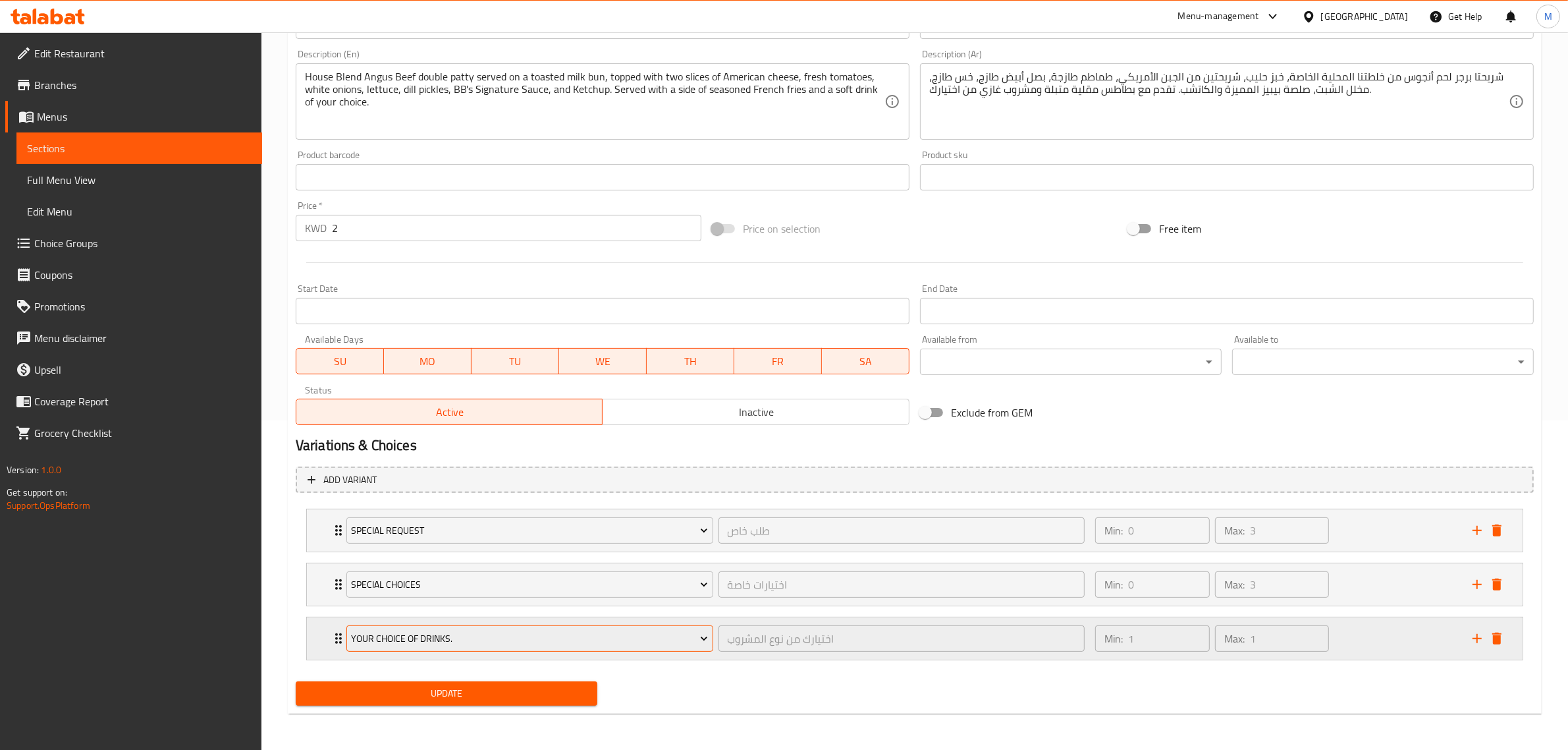
scroll to position [330, 0]
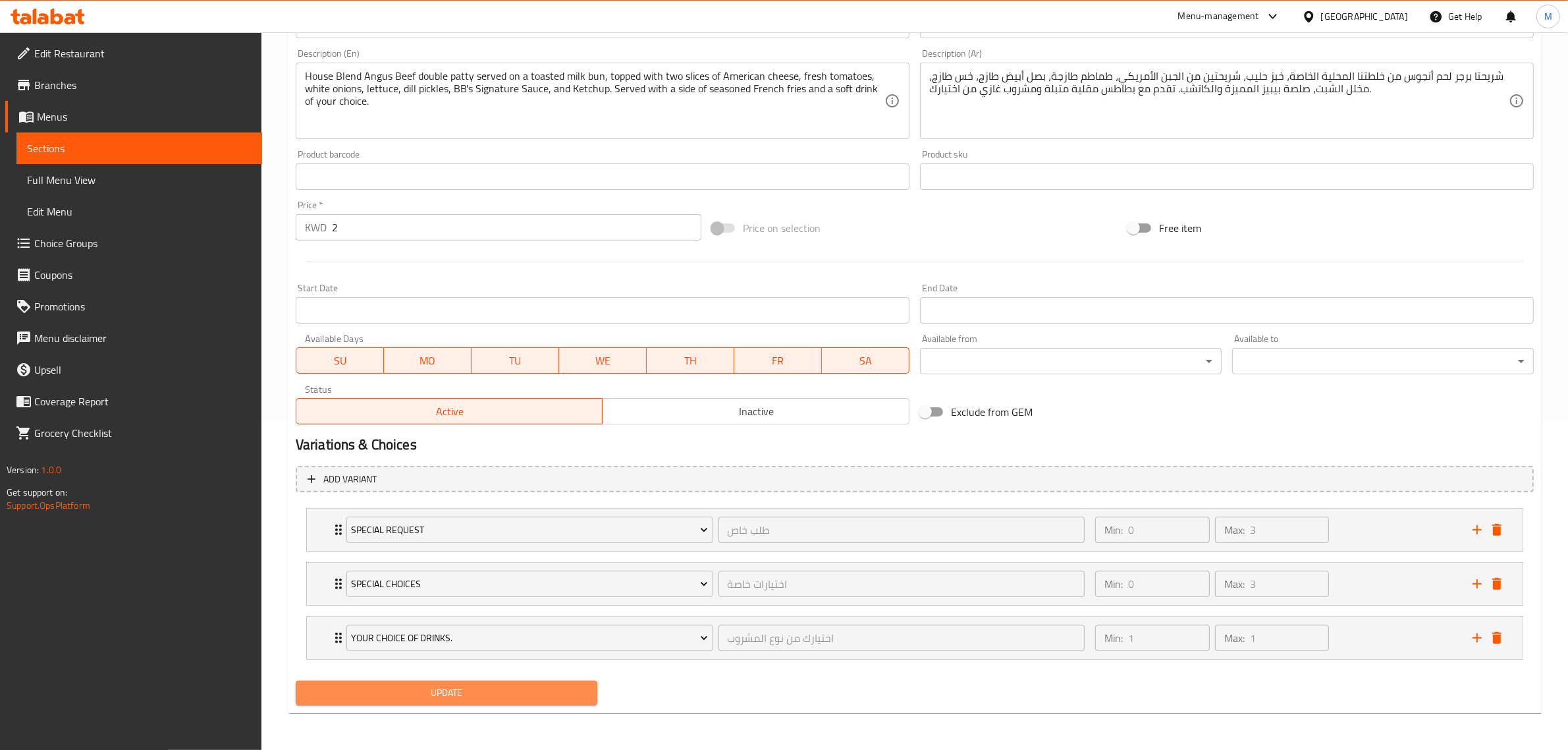
click at [489, 686] on span "Update" at bounding box center [447, 693] width 281 height 16
